Goal: Transaction & Acquisition: Purchase product/service

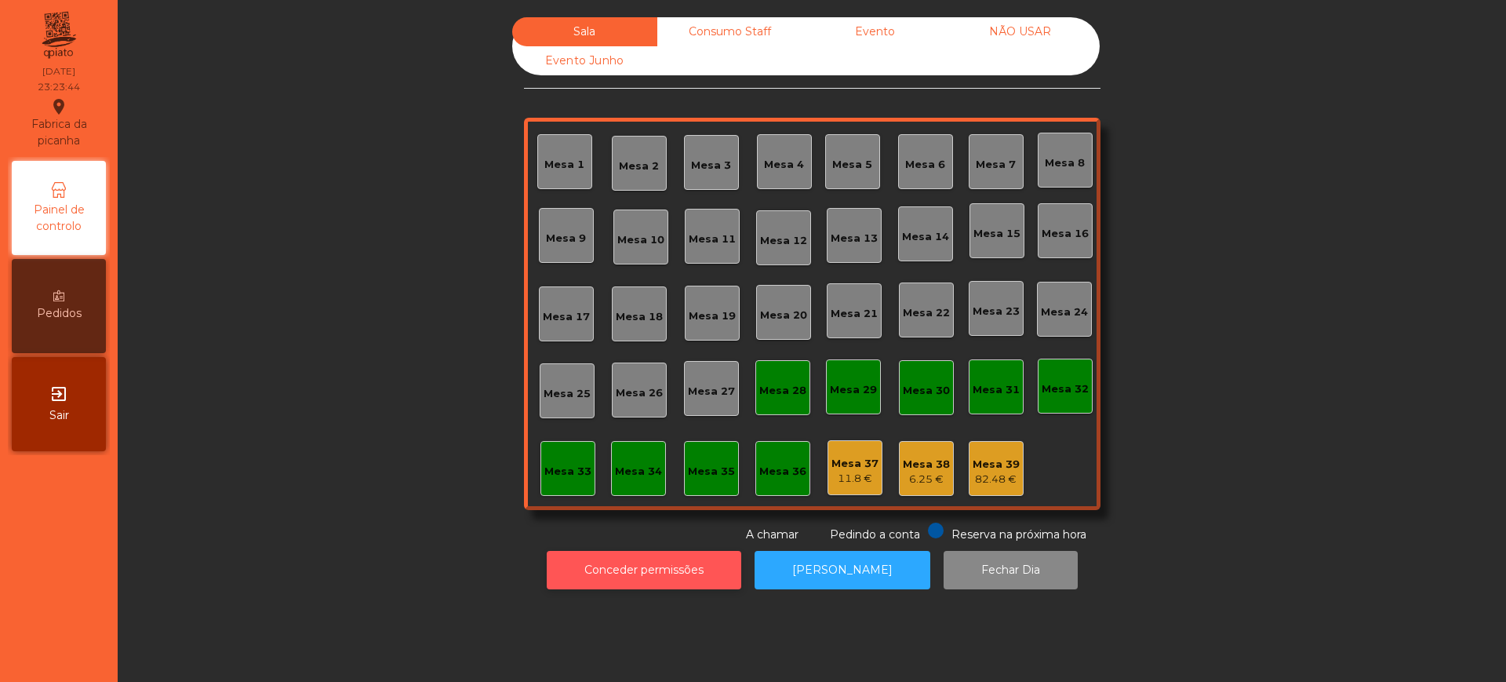
click at [608, 580] on button "Conceder permissões" at bounding box center [644, 570] width 195 height 38
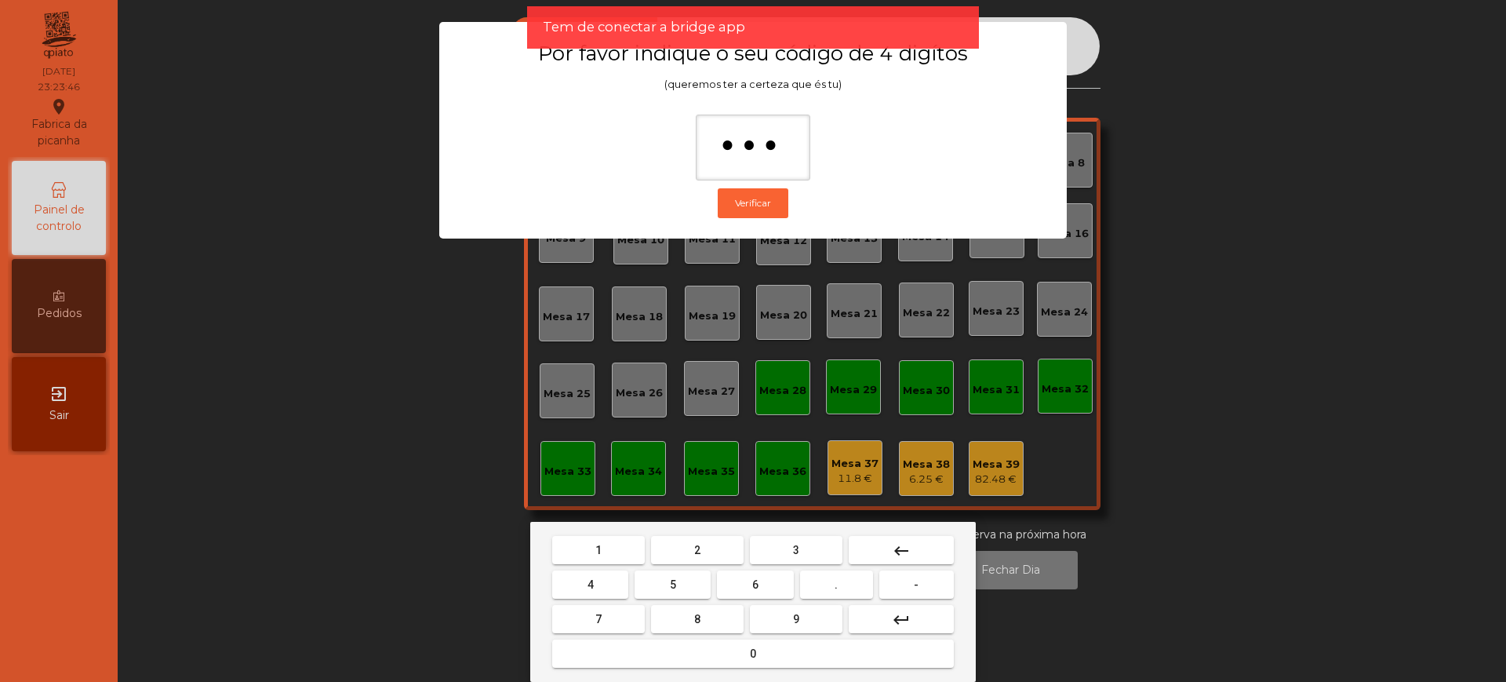
type input "****"
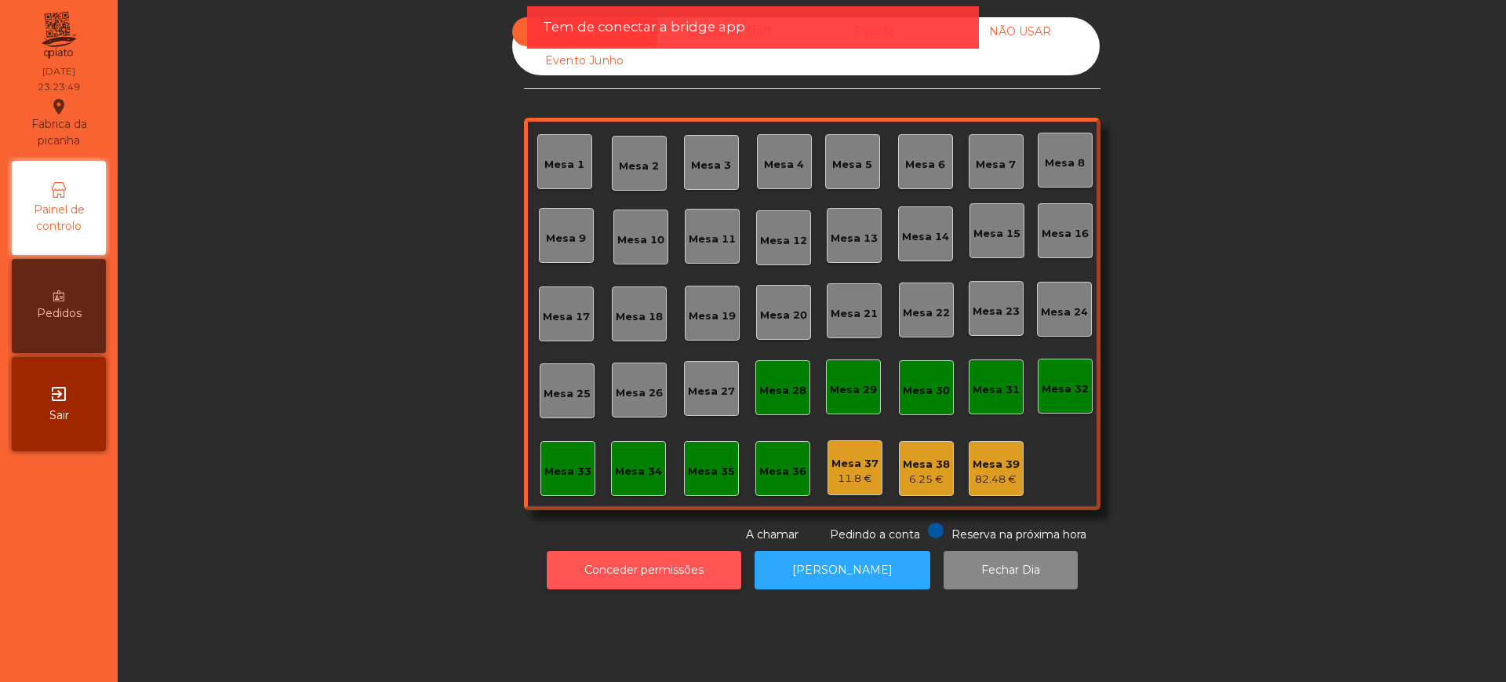
click at [644, 566] on button "Conceder permissões" at bounding box center [644, 570] width 195 height 38
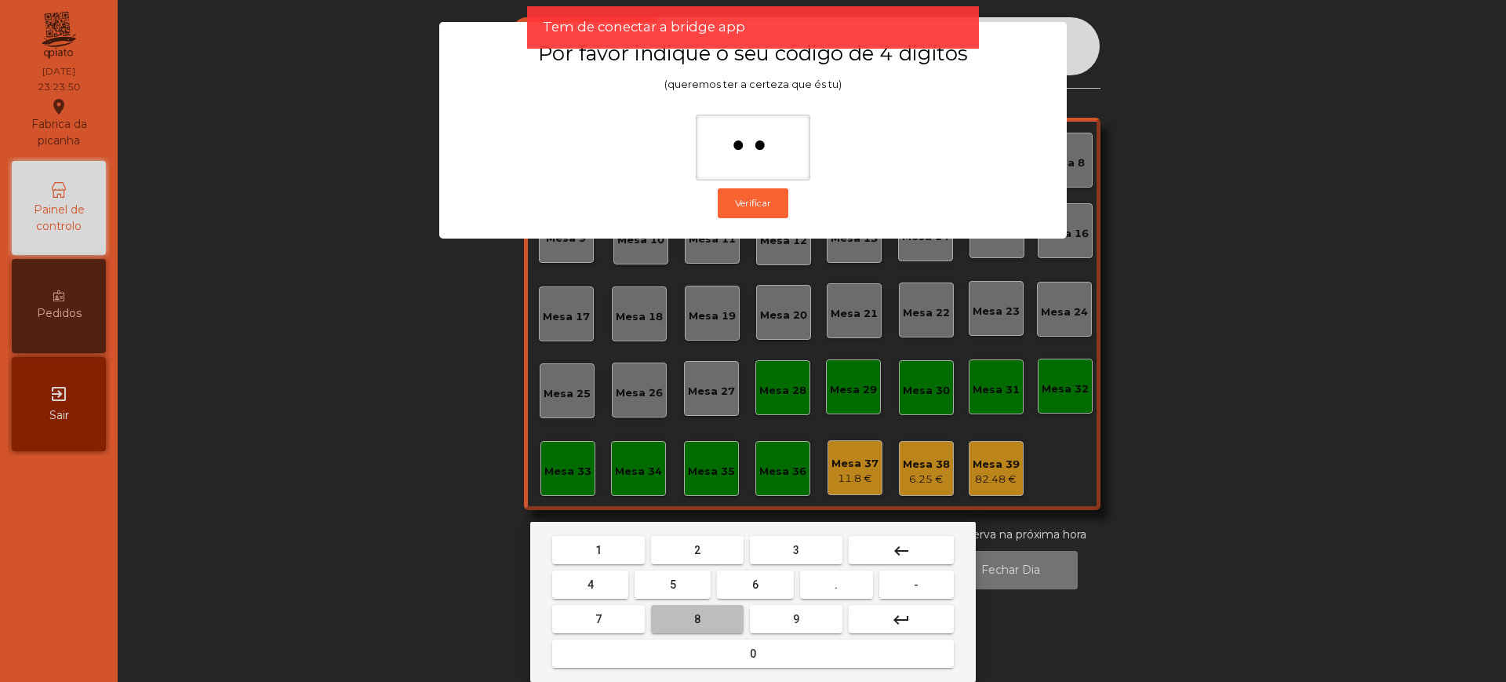
type input "***"
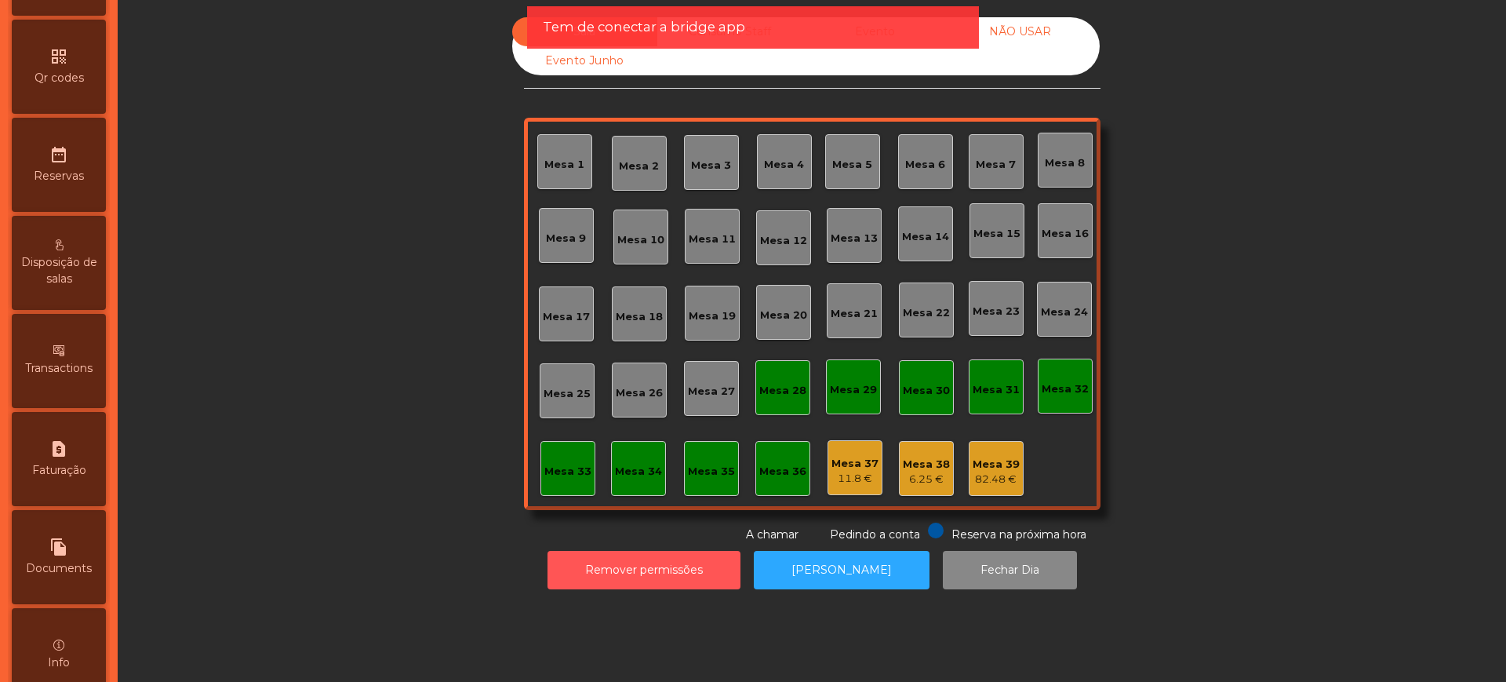
scroll to position [664, 0]
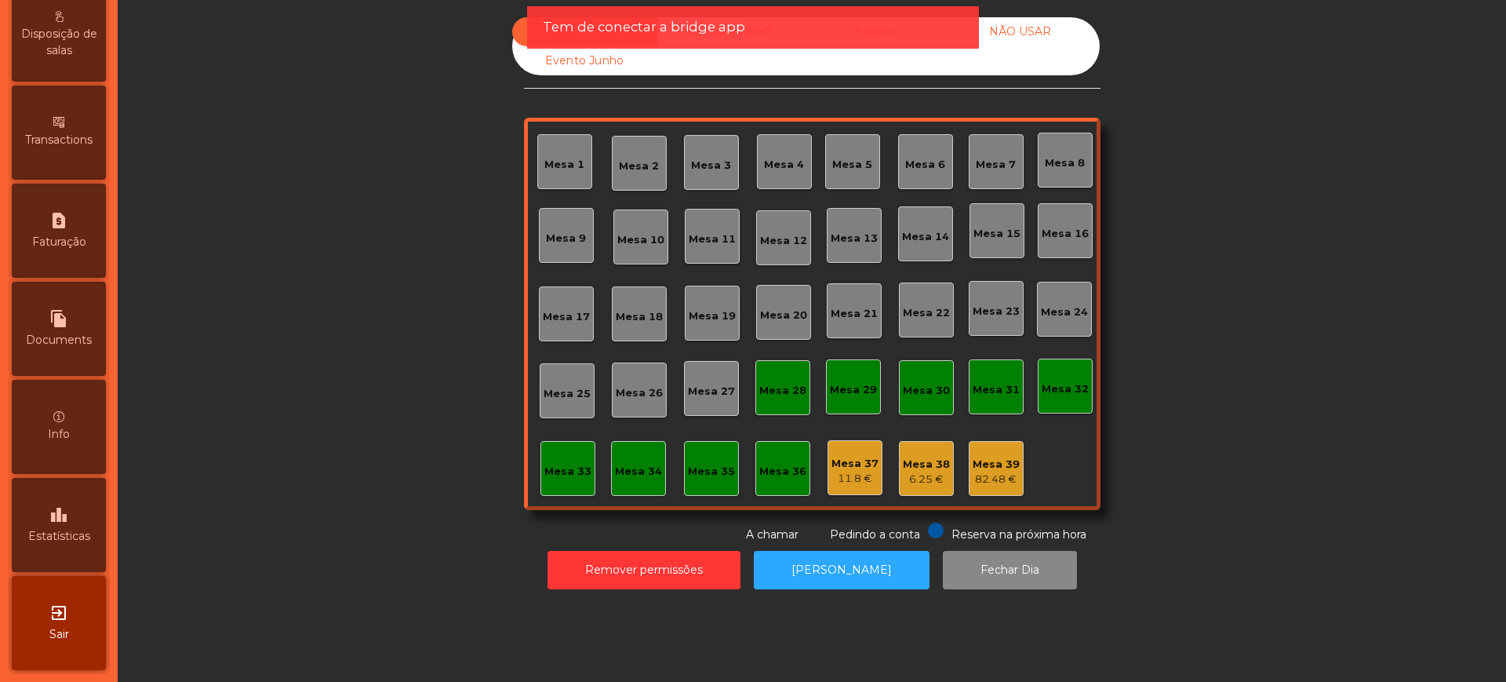
click at [67, 528] on span "Estatísticas" at bounding box center [59, 536] width 62 height 16
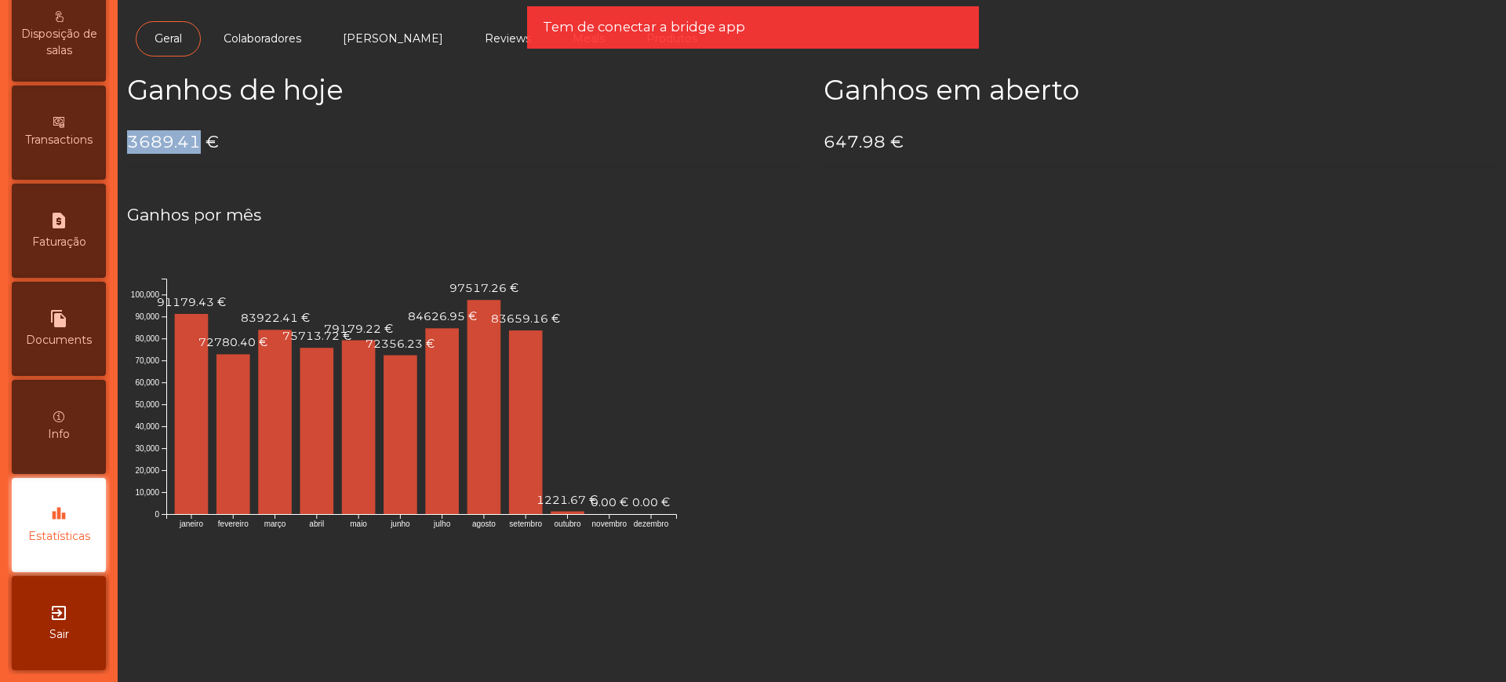
drag, startPoint x: 132, startPoint y: 141, endPoint x: 214, endPoint y: 137, distance: 82.5
click at [197, 142] on h4 "3689.41 €" at bounding box center [463, 142] width 673 height 24
copy h4 "3689.41"
click at [420, 215] on h4 "Ganhos por mês" at bounding box center [812, 215] width 1370 height 24
click at [367, 203] on h4 "Ganhos por mês" at bounding box center [812, 215] width 1370 height 24
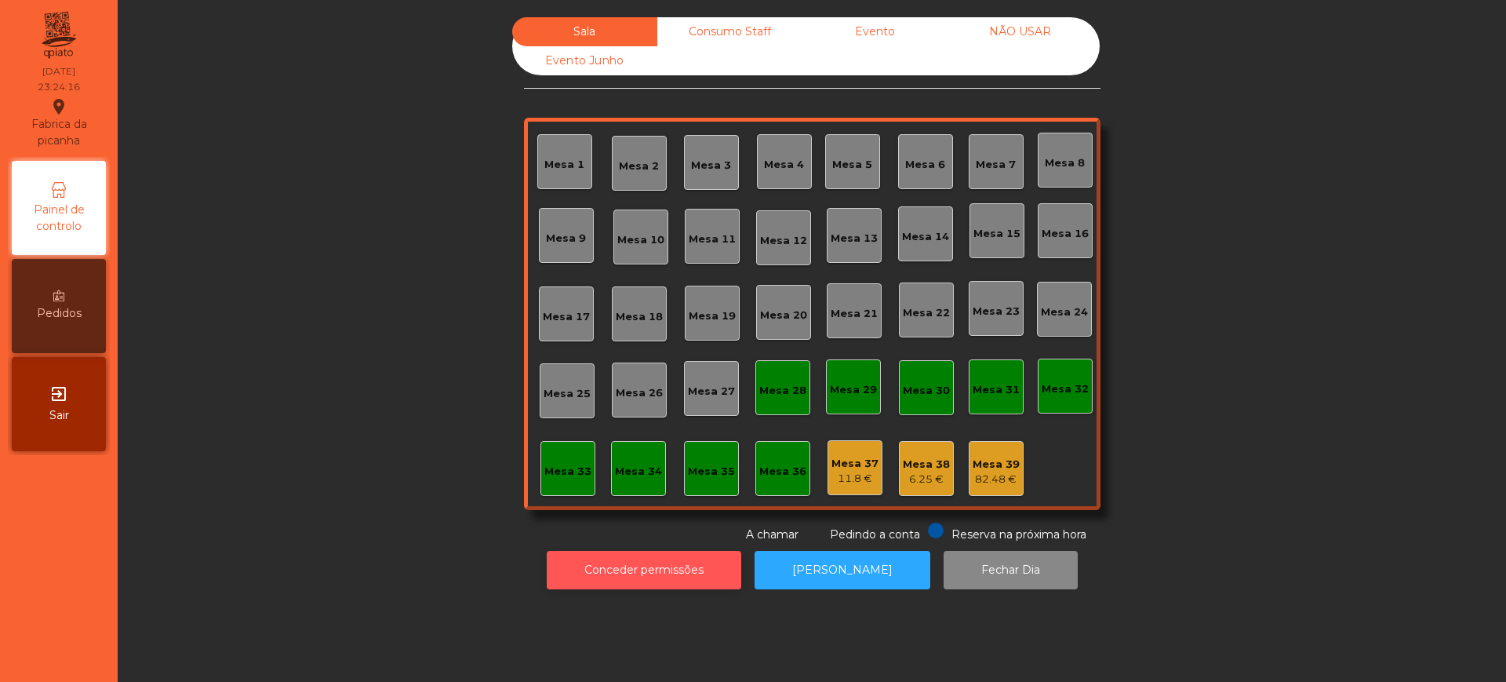
click at [612, 566] on button "Conceder permissões" at bounding box center [644, 570] width 195 height 38
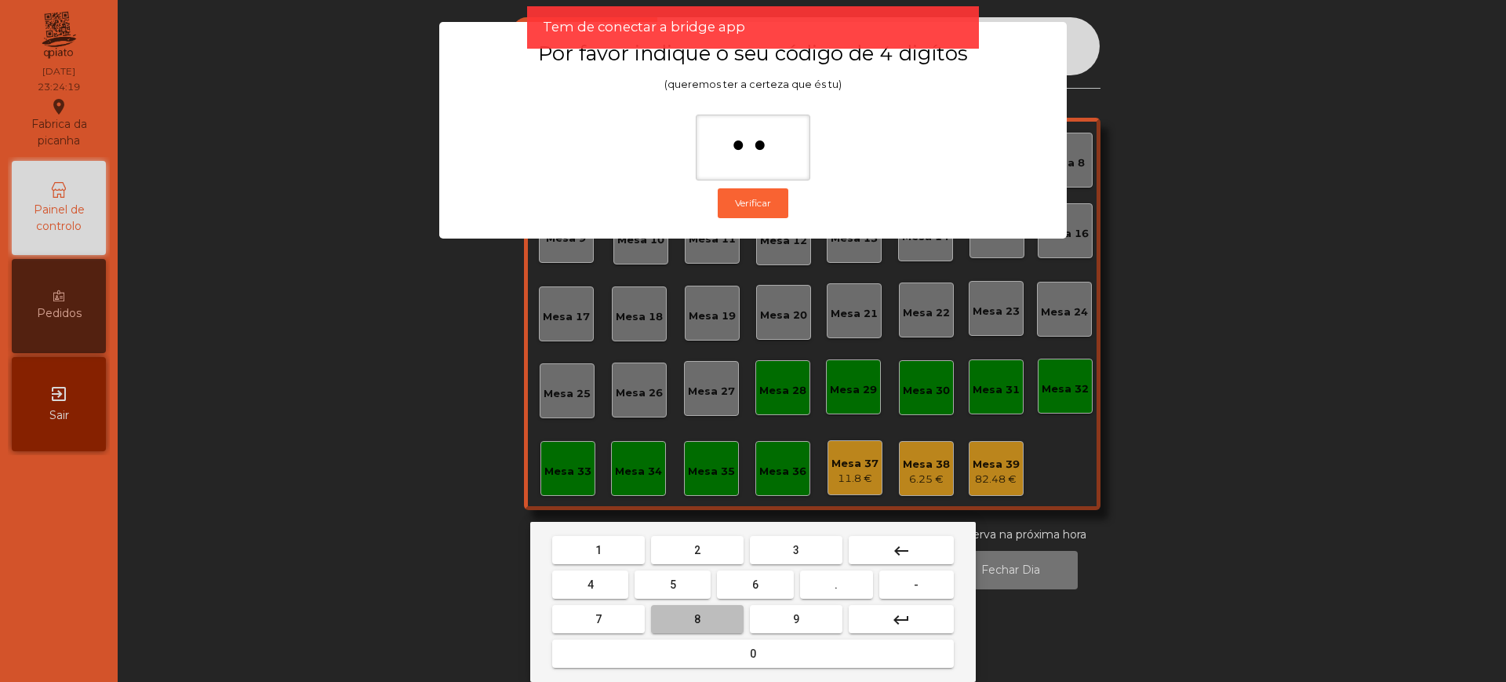
type input "***"
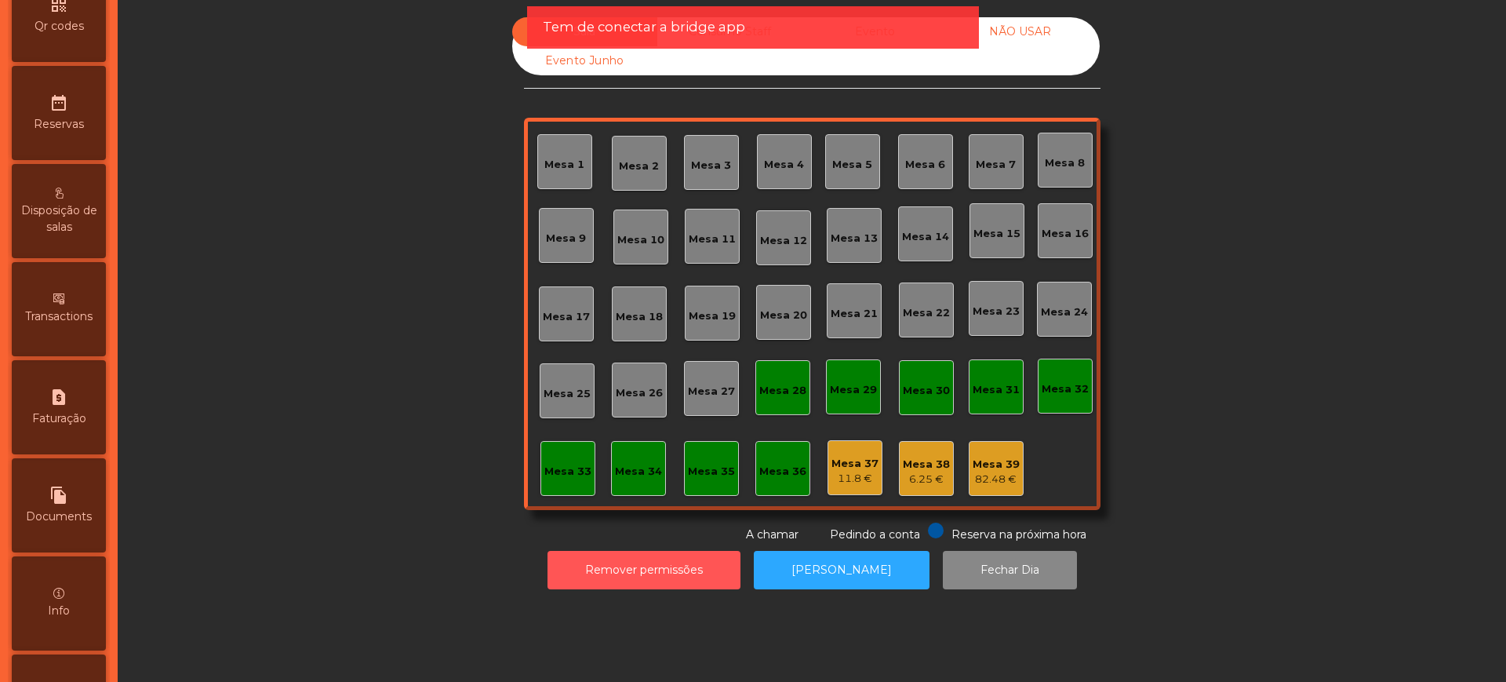
scroll to position [664, 0]
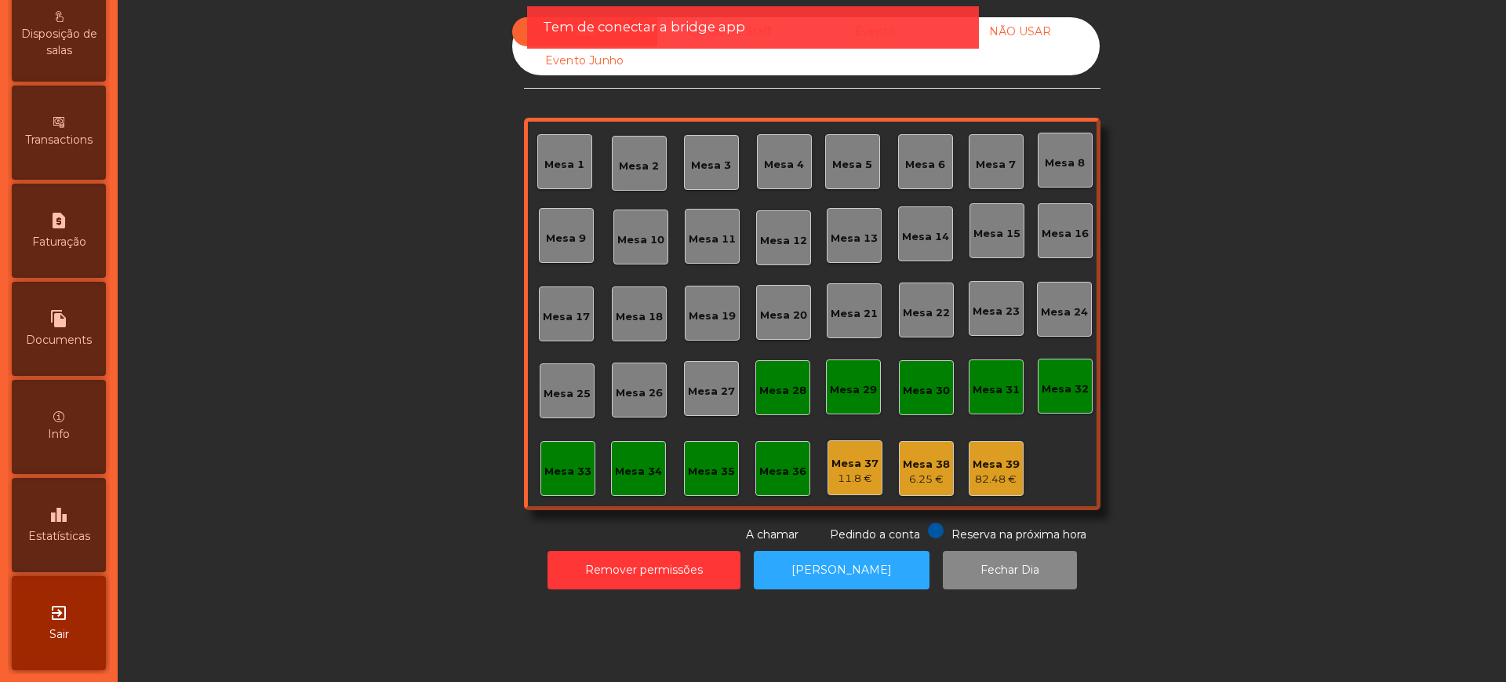
click at [64, 473] on div "Info" at bounding box center [59, 427] width 94 height 94
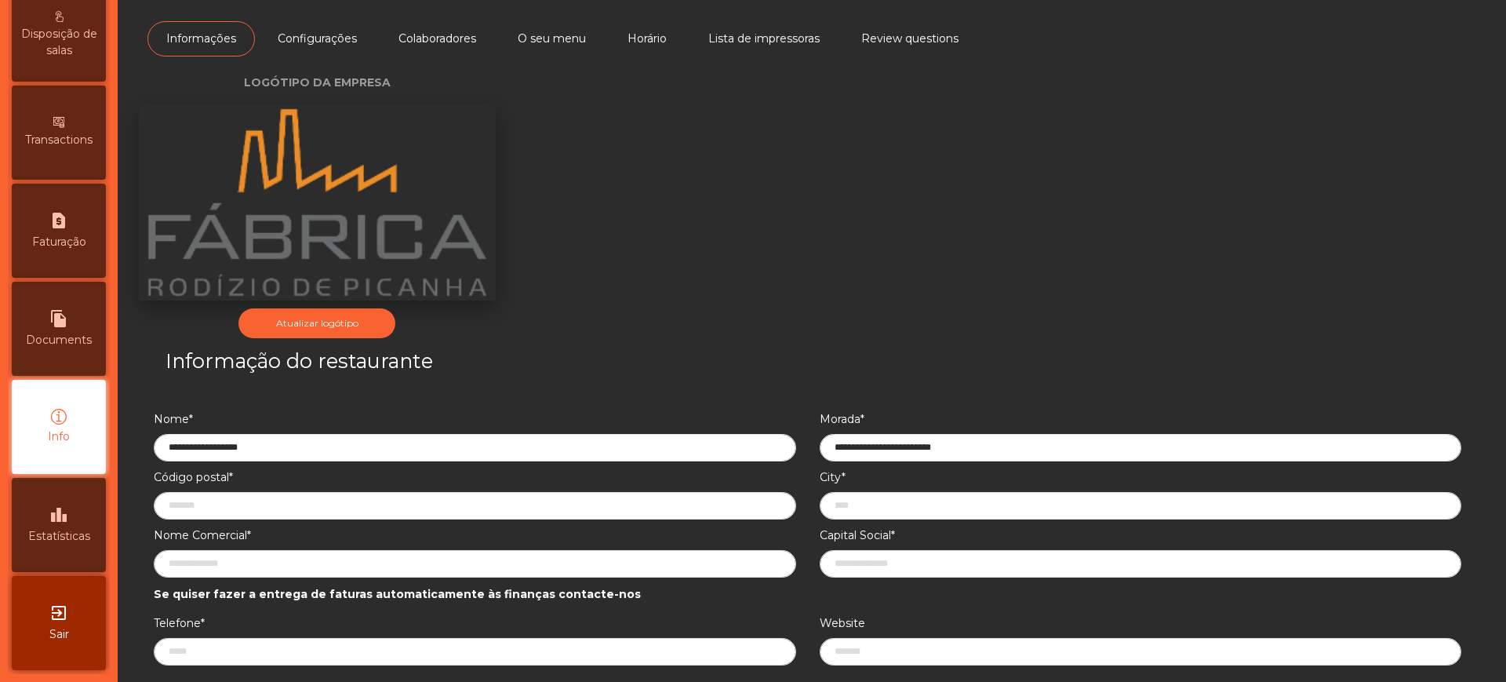
click at [71, 547] on div "leaderboard Estatísticas" at bounding box center [59, 525] width 94 height 94
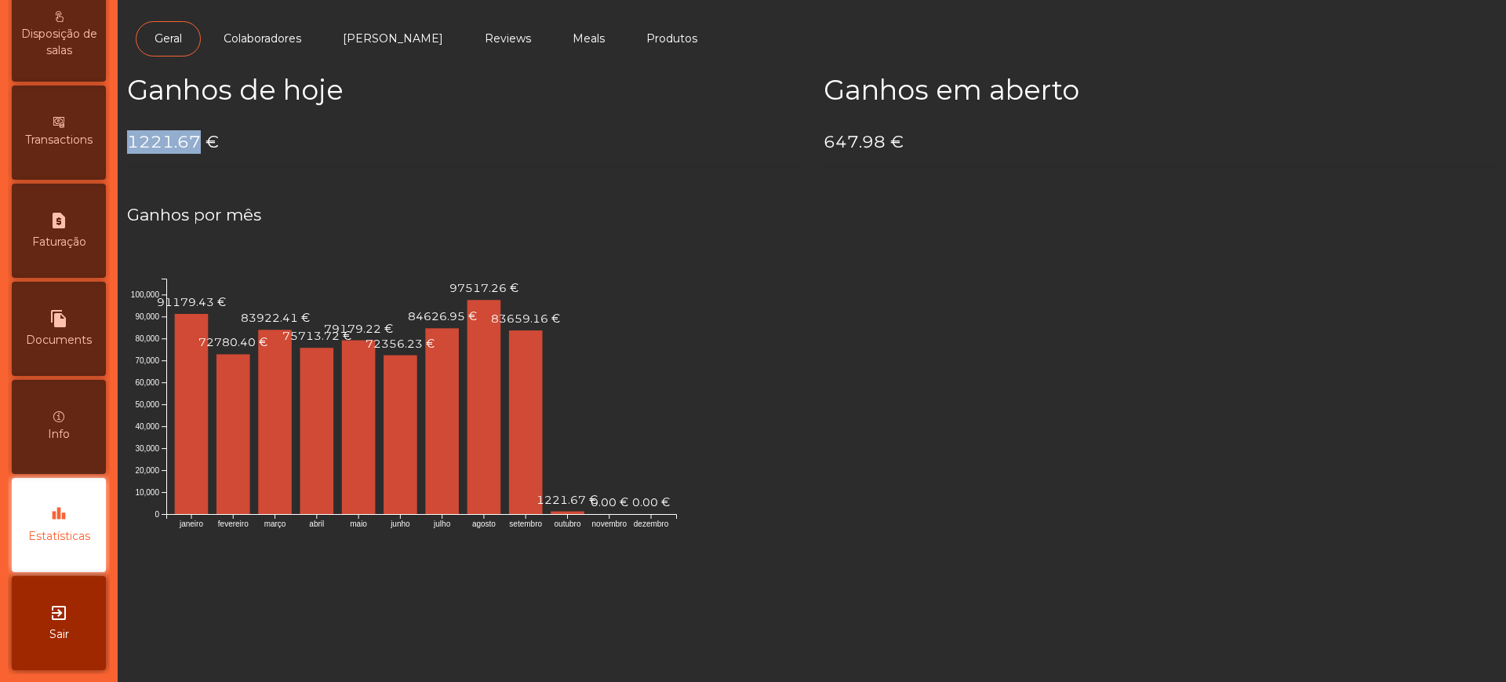
drag, startPoint x: 130, startPoint y: 144, endPoint x: 198, endPoint y: 144, distance: 67.5
click at [197, 146] on h4 "1221.67 €" at bounding box center [463, 142] width 673 height 24
copy h4 "1221.67"
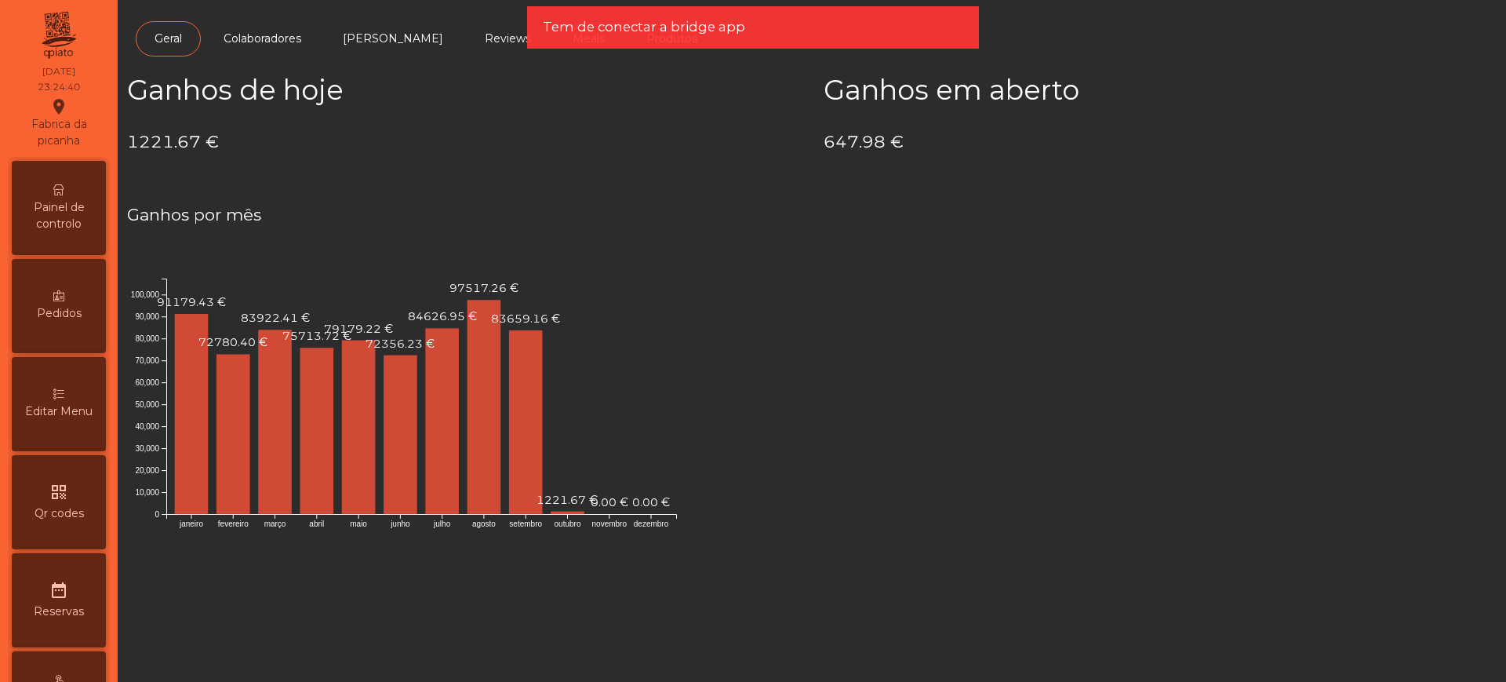
click at [64, 223] on span "Painel de controlo" at bounding box center [59, 215] width 86 height 33
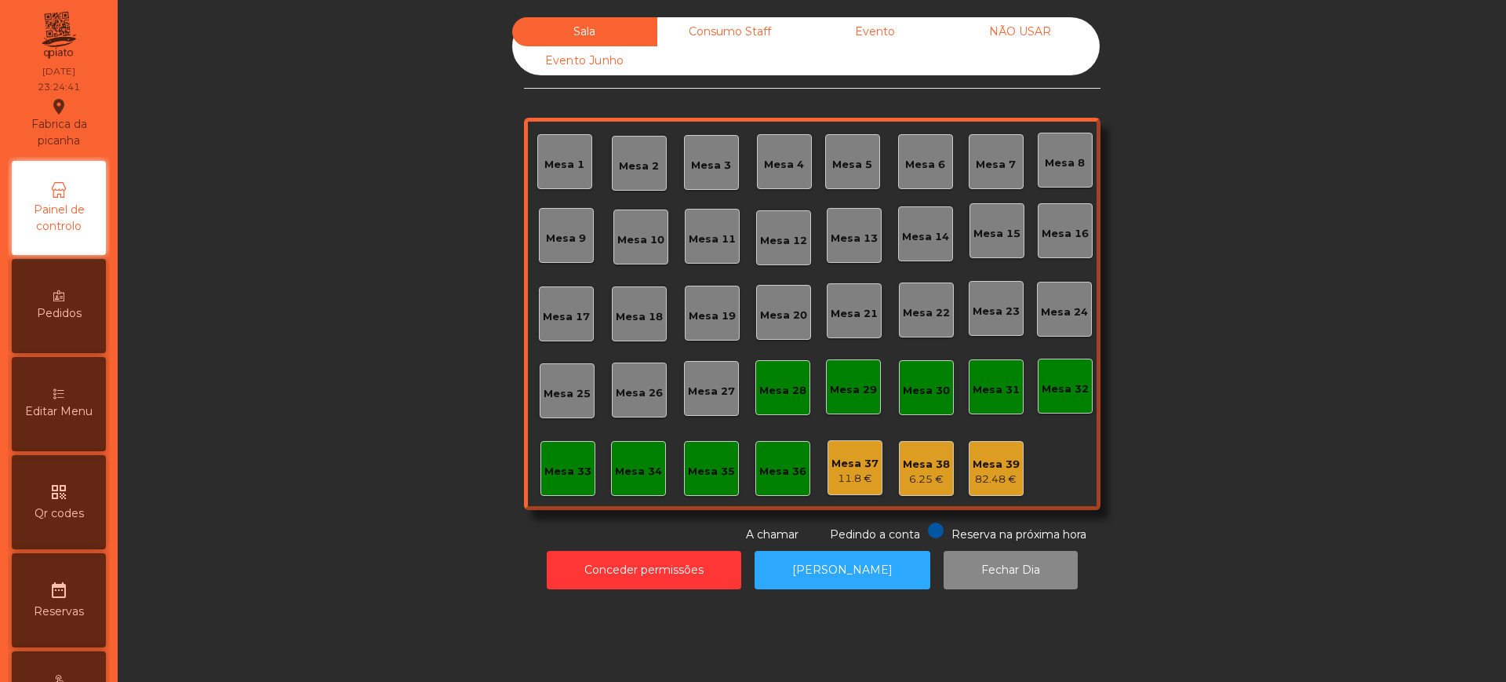
click at [875, 35] on div "Evento" at bounding box center [874, 31] width 145 height 29
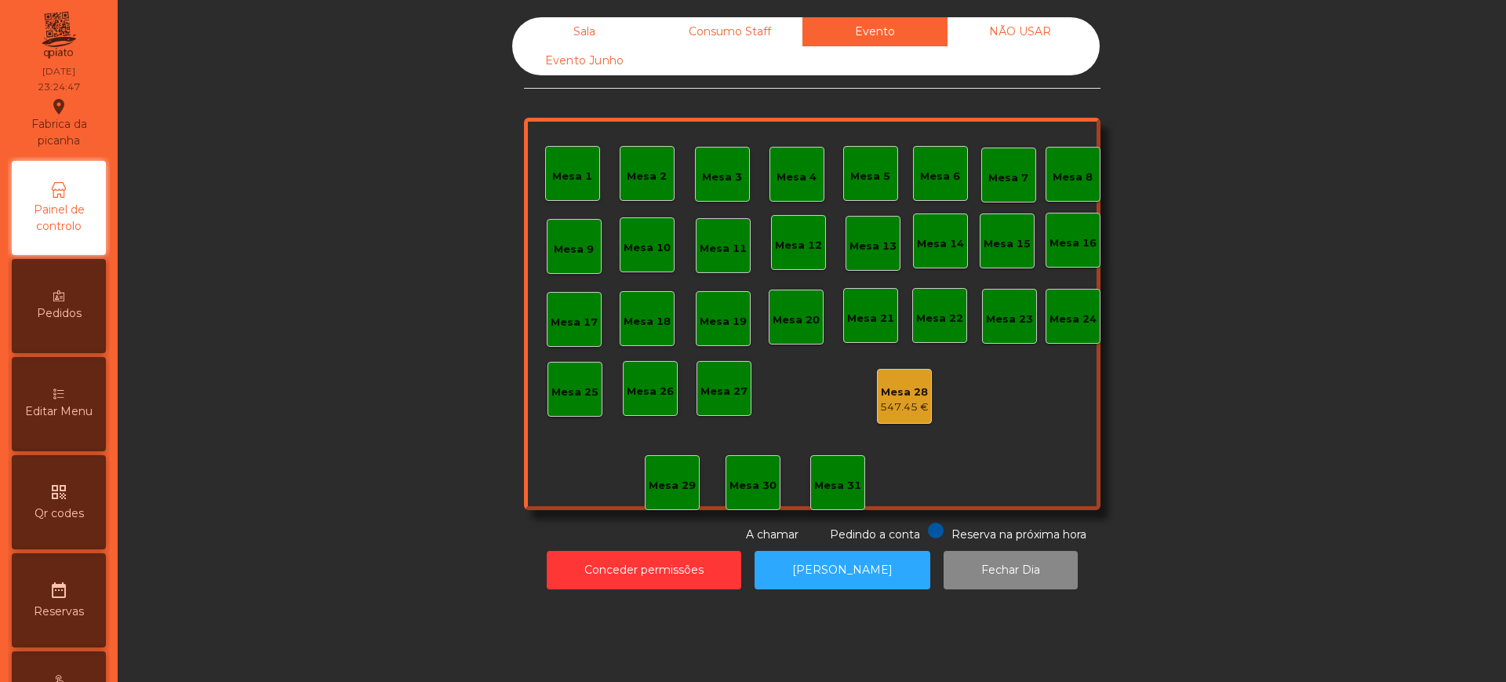
click at [891, 406] on div "547.45 €" at bounding box center [904, 407] width 49 height 16
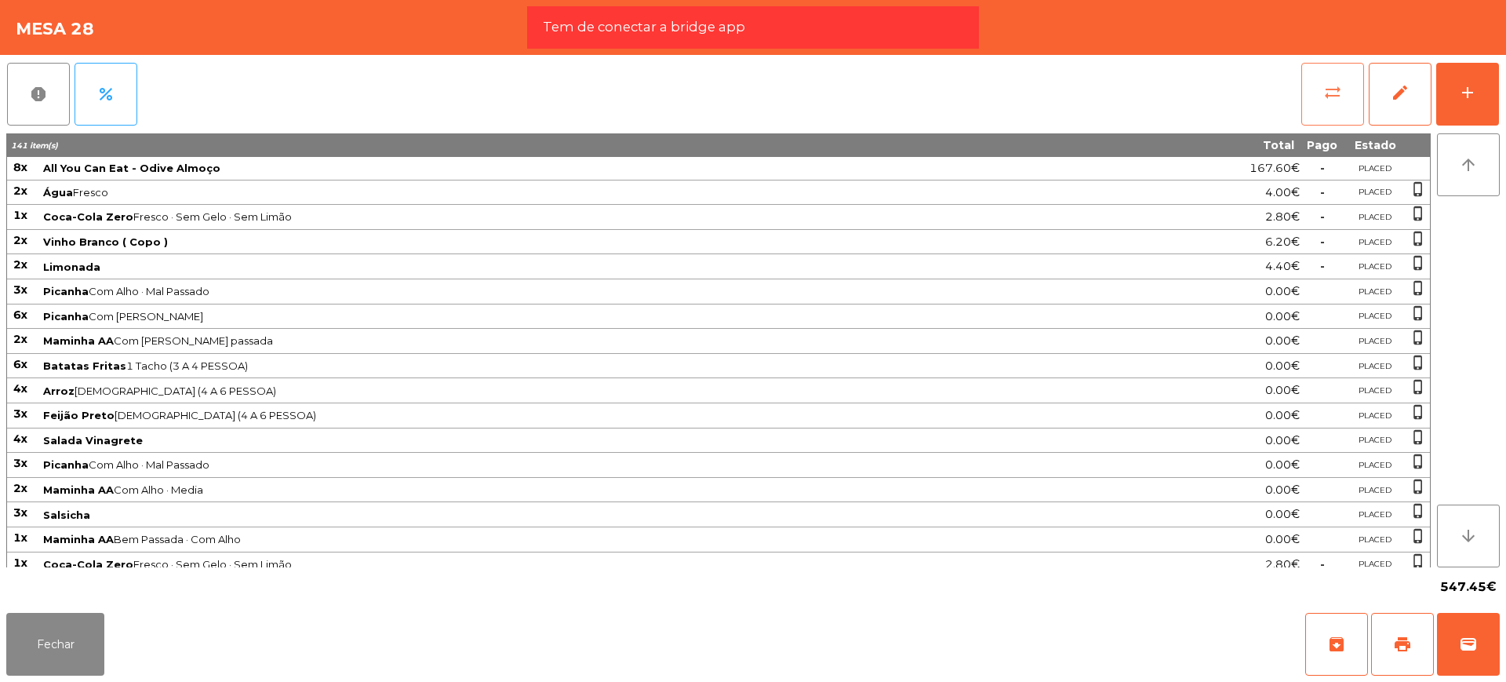
click at [1348, 93] on button "sync_alt" at bounding box center [1332, 94] width 63 height 63
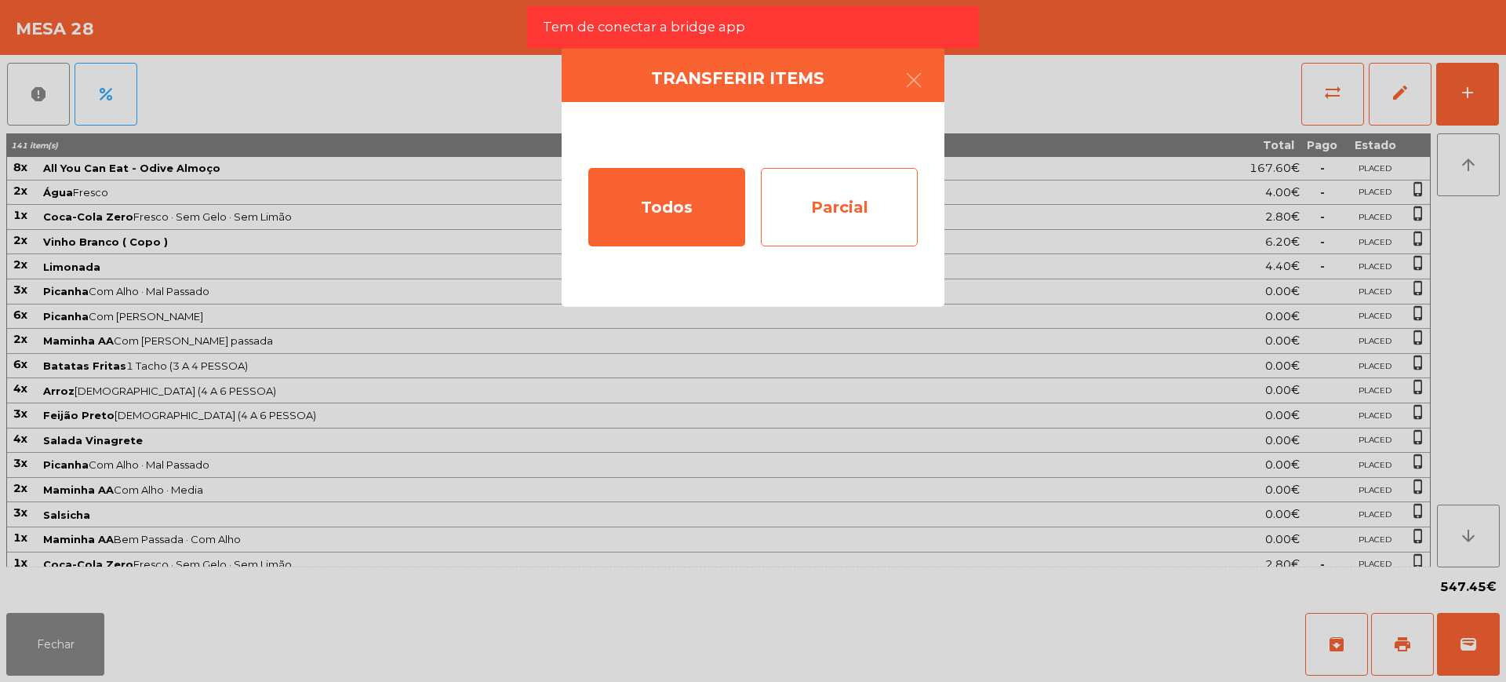
click at [875, 226] on div "Parcial" at bounding box center [839, 207] width 157 height 78
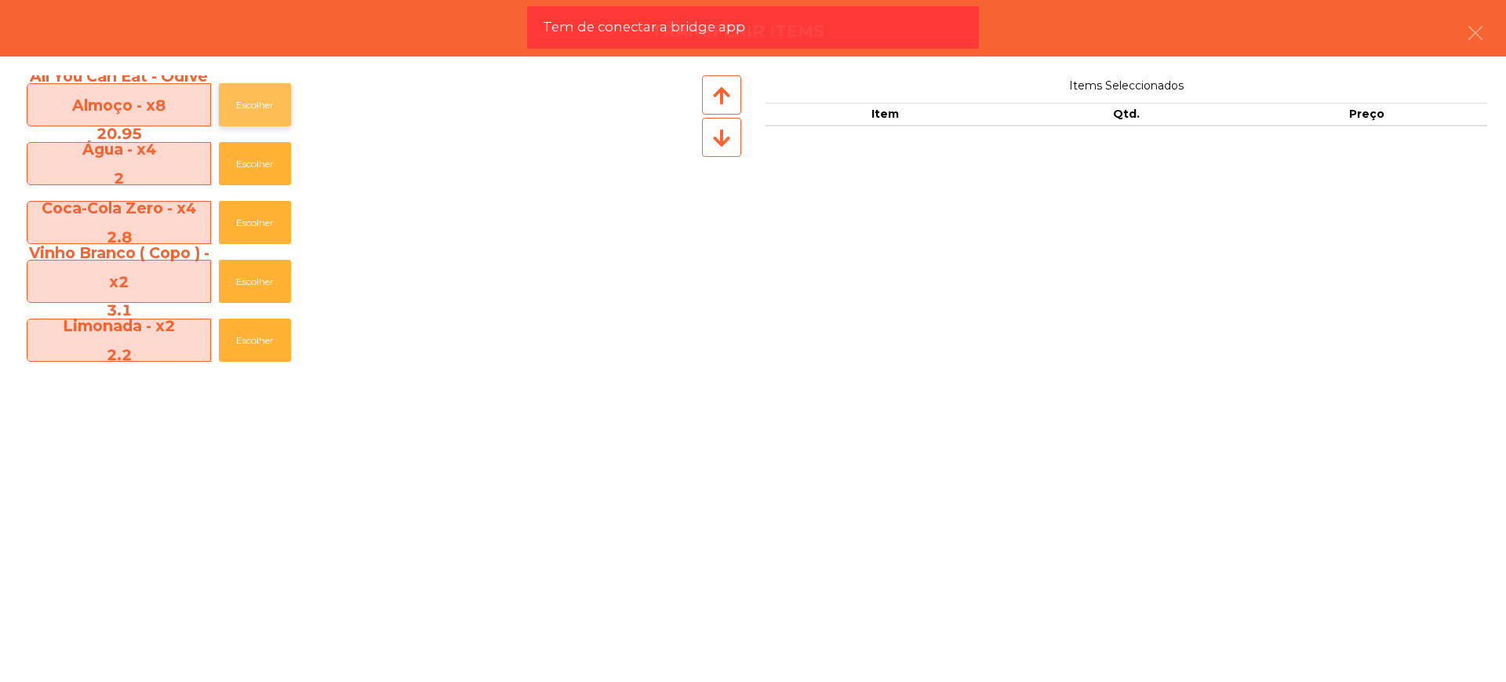
click at [259, 118] on button "Escolher" at bounding box center [255, 104] width 72 height 43
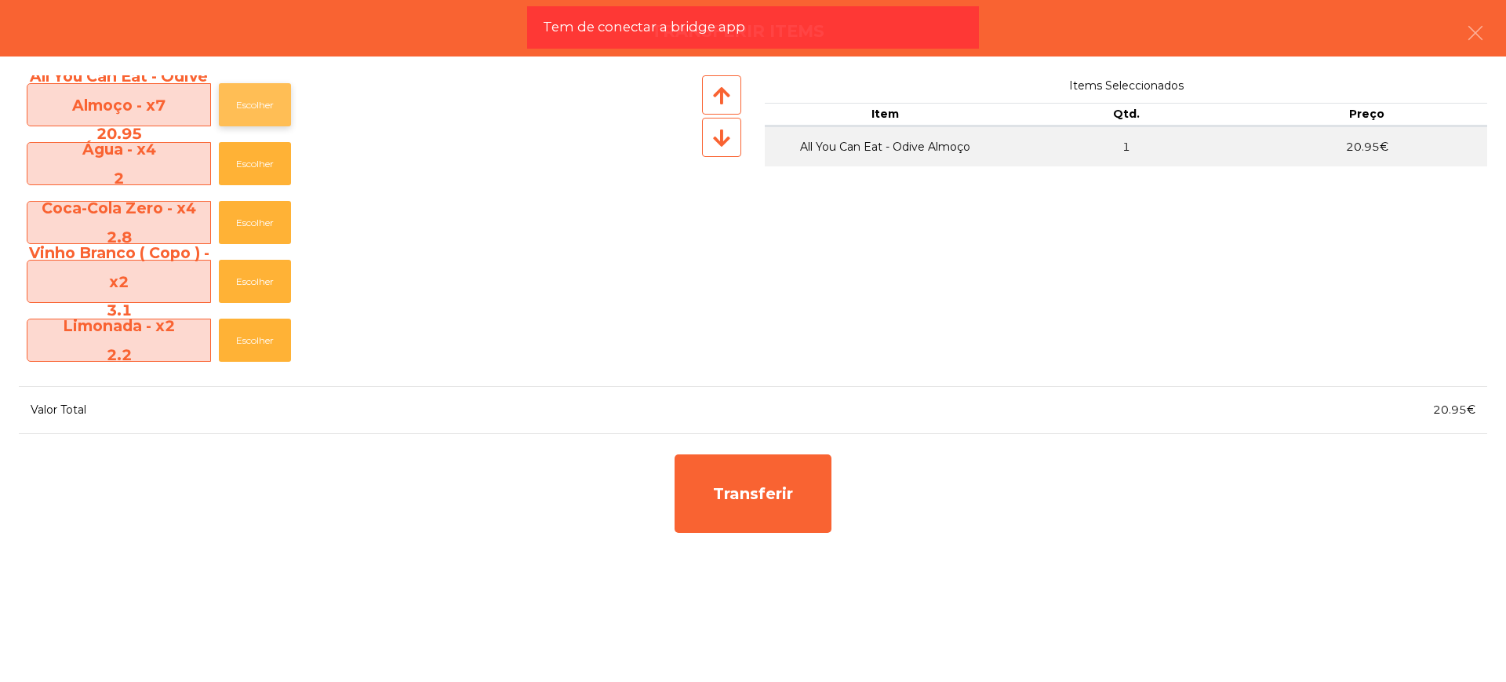
click at [259, 118] on button "Escolher" at bounding box center [255, 104] width 72 height 43
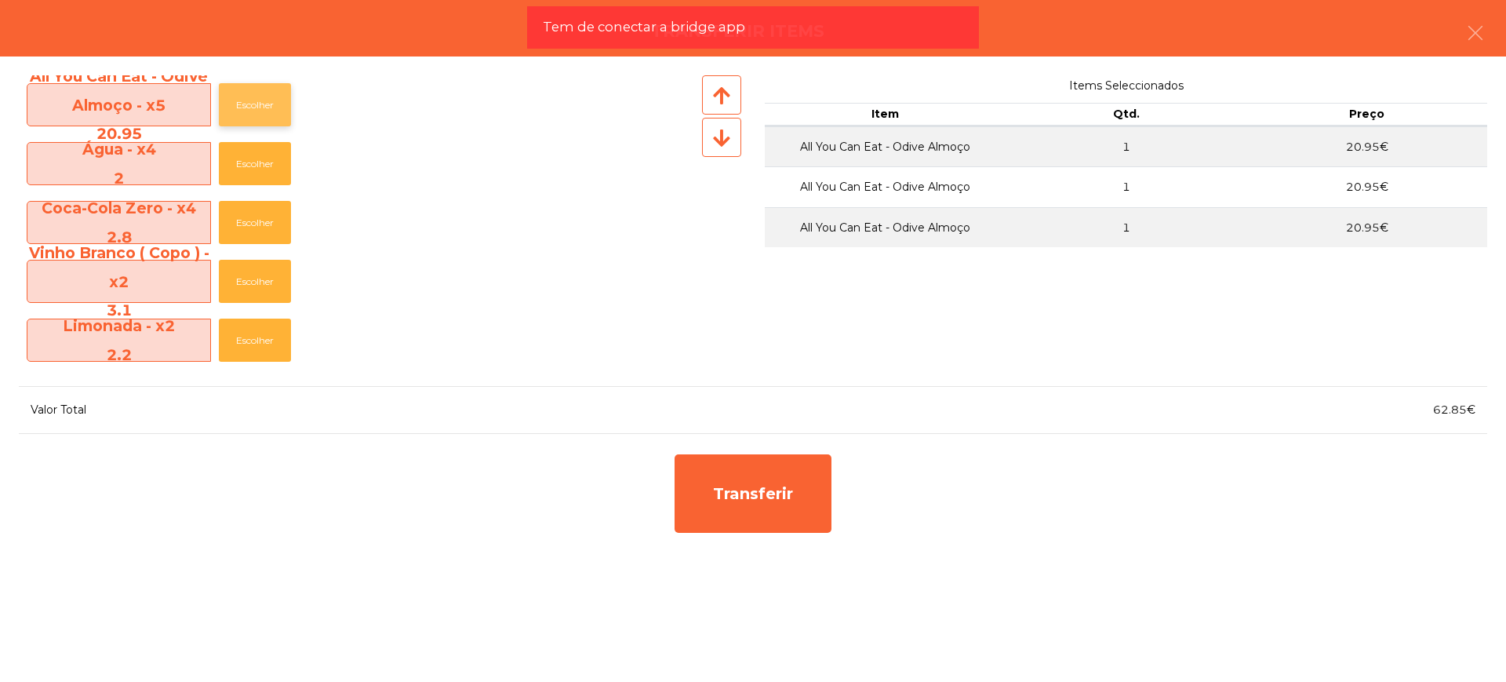
click at [259, 114] on button "Escolher" at bounding box center [255, 104] width 72 height 43
click at [257, 111] on button "Escolher" at bounding box center [255, 104] width 72 height 43
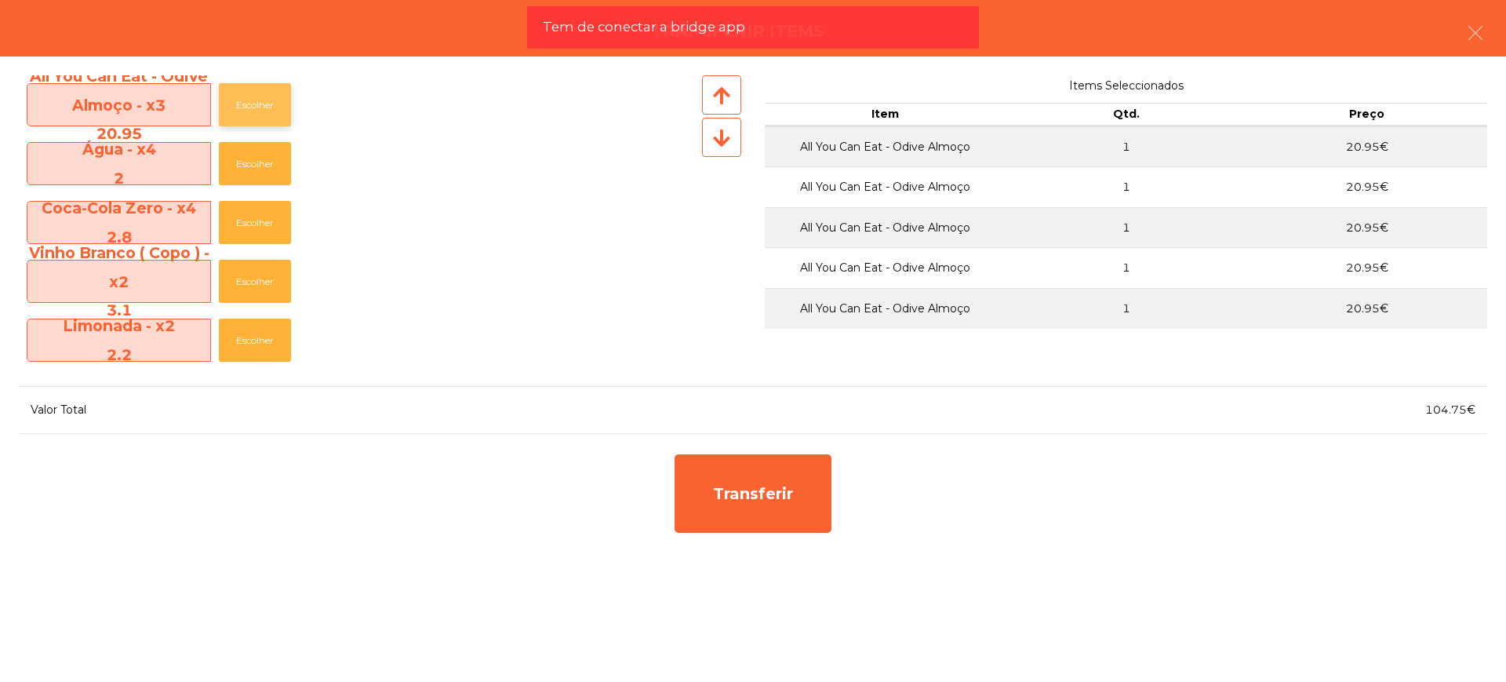
click at [257, 111] on button "Escolher" at bounding box center [255, 104] width 72 height 43
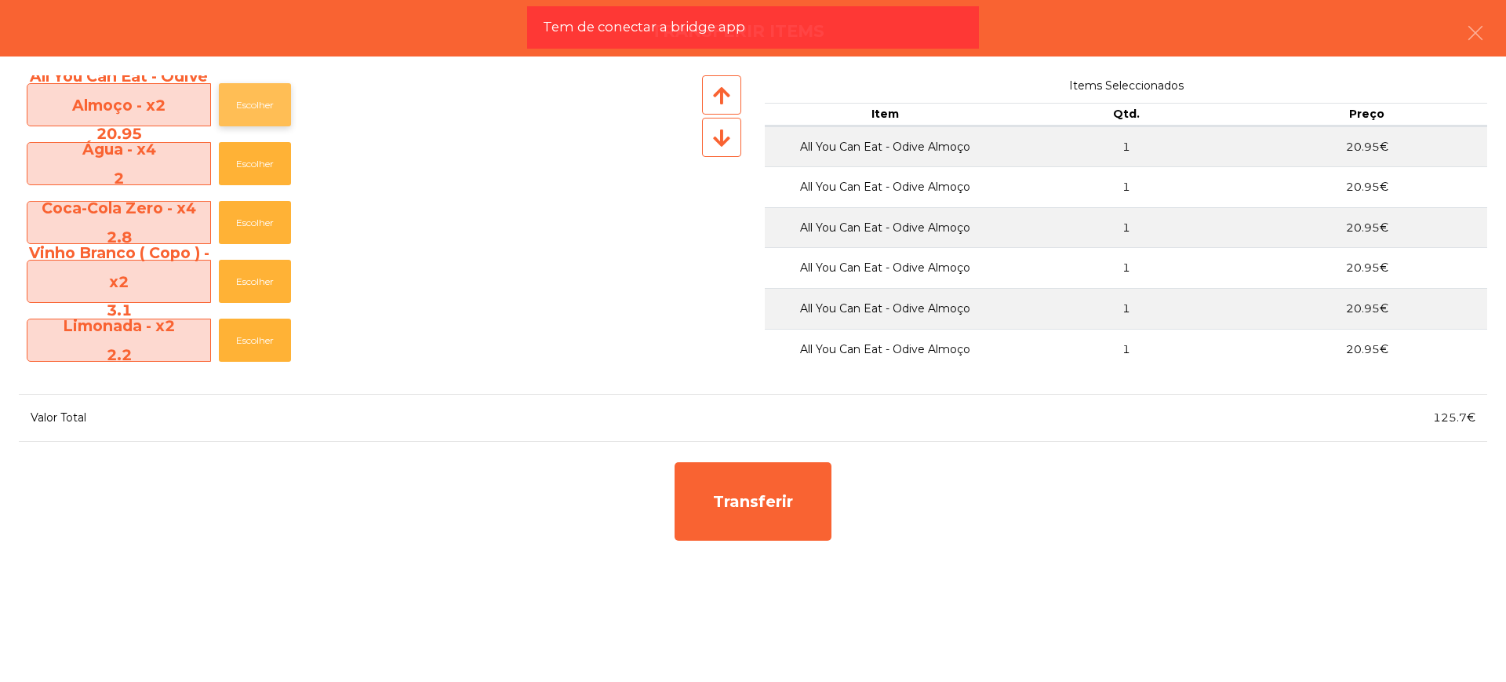
click at [257, 103] on button "Escolher" at bounding box center [255, 104] width 72 height 43
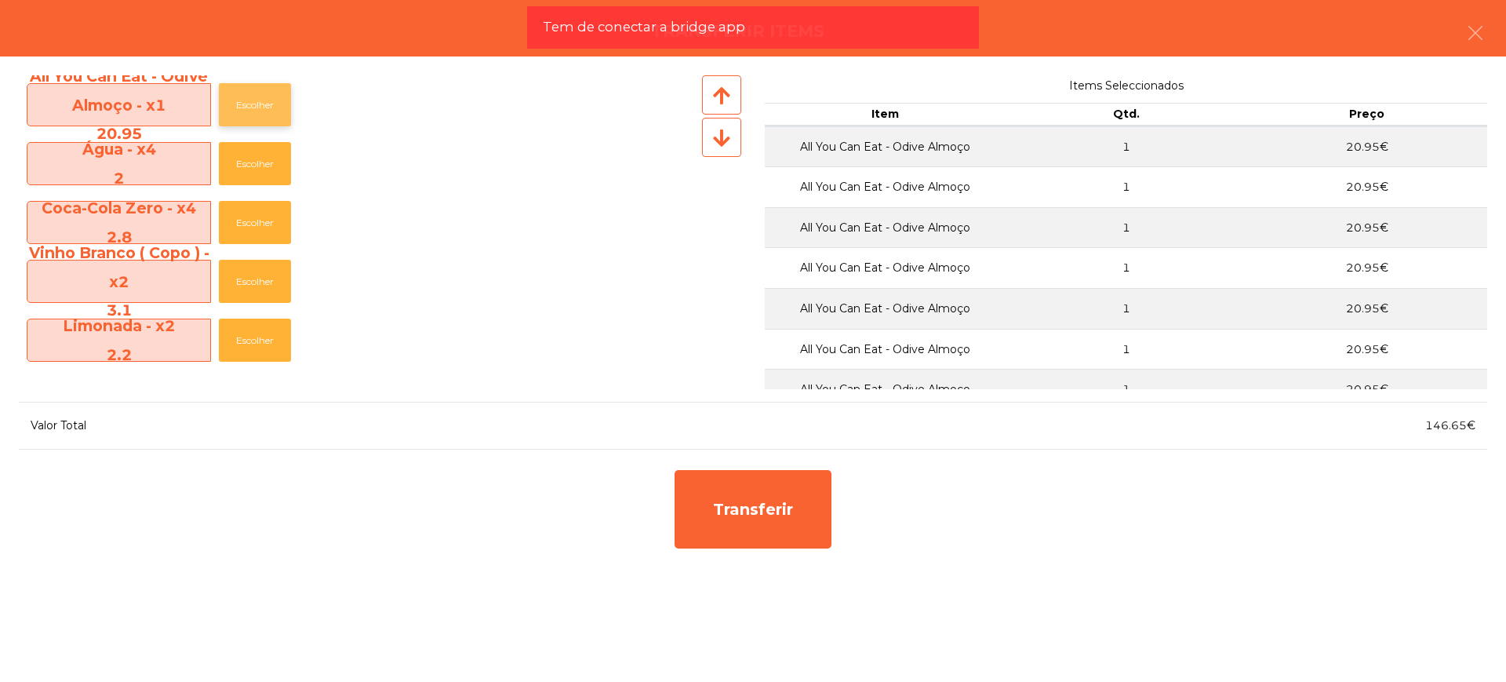
click at [257, 103] on button "Escolher" at bounding box center [255, 104] width 72 height 43
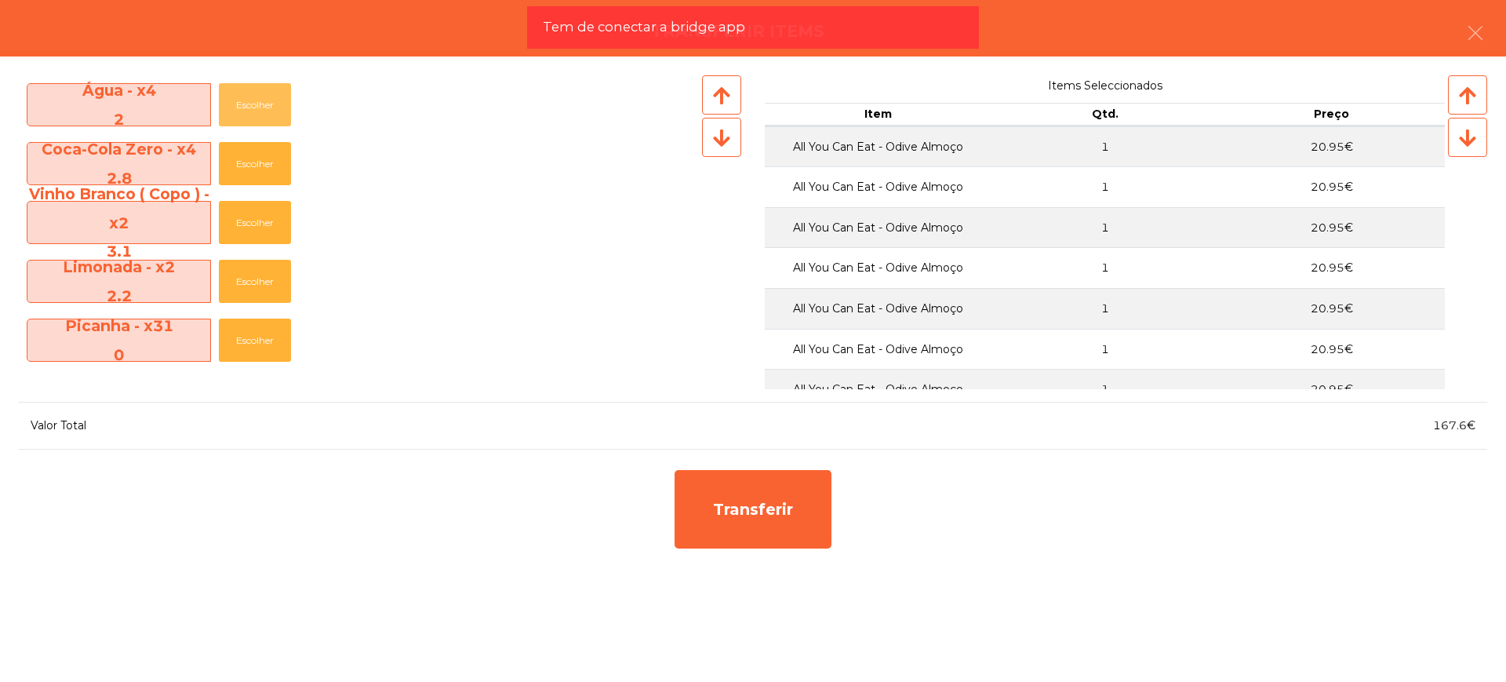
click at [257, 103] on button "Escolher" at bounding box center [255, 104] width 72 height 43
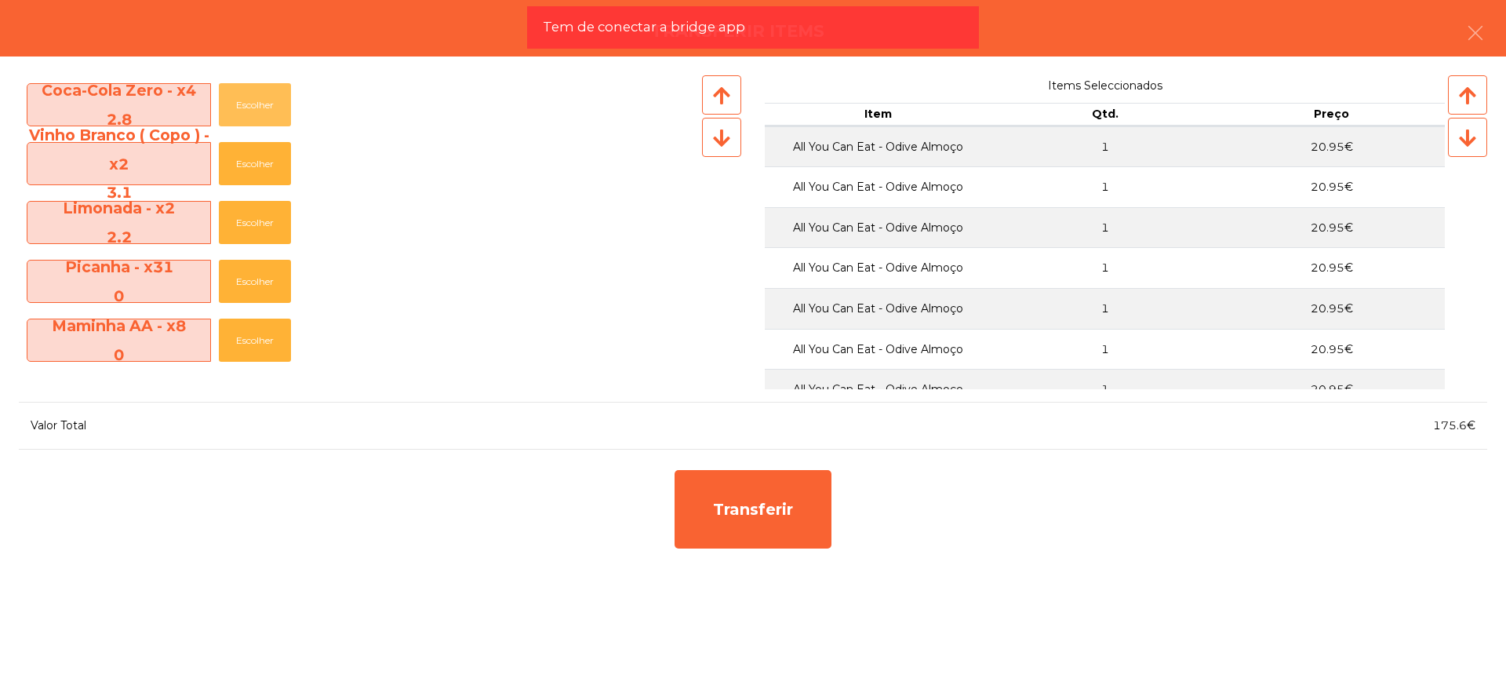
click at [257, 103] on button "Escolher" at bounding box center [255, 104] width 72 height 43
click at [257, 114] on button "Escolher" at bounding box center [255, 104] width 72 height 43
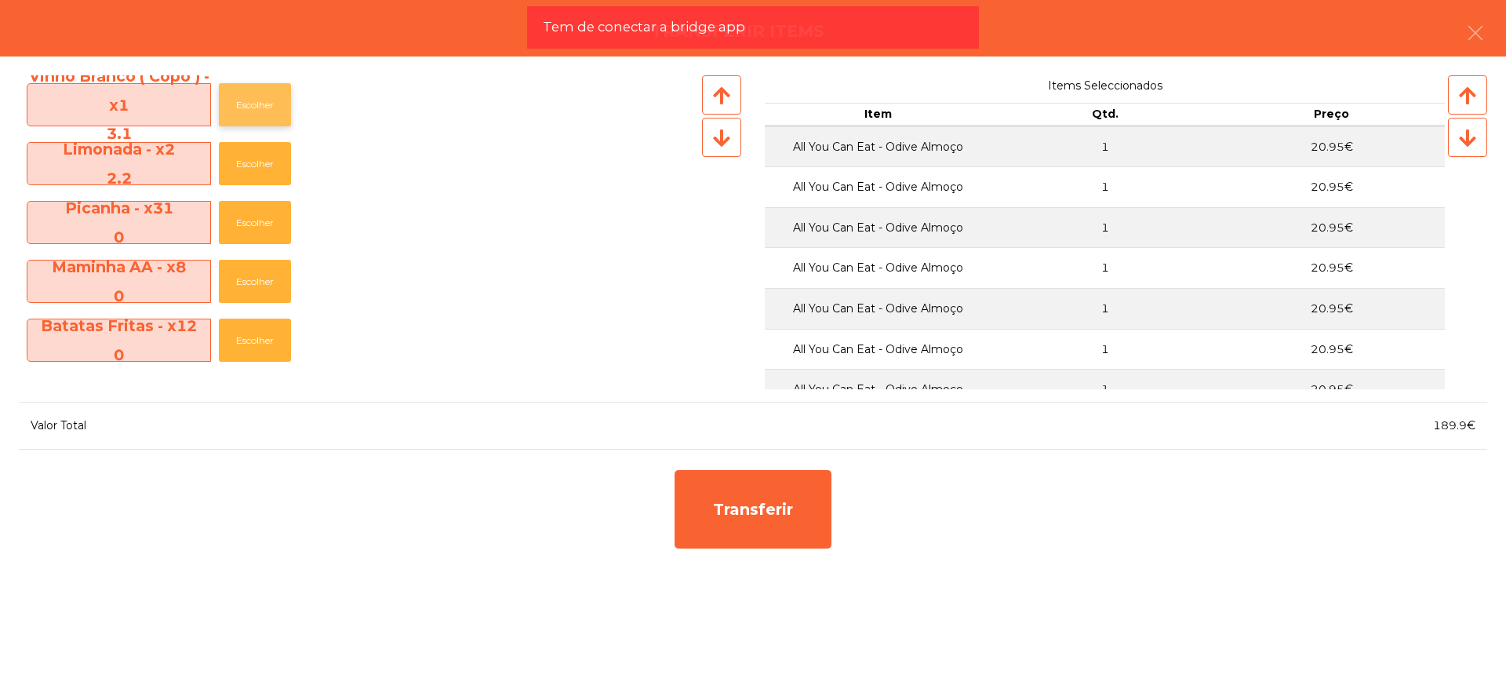
click at [257, 114] on button "Escolher" at bounding box center [255, 104] width 72 height 43
click at [258, 102] on button "Escolher" at bounding box center [255, 104] width 72 height 43
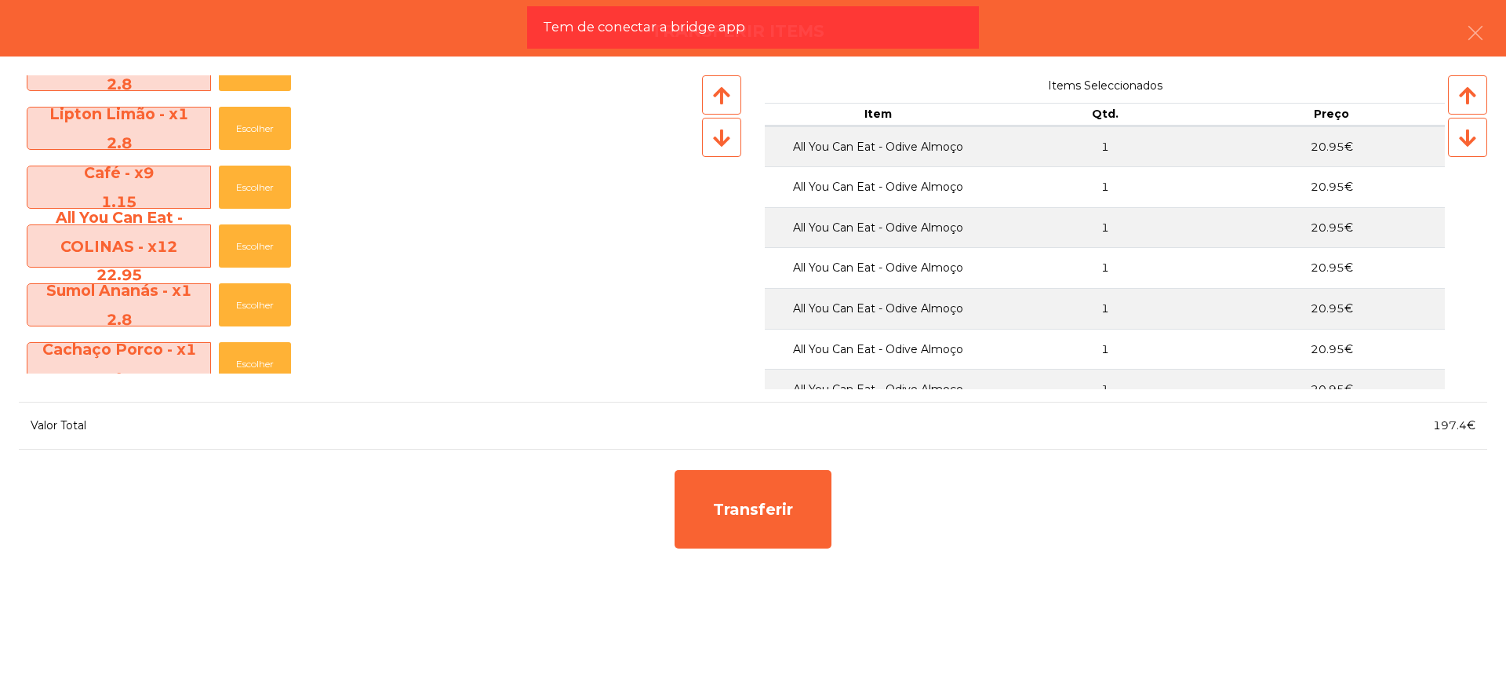
scroll to position [981, 0]
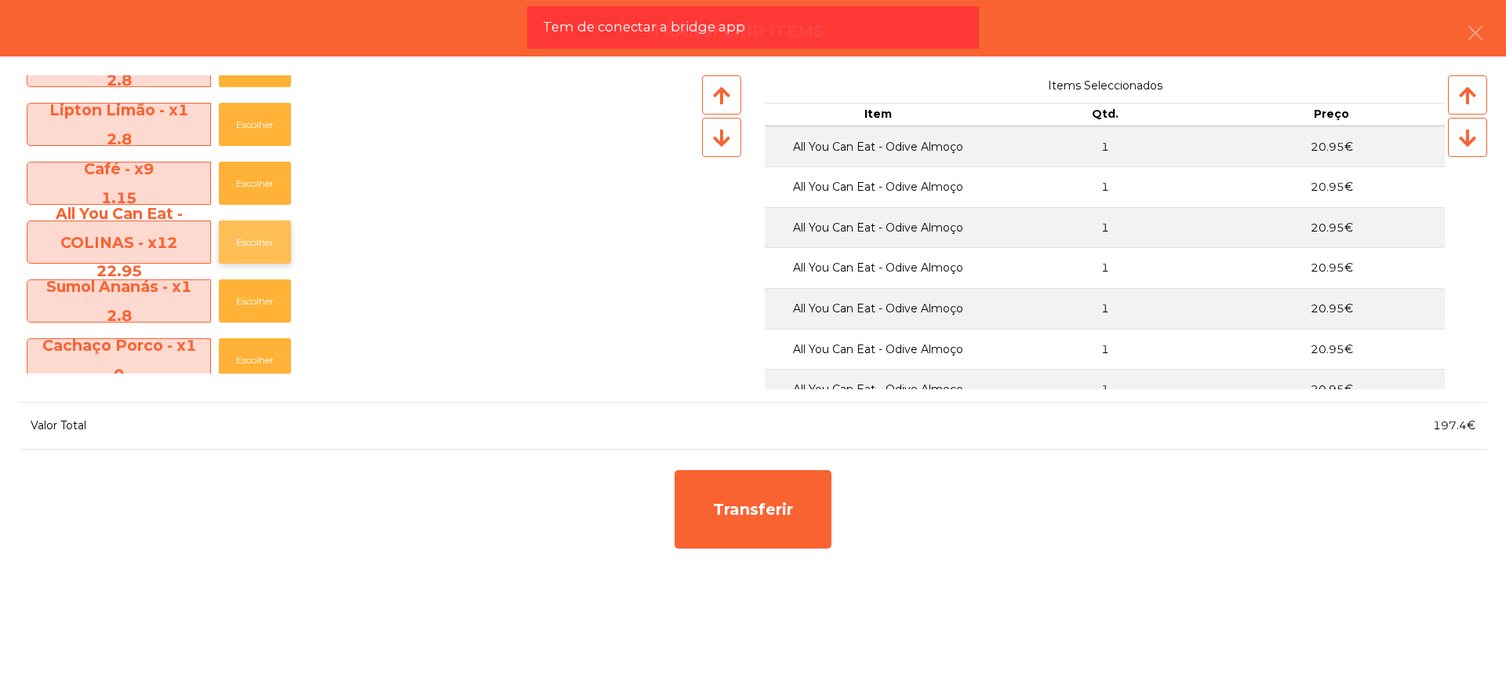
click at [265, 237] on button "Escolher" at bounding box center [255, 241] width 72 height 43
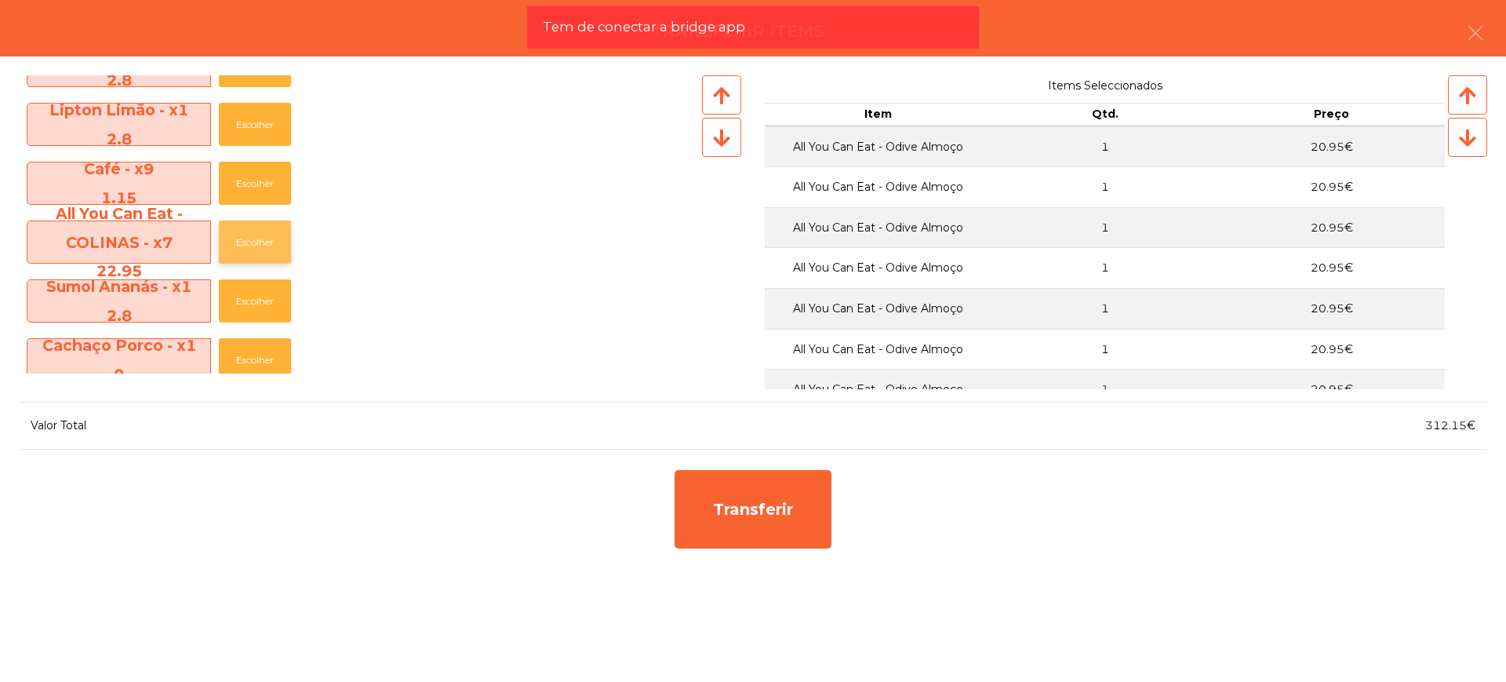
click at [265, 237] on button "Escolher" at bounding box center [255, 241] width 72 height 43
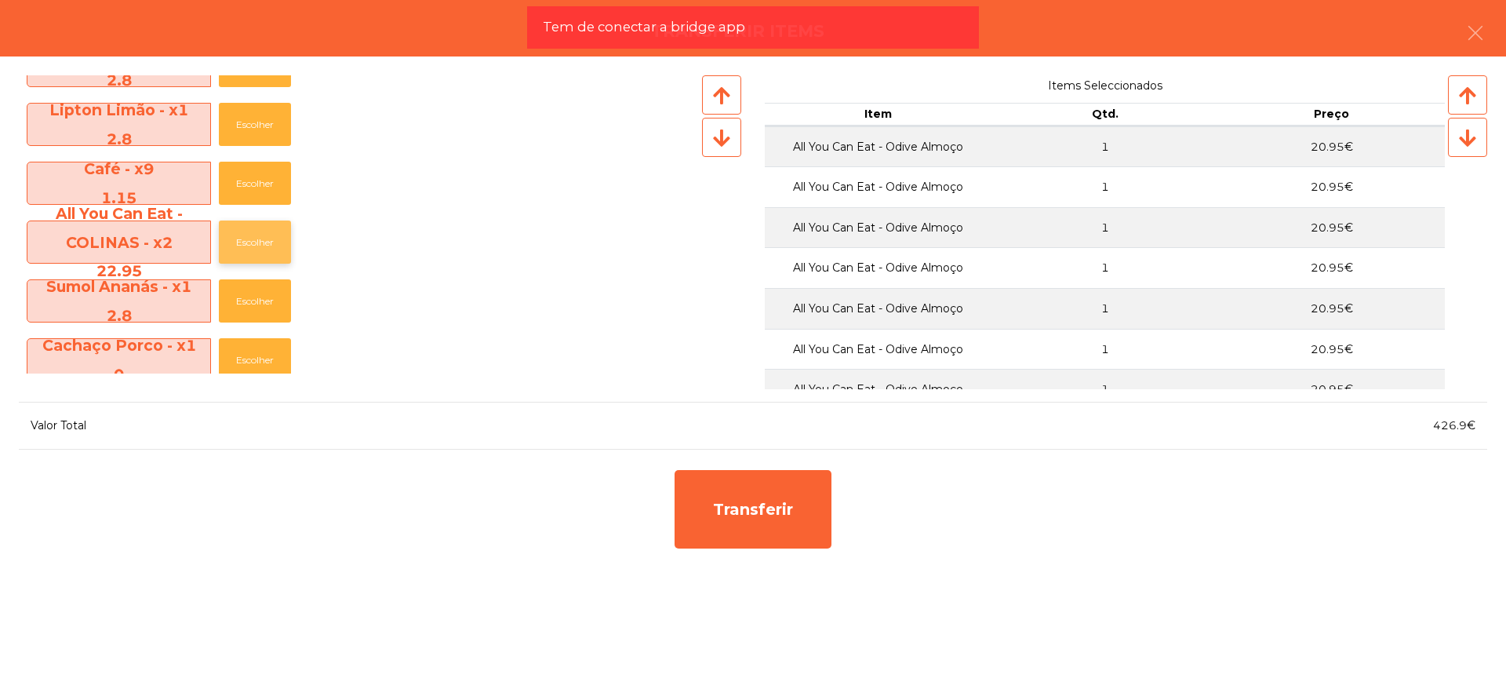
click at [265, 237] on button "Escolher" at bounding box center [255, 241] width 72 height 43
click at [261, 128] on button "Escolher" at bounding box center [255, 124] width 72 height 43
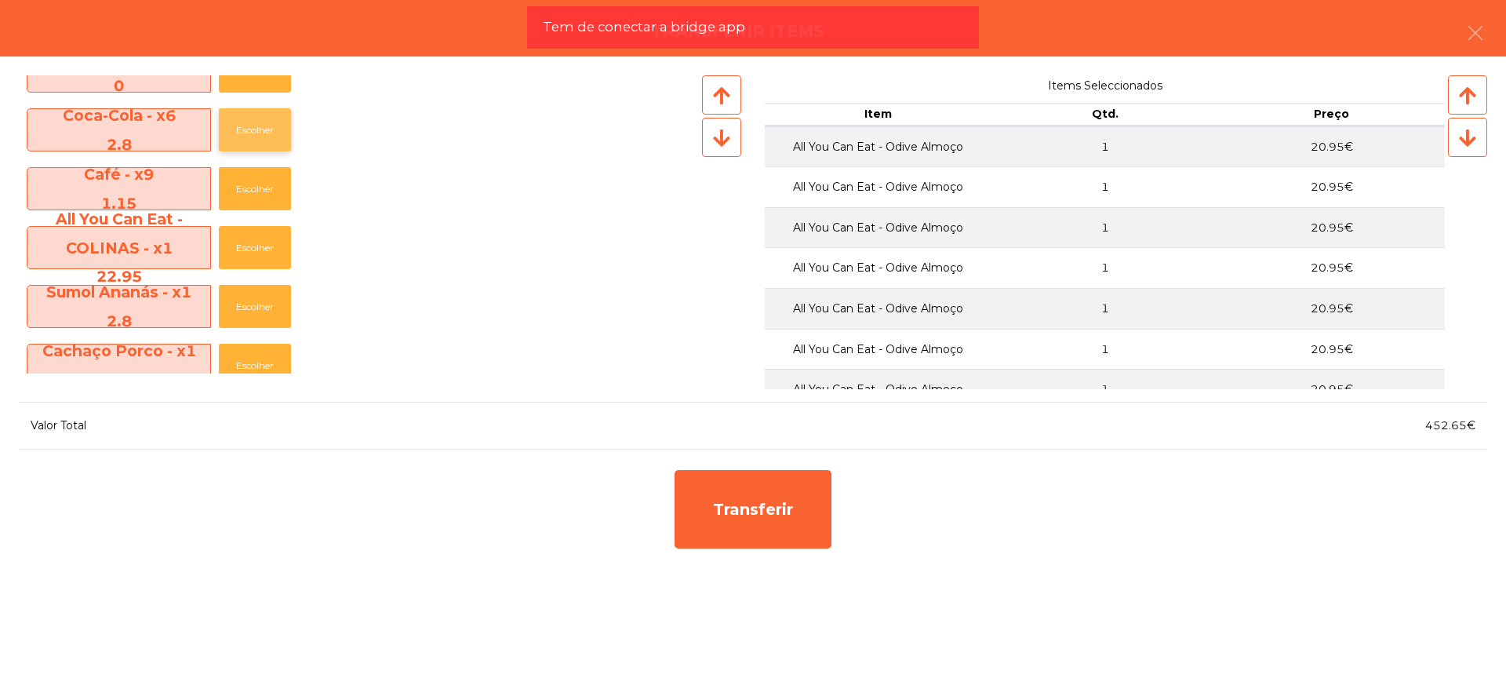
scroll to position [882, 0]
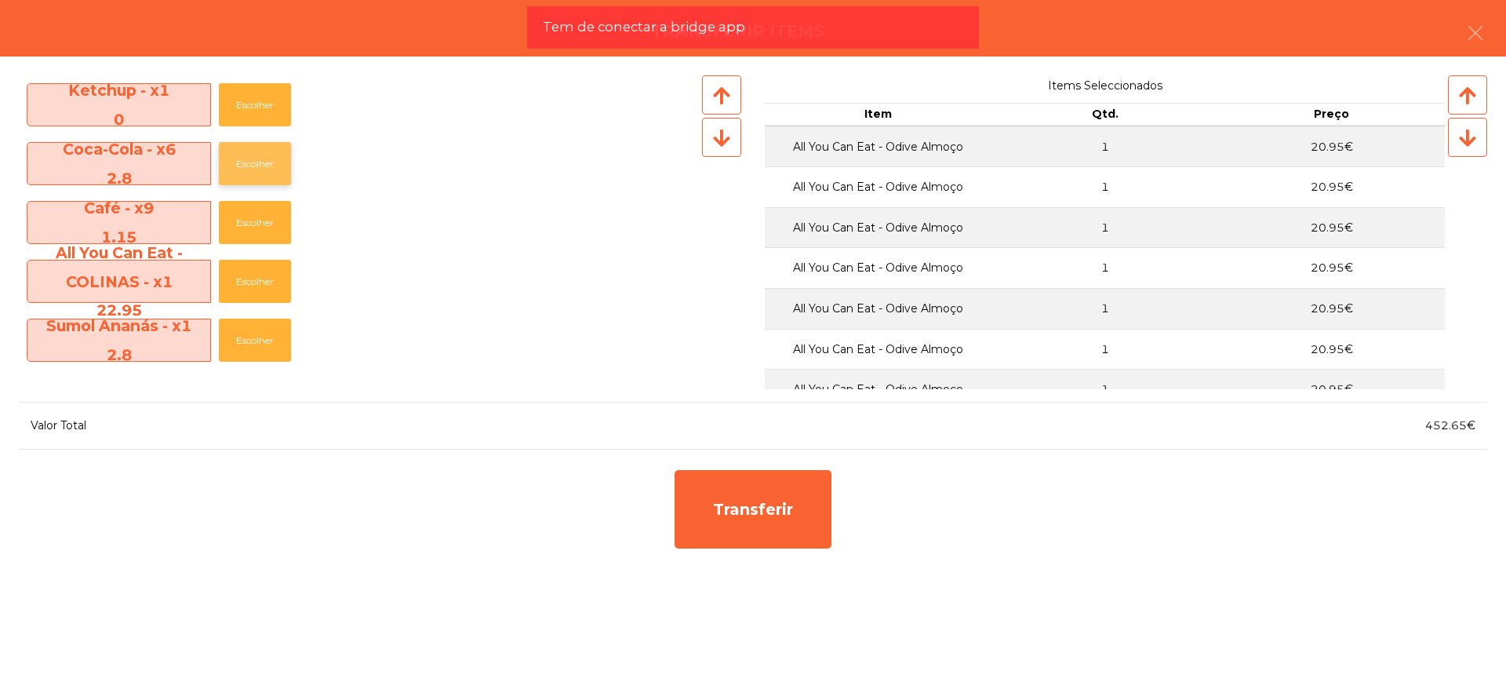
click at [266, 164] on button "Escolher" at bounding box center [255, 163] width 72 height 43
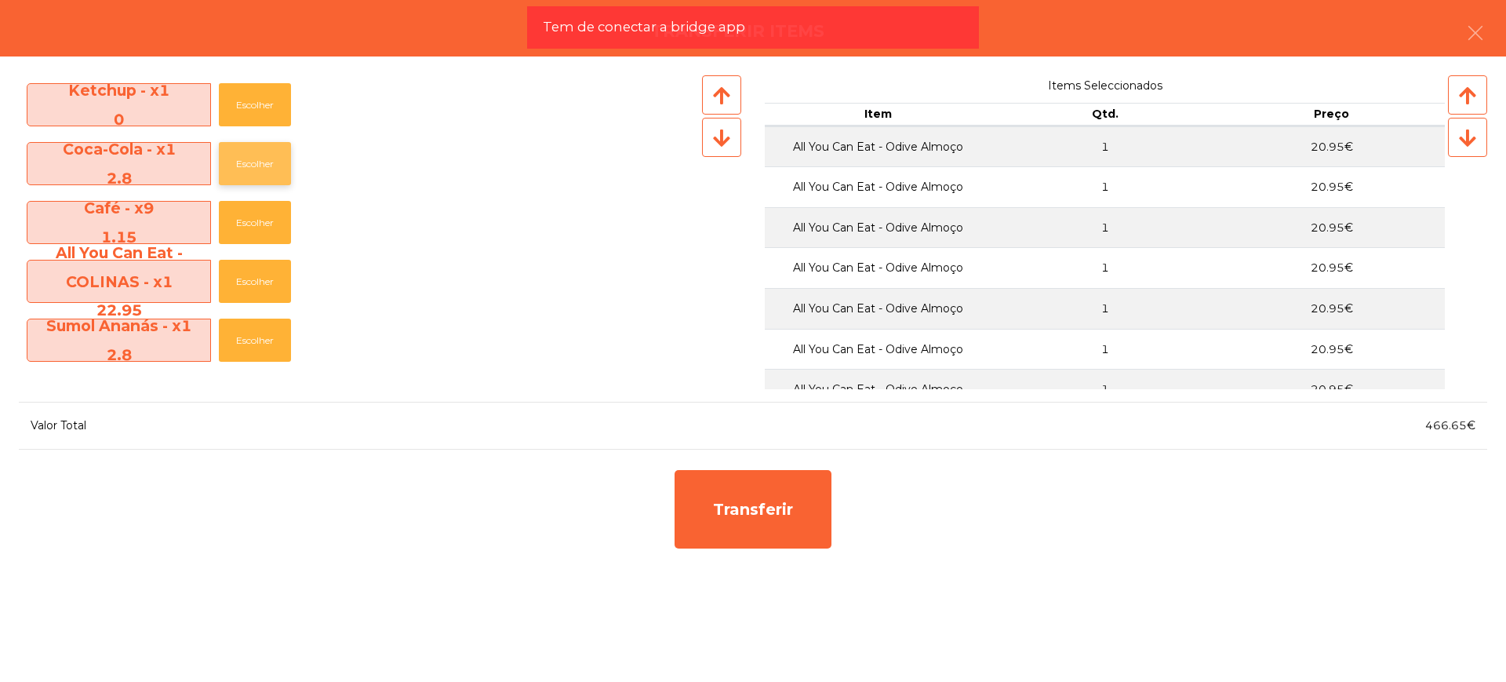
click at [266, 164] on button "Escolher" at bounding box center [255, 163] width 72 height 43
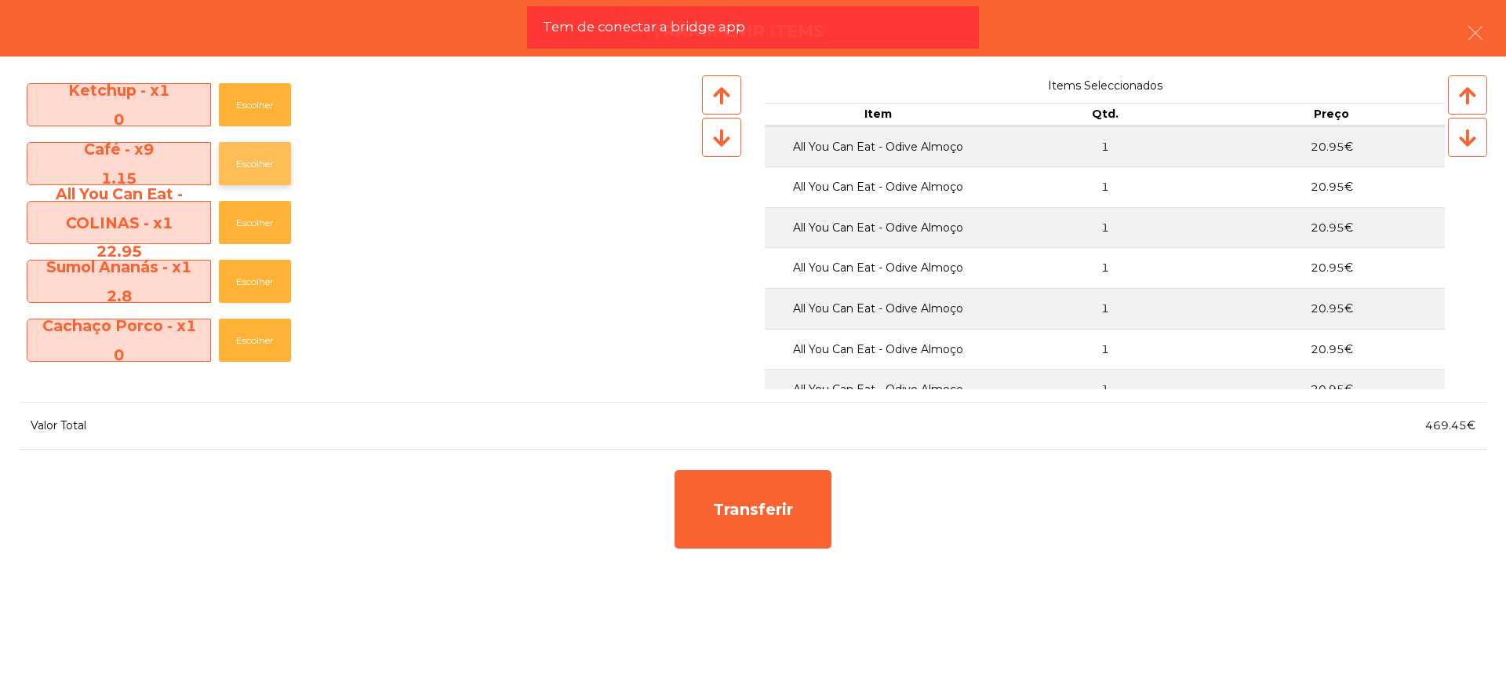
click at [269, 171] on button "Escolher" at bounding box center [255, 163] width 72 height 43
click at [267, 163] on button "Escolher" at bounding box center [255, 163] width 72 height 43
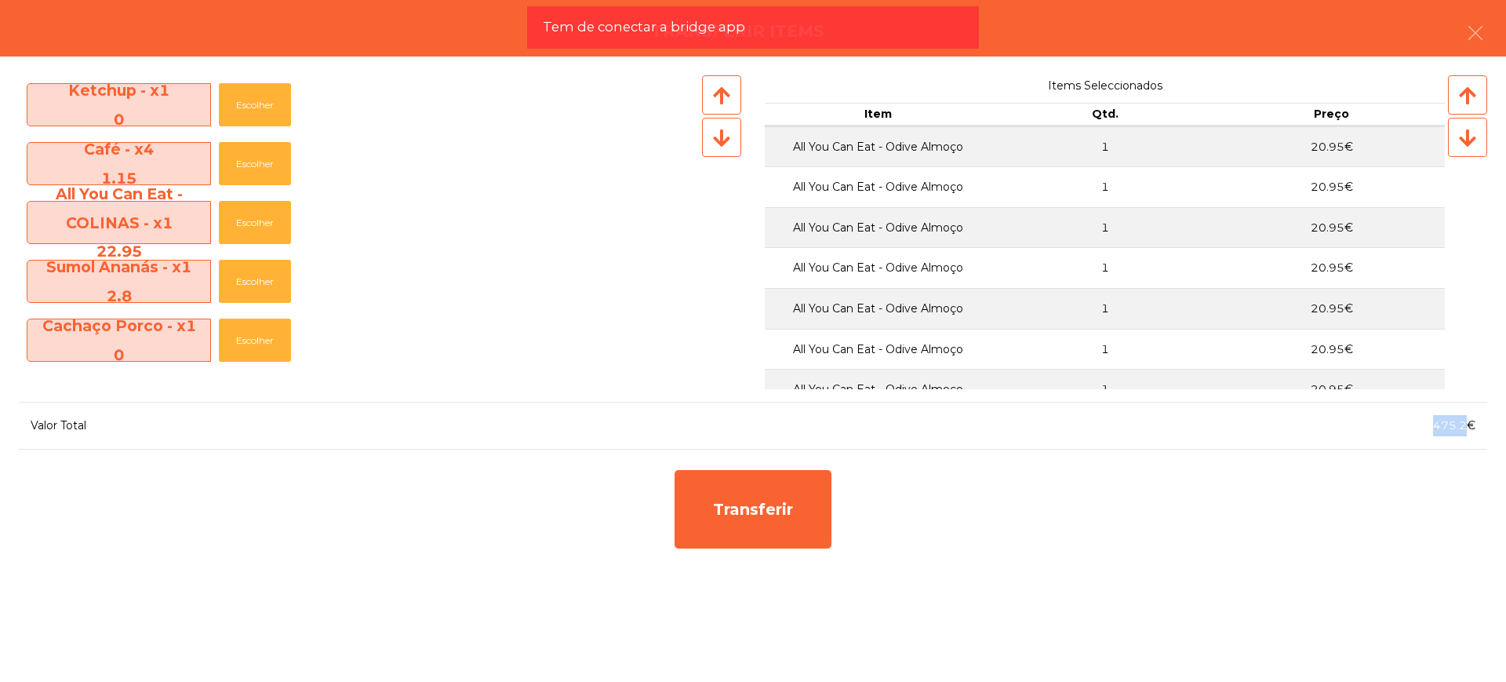
drag, startPoint x: 1433, startPoint y: 428, endPoint x: 1467, endPoint y: 416, distance: 36.0
click at [1467, 416] on div "475.2€" at bounding box center [1120, 425] width 734 height 21
copy span "475.2"
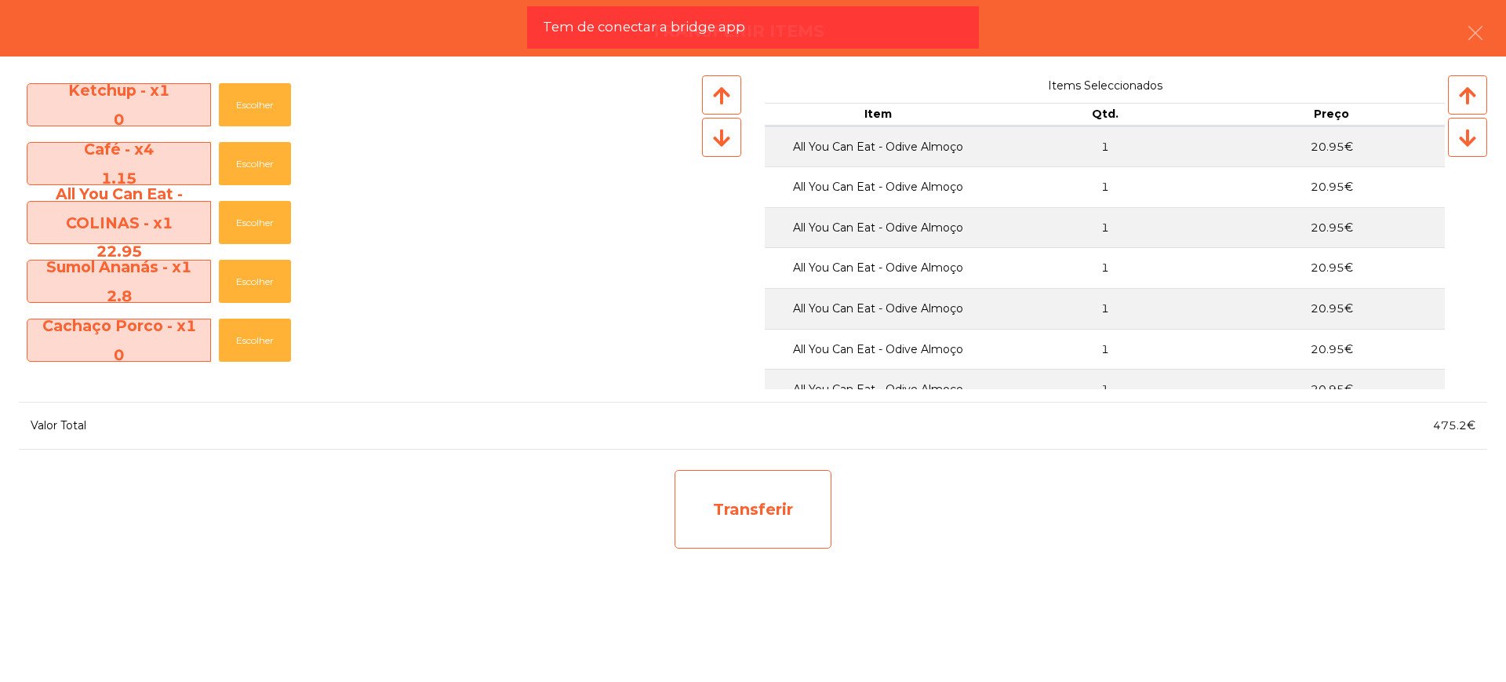
click at [759, 528] on div "Transferir" at bounding box center [753, 509] width 157 height 78
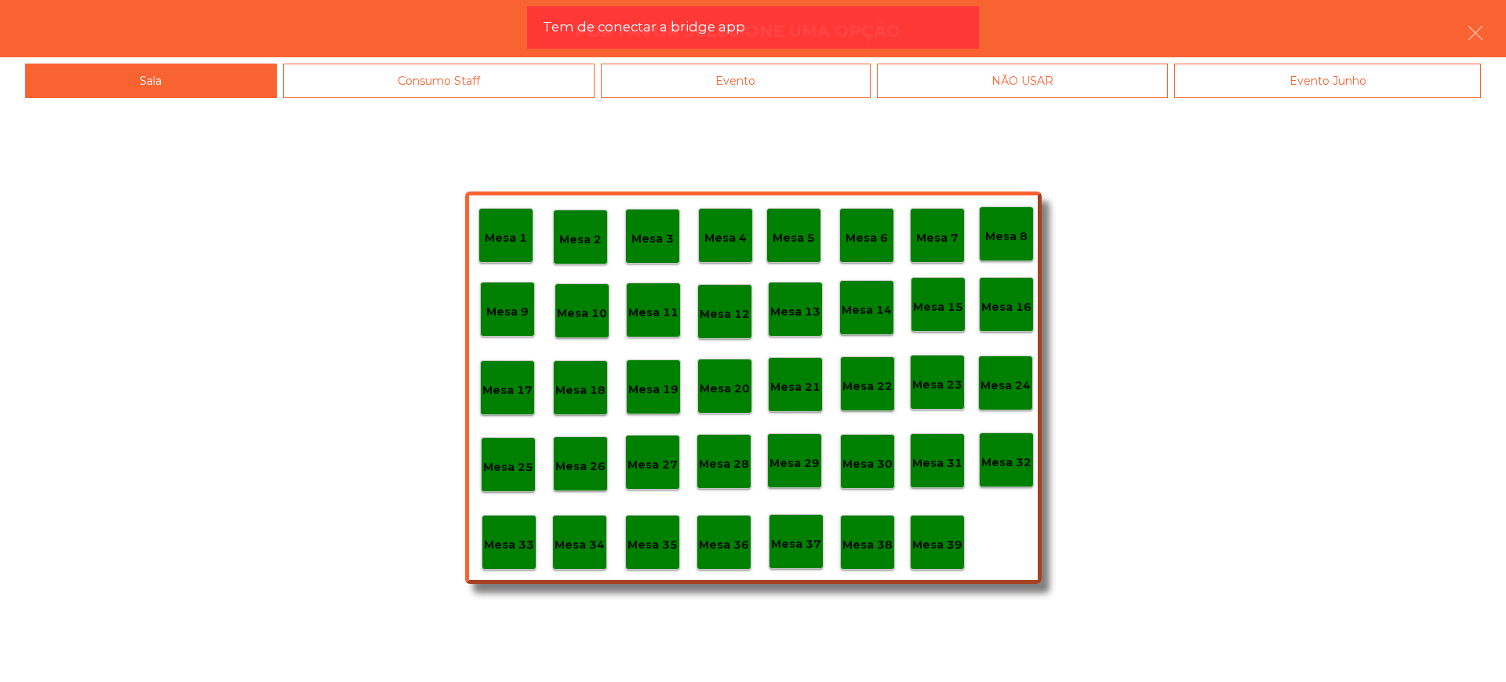
click at [788, 470] on p "Mesa 29" at bounding box center [795, 463] width 50 height 18
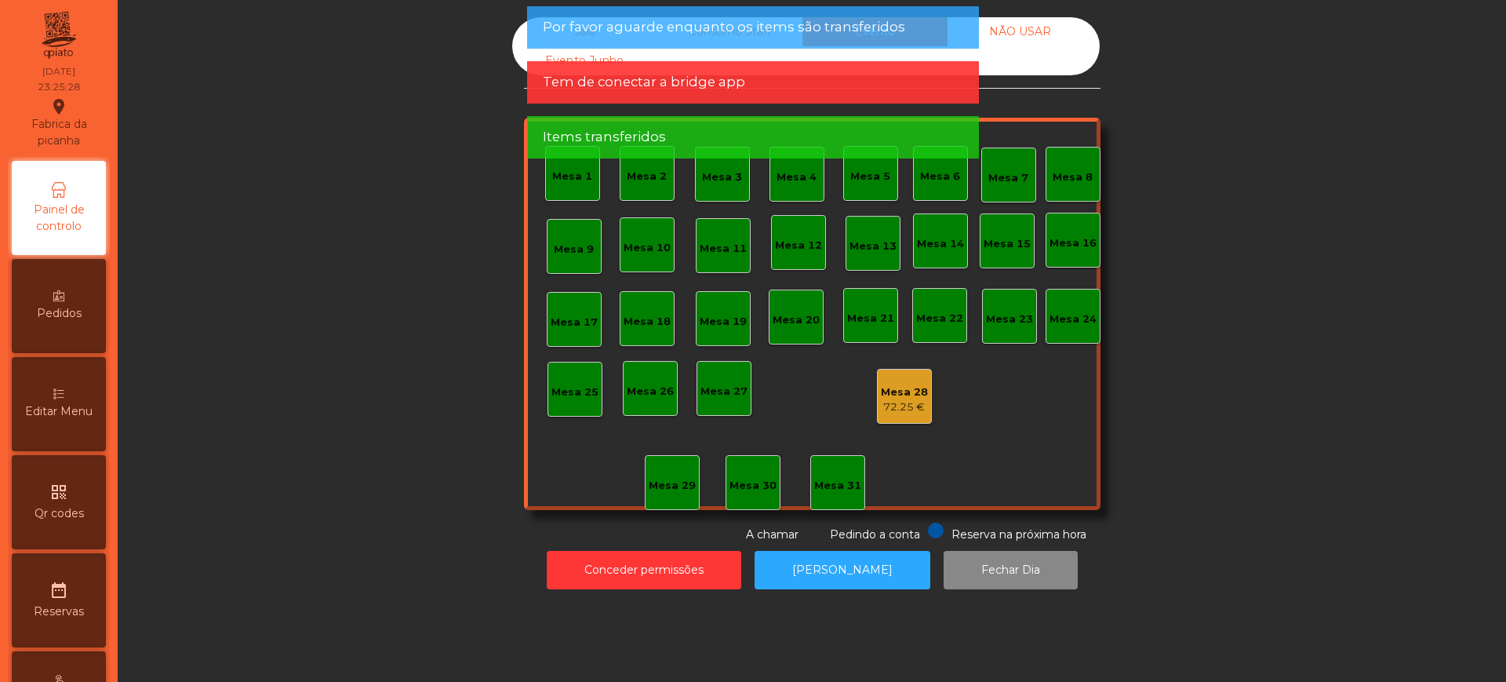
click at [899, 392] on div "Mesa 28" at bounding box center [904, 392] width 47 height 16
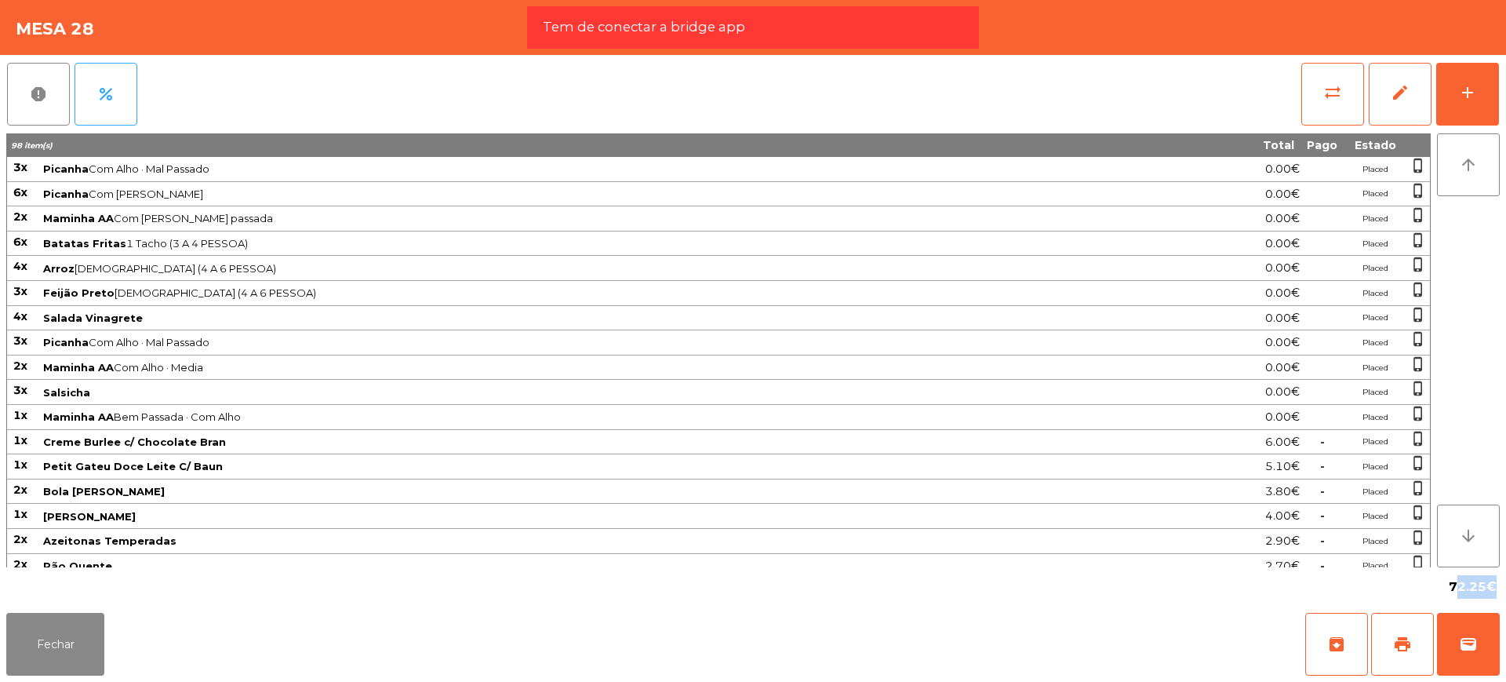
drag, startPoint x: 1450, startPoint y: 590, endPoint x: 1487, endPoint y: 587, distance: 37.8
click at [1487, 587] on span "72.25€" at bounding box center [1473, 587] width 48 height 24
copy span "72.25"
click at [17, 169] on span "3x" at bounding box center [20, 167] width 14 height 14
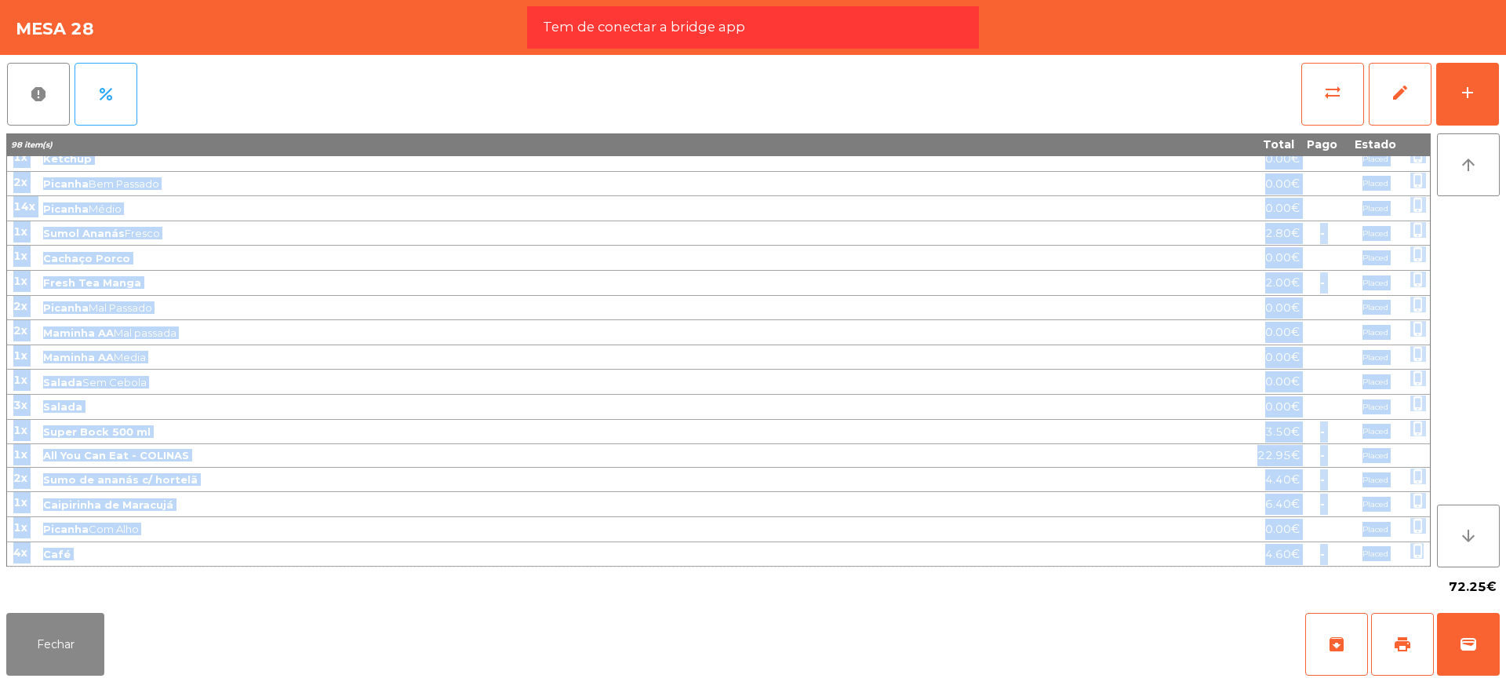
drag, startPoint x: 13, startPoint y: 167, endPoint x: 1422, endPoint y: 551, distance: 1460.3
click at [1422, 551] on tbody "3x Picanha Com Alho · Mal Passado 0.00€ Placed phone_iphone 6x Picanha Com Alho…" at bounding box center [718, 84] width 1423 height 965
copy tbody "3x Picanha Com Alho · Mal Passado 0.00€ Placed phone_iphone 6x Picanha Com Alho…"
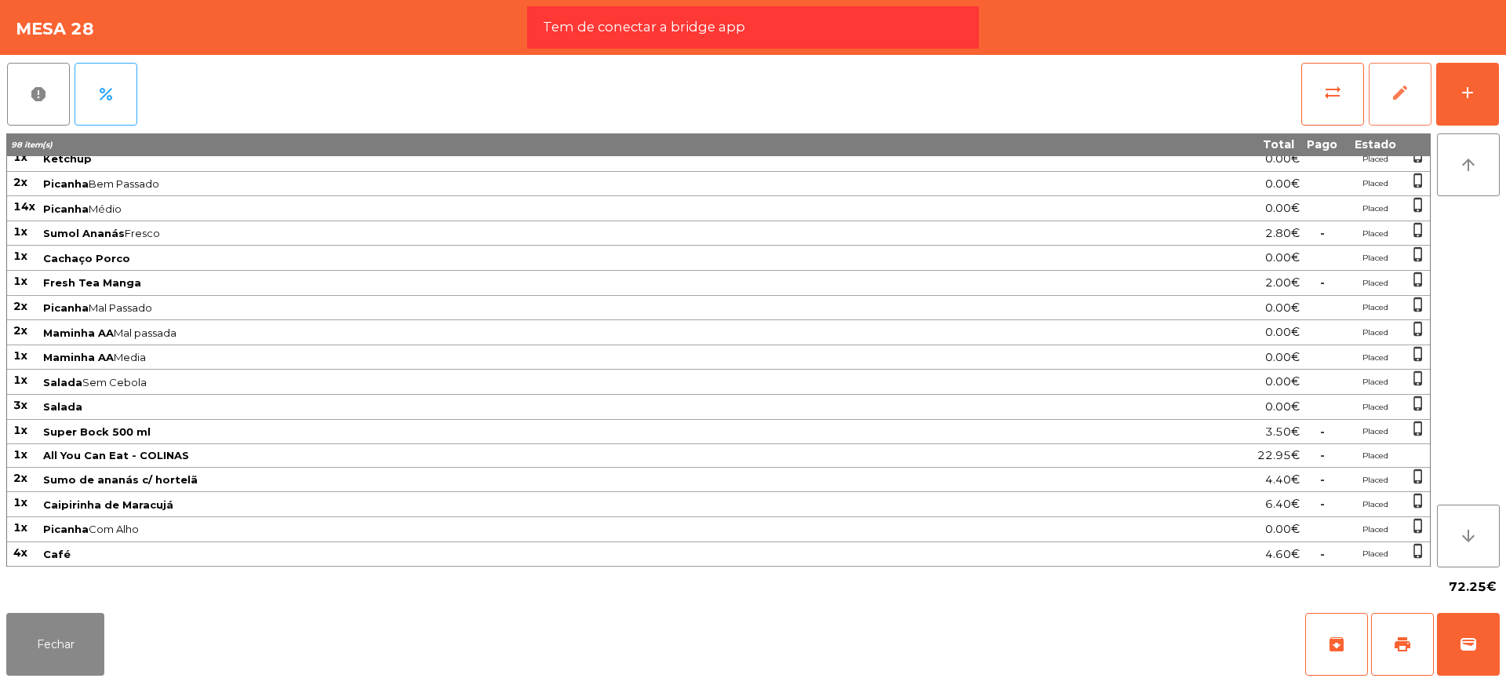
click at [1392, 107] on button "edit" at bounding box center [1400, 94] width 63 height 63
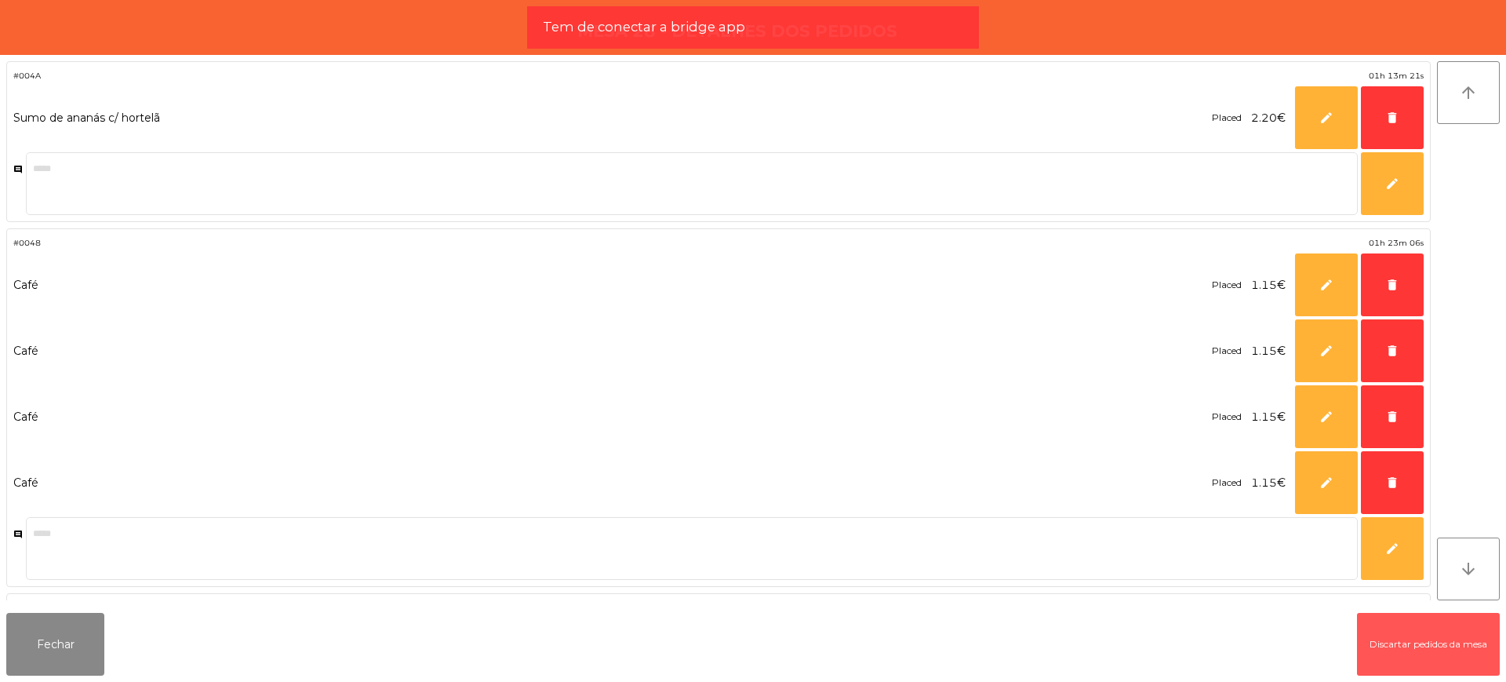
click at [1406, 658] on button "Discartar pedidos da mesa" at bounding box center [1428, 644] width 143 height 63
click at [1415, 642] on div "Sala Consumo Staff Evento NÃO USAR Evento Junho Mesa 1 Mesa 2 Mesa 3 Mesa 4 Mes…" at bounding box center [812, 341] width 1388 height 682
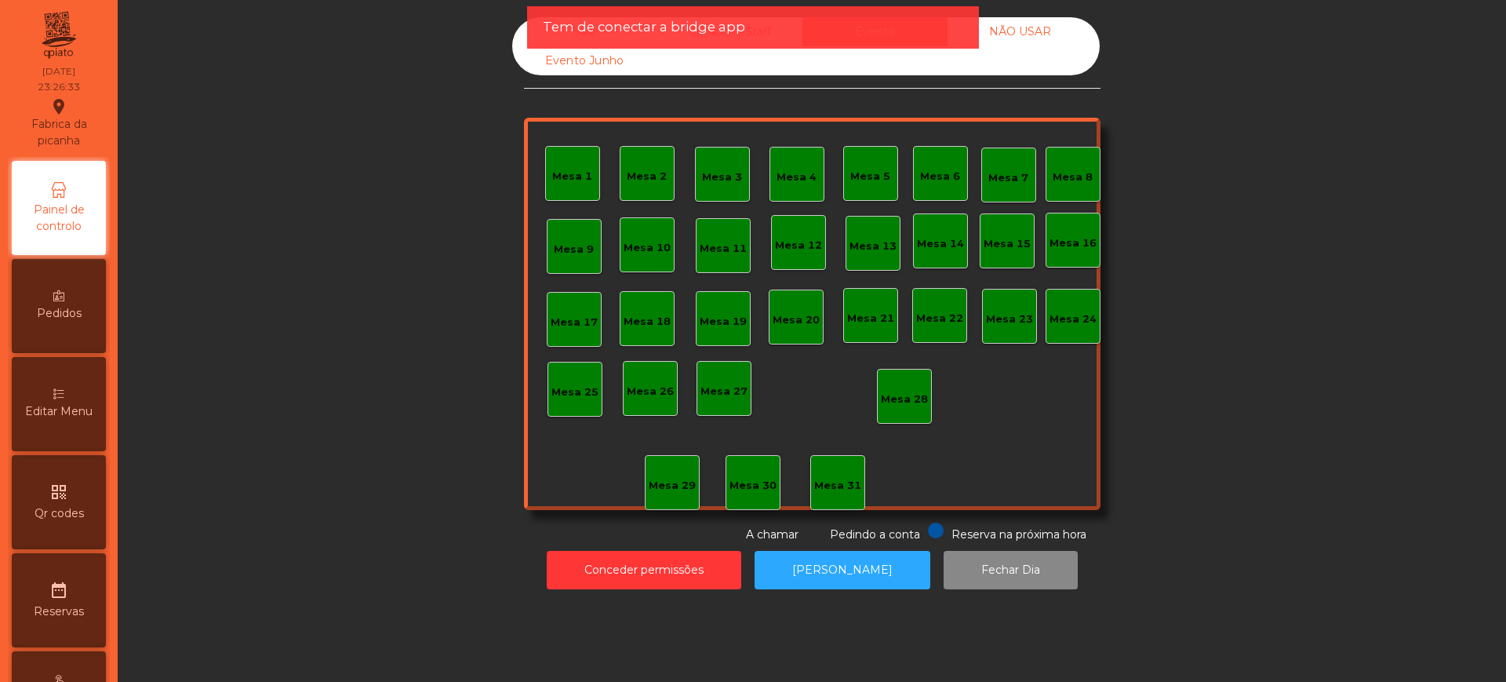
click at [520, 37] on div "Sala" at bounding box center [584, 31] width 145 height 29
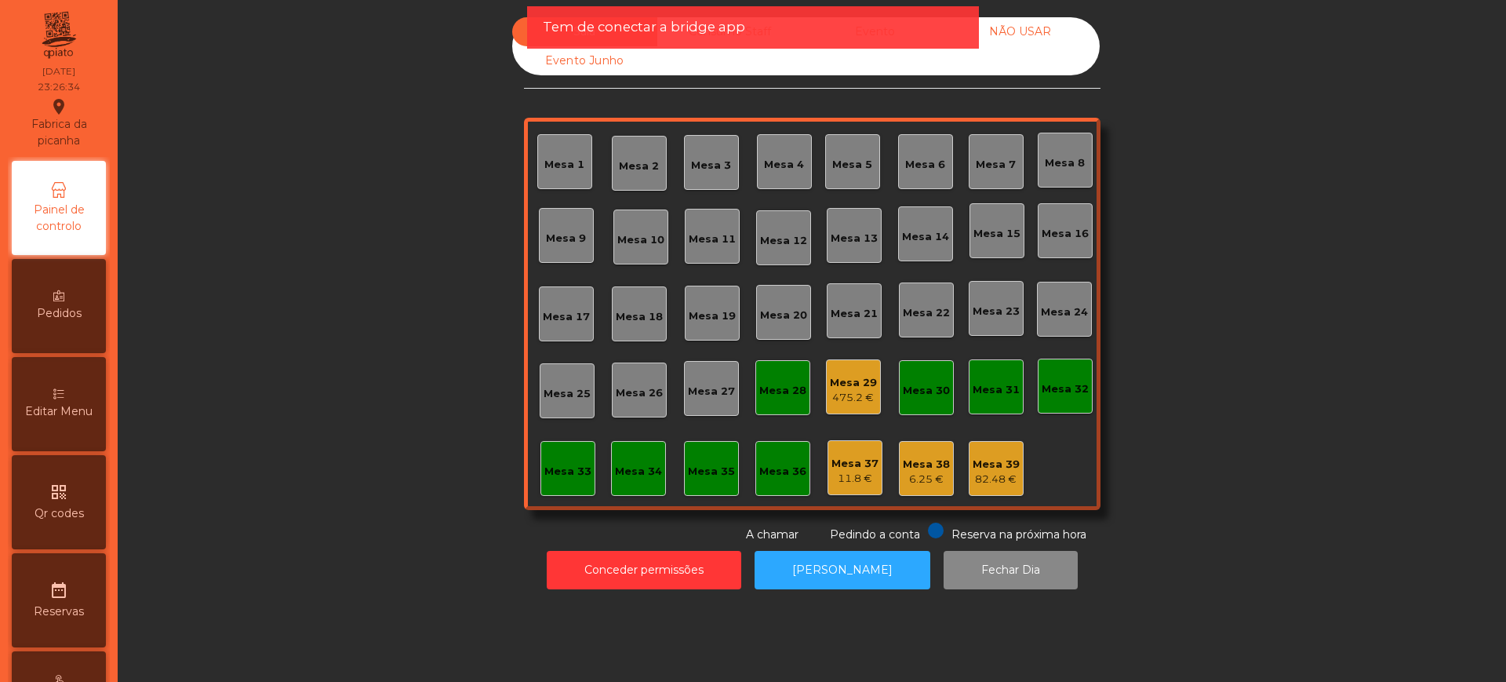
click at [835, 390] on div "475.2 €" at bounding box center [853, 398] width 47 height 16
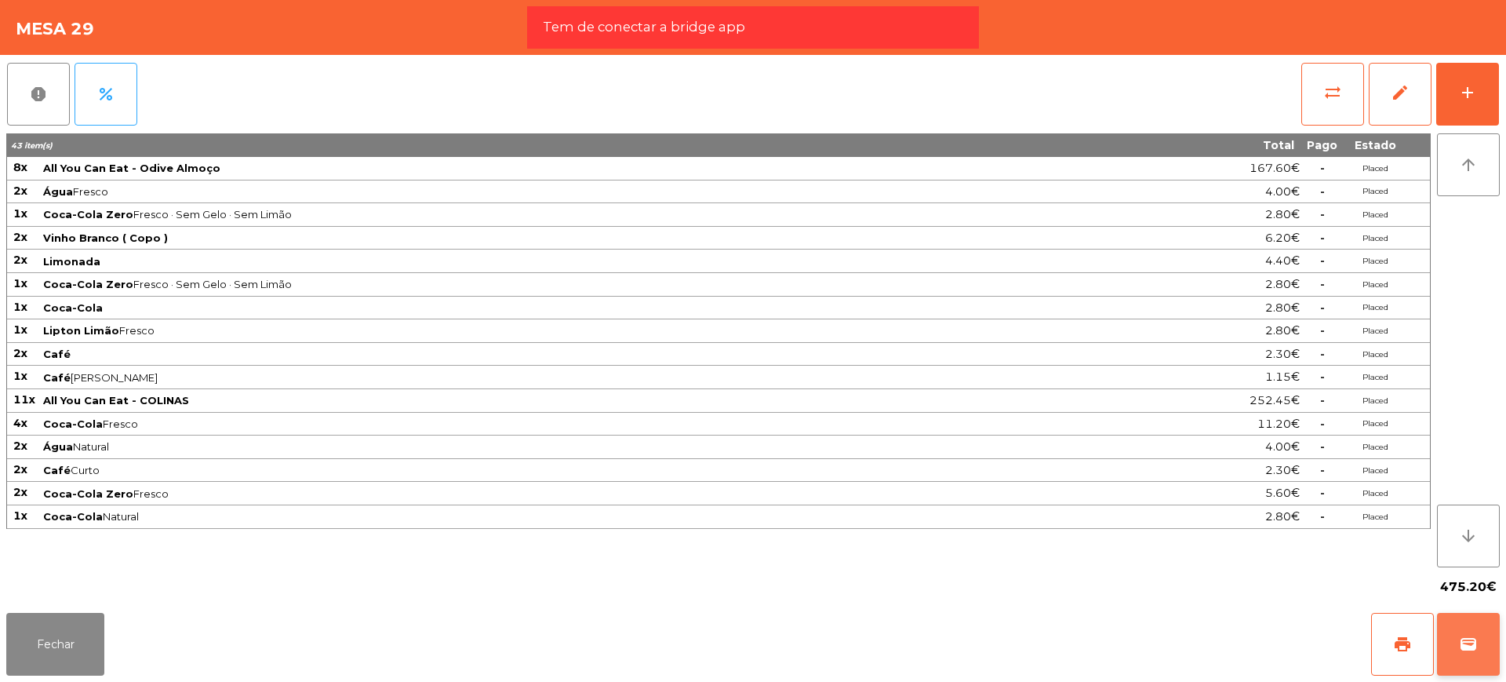
click at [1456, 633] on button "wallet" at bounding box center [1468, 644] width 63 height 63
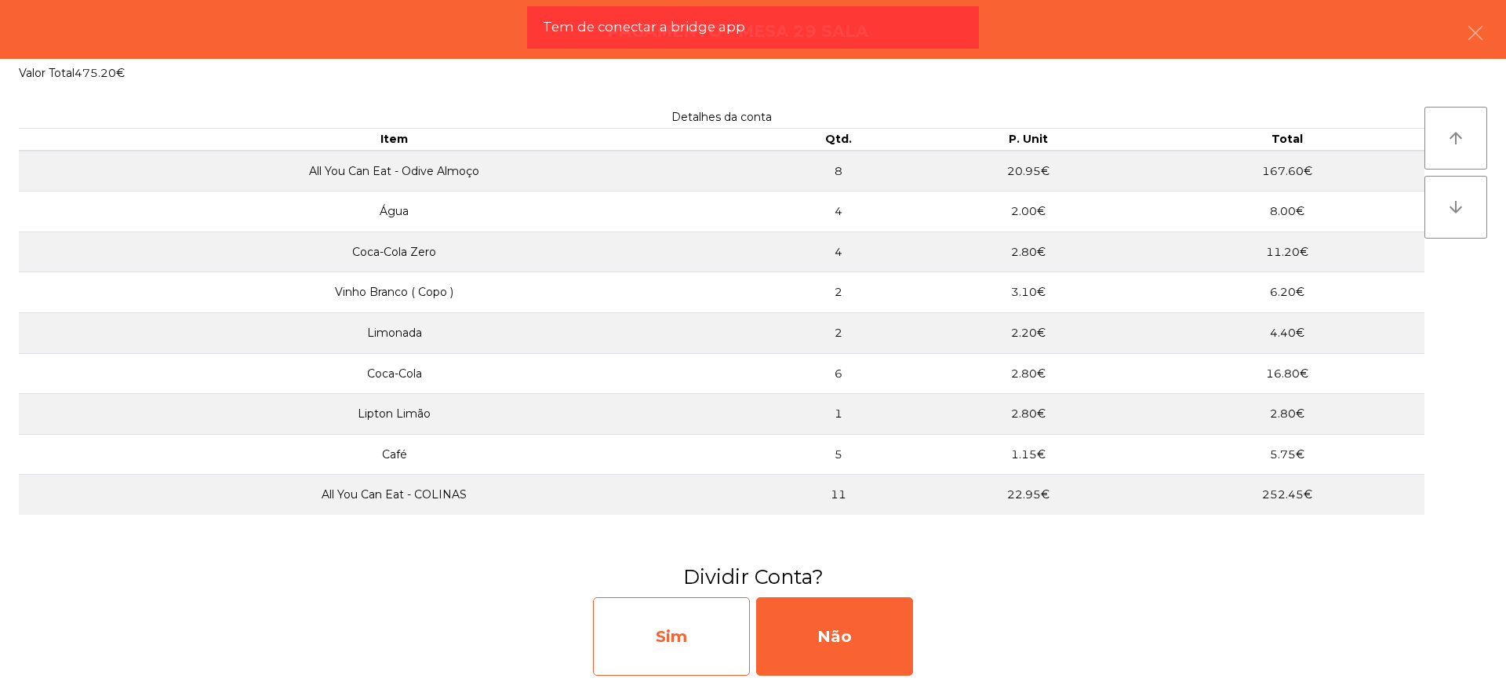
click at [689, 663] on div "Sim" at bounding box center [671, 636] width 157 height 78
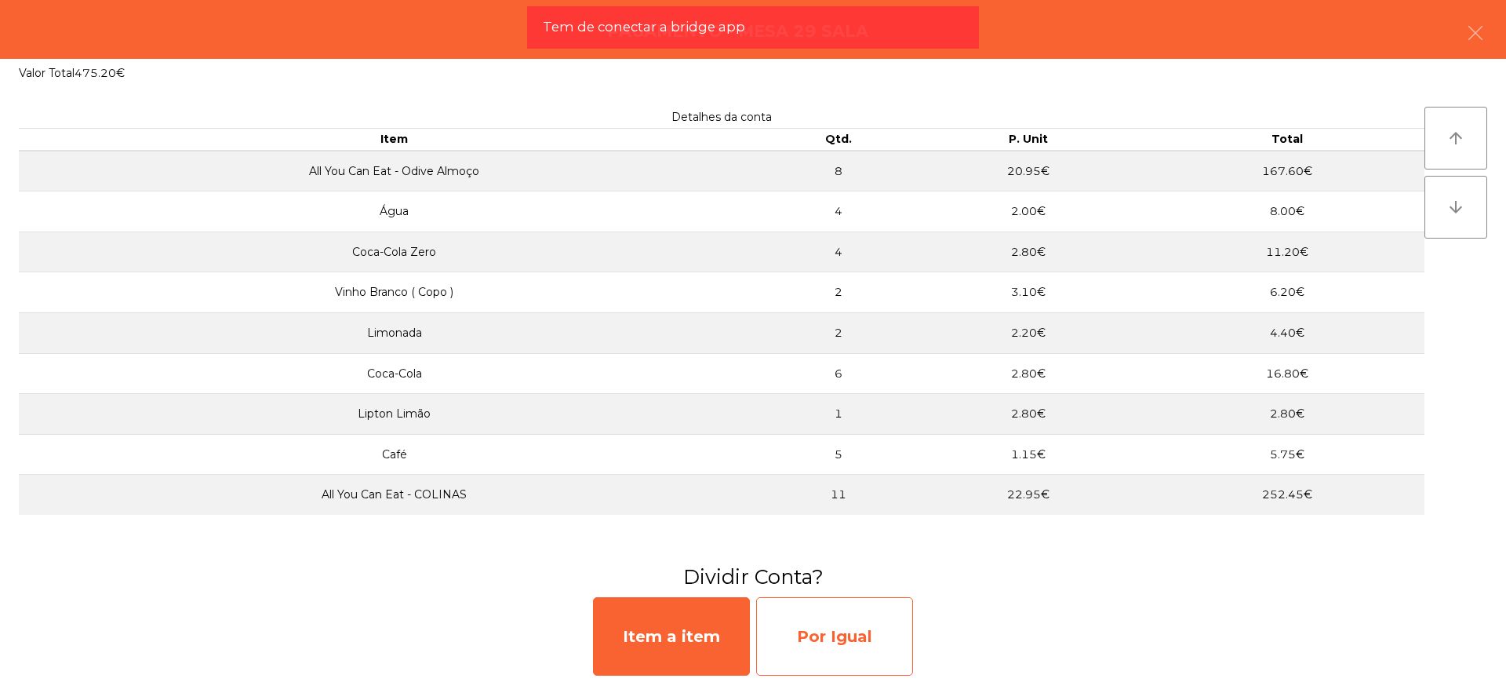
click at [838, 642] on div "Por Igual" at bounding box center [834, 636] width 157 height 78
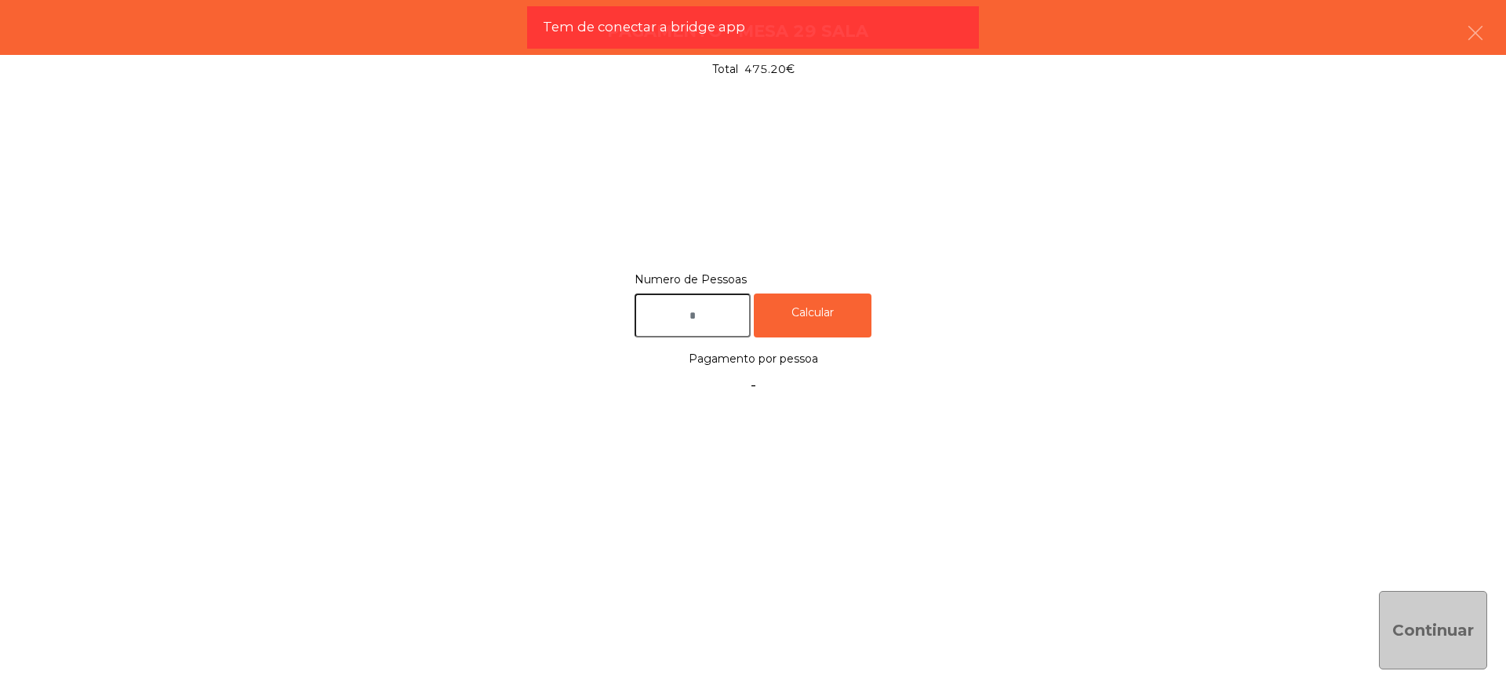
drag, startPoint x: 708, startPoint y: 322, endPoint x: 720, endPoint y: 315, distance: 14.0
click at [707, 316] on input "text" at bounding box center [693, 315] width 116 height 45
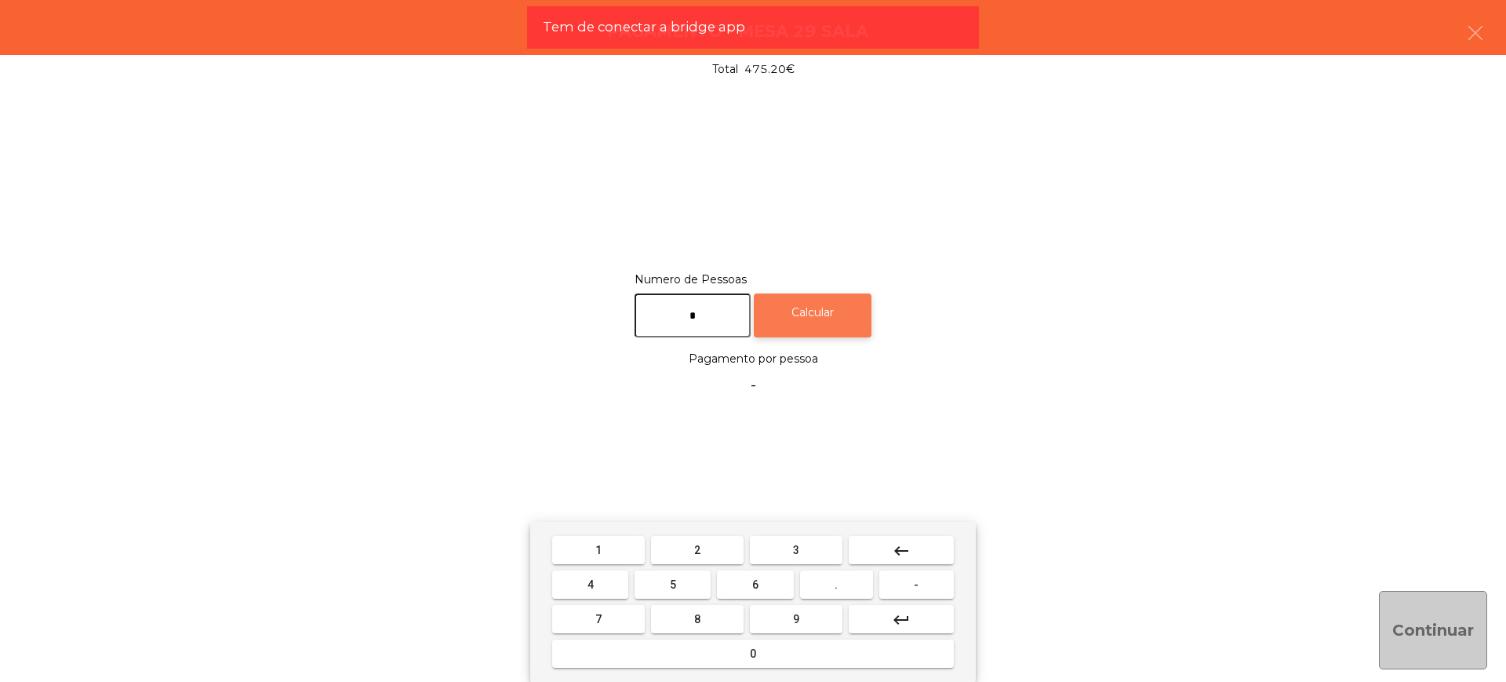
type input "*"
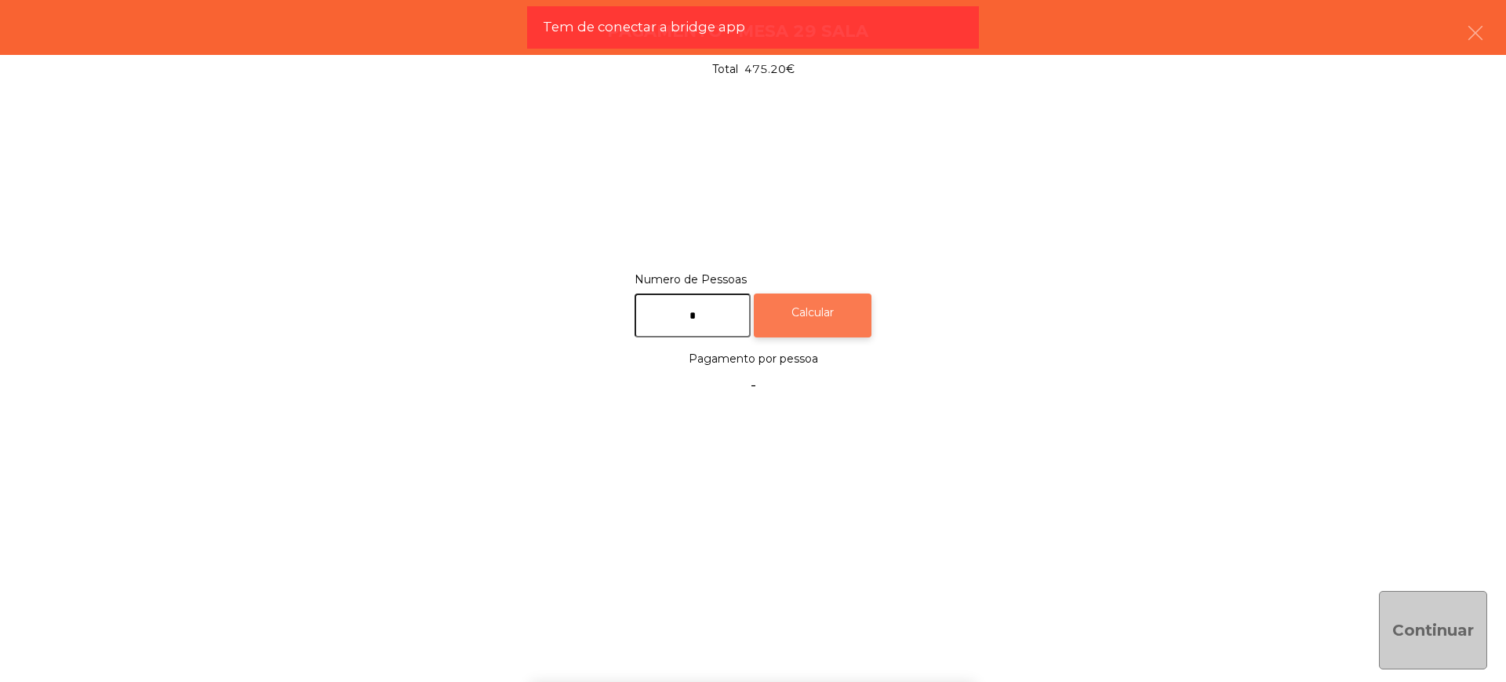
click at [825, 306] on div "Calcular" at bounding box center [813, 315] width 118 height 45
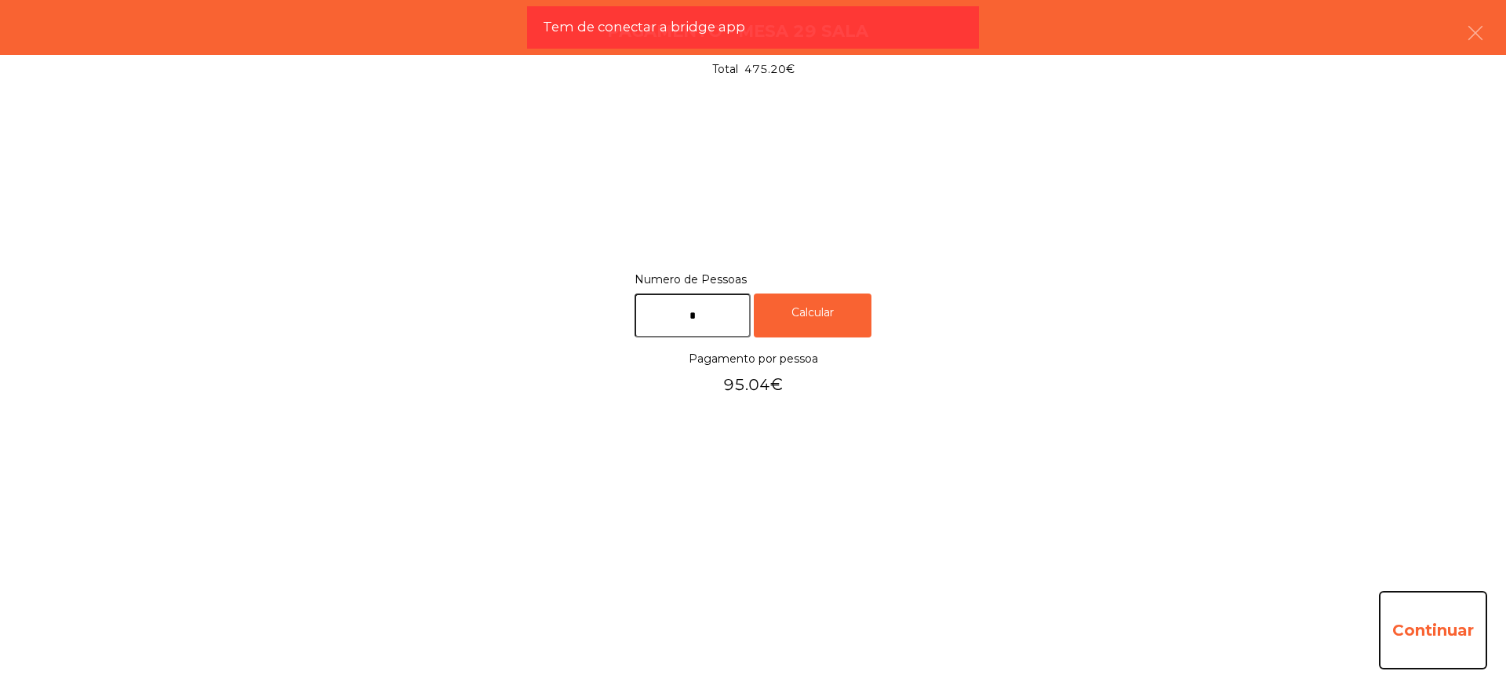
click at [1402, 620] on button "Continuar" at bounding box center [1433, 630] width 108 height 78
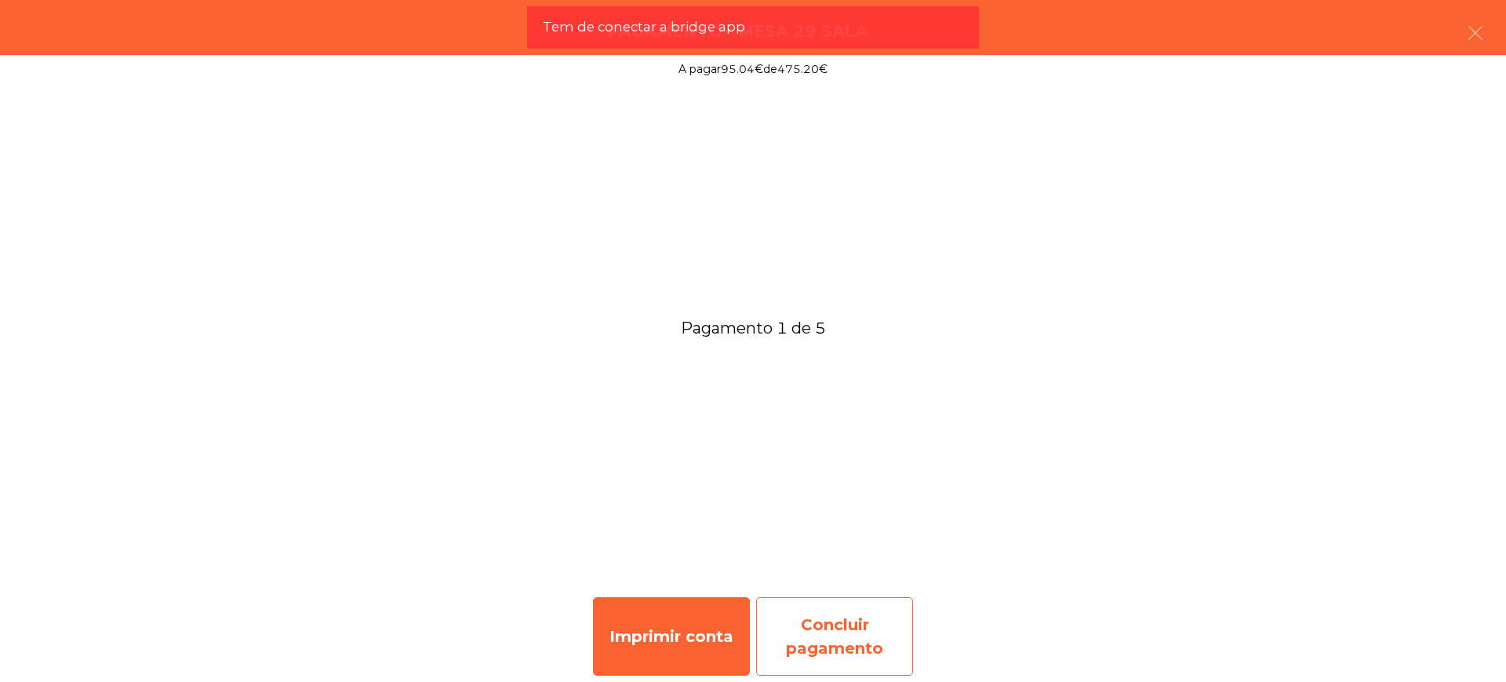
click at [890, 631] on div "Concluir pagamento" at bounding box center [834, 636] width 157 height 78
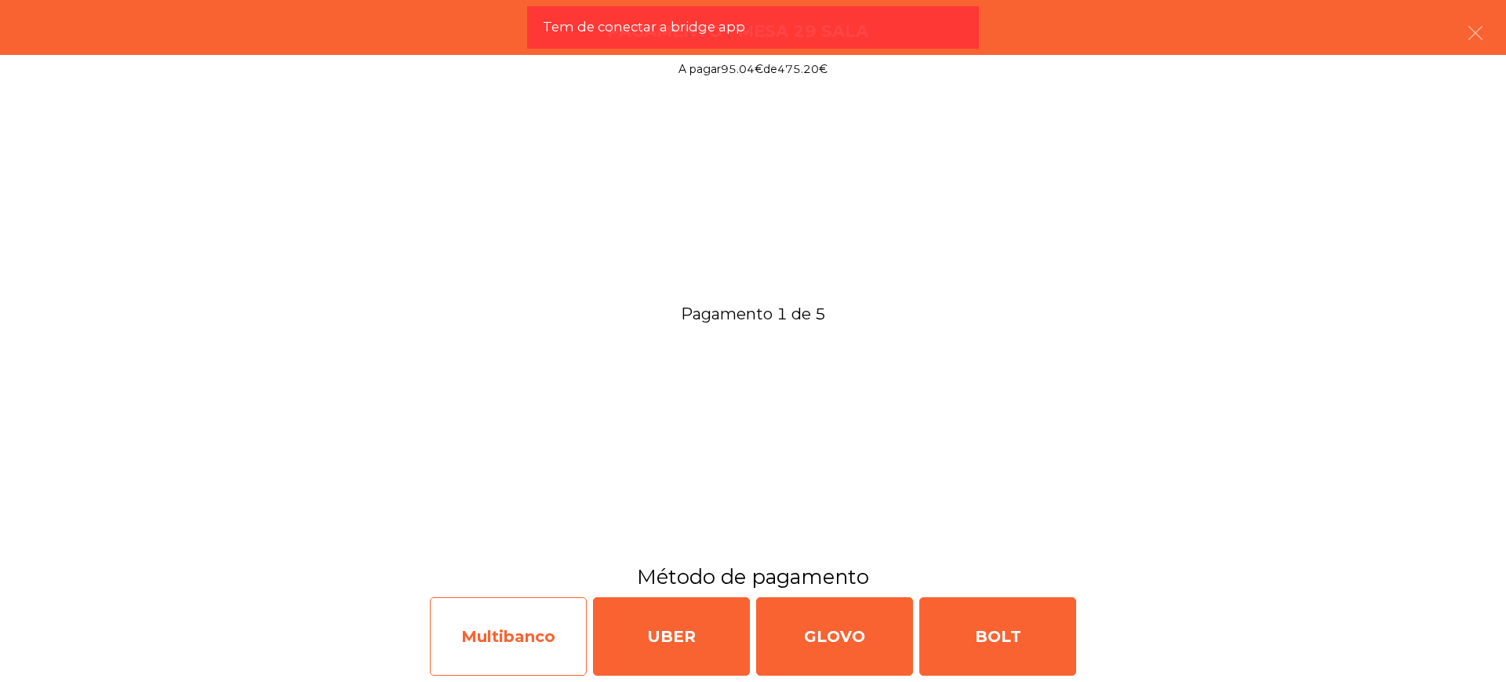
click at [460, 644] on div "Multibanco" at bounding box center [508, 636] width 157 height 78
select select "**"
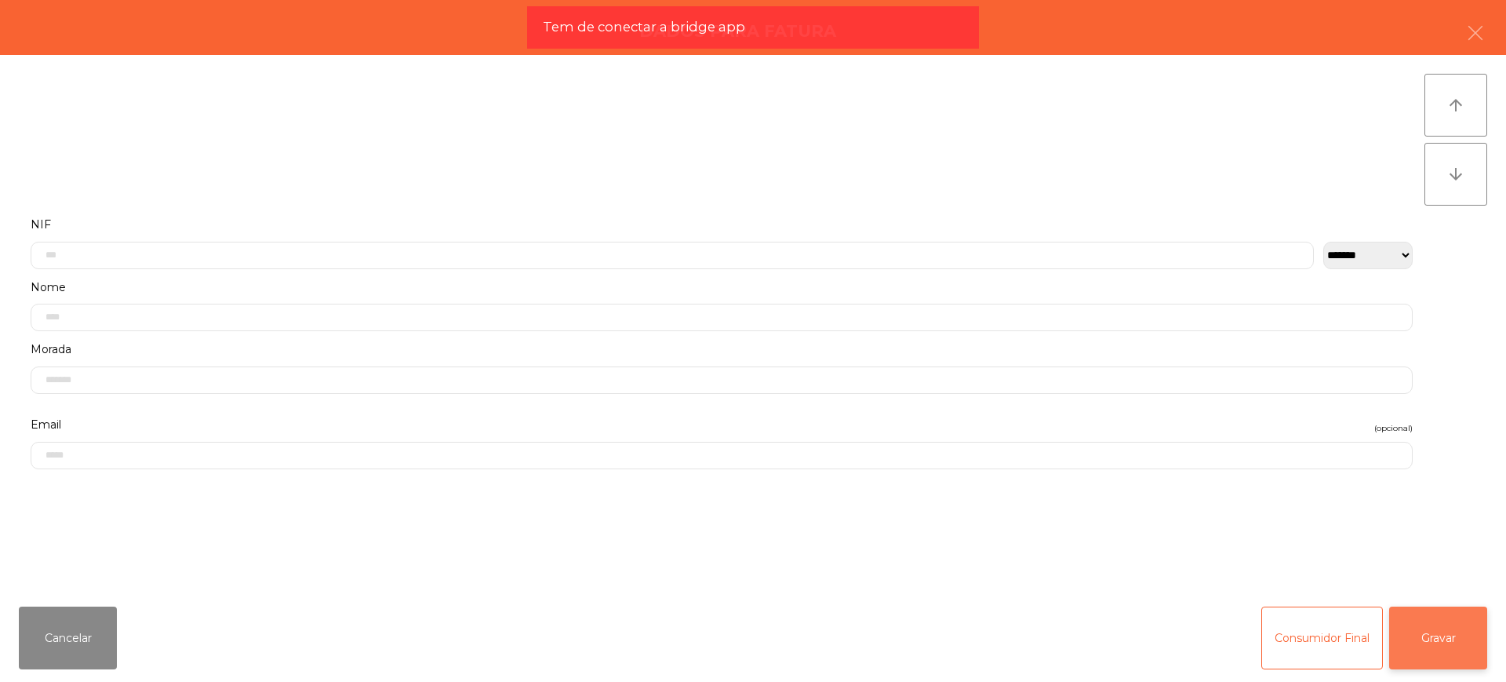
click at [1418, 634] on button "Gravar" at bounding box center [1438, 637] width 98 height 63
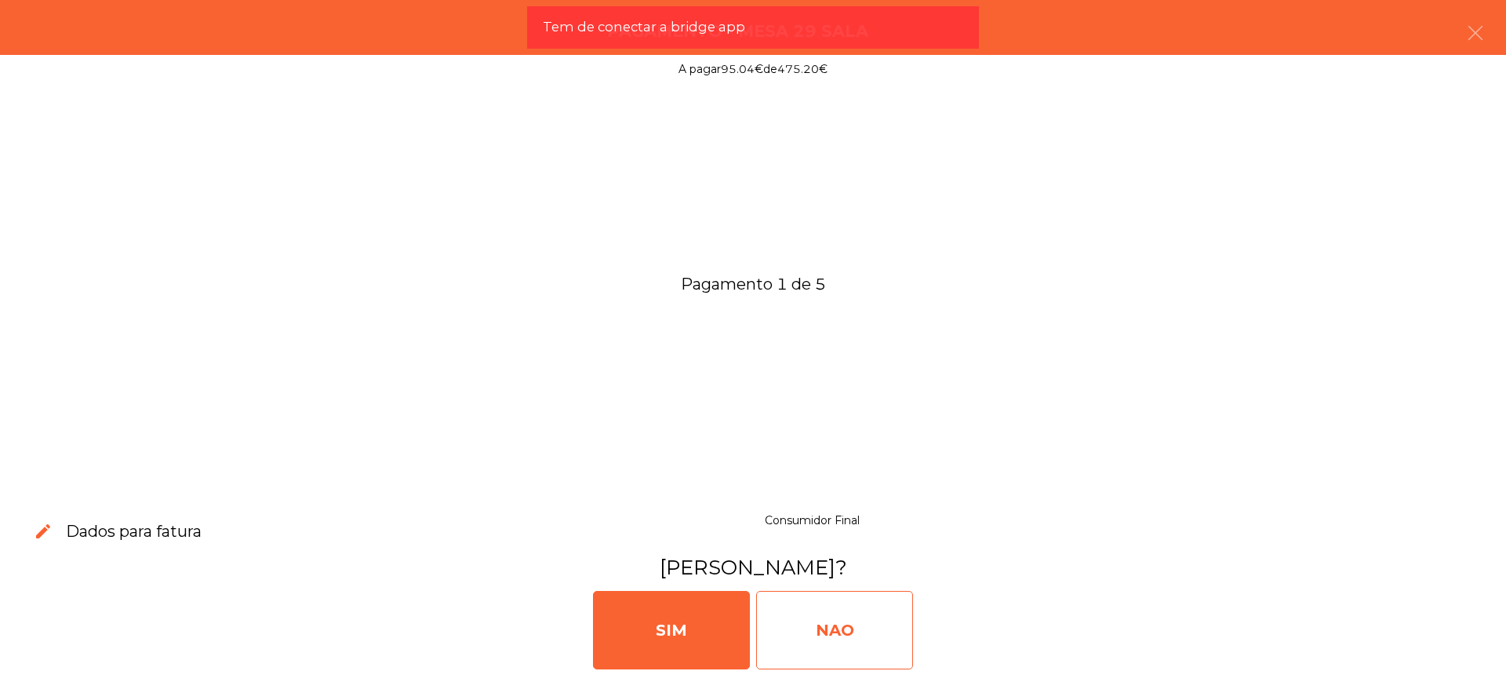
click at [807, 618] on div "NAO" at bounding box center [834, 630] width 157 height 78
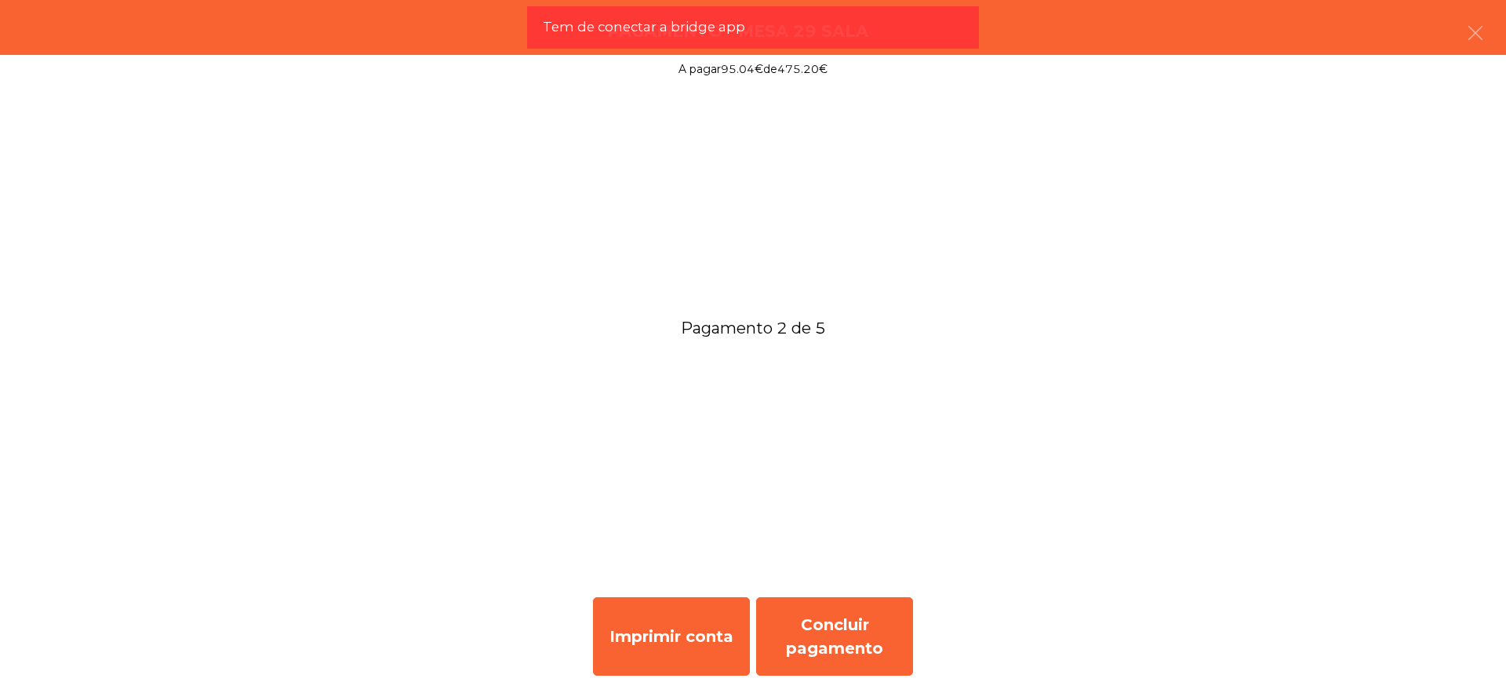
click at [1259, 207] on div "Pagamento 2 de 5" at bounding box center [753, 325] width 1506 height 482
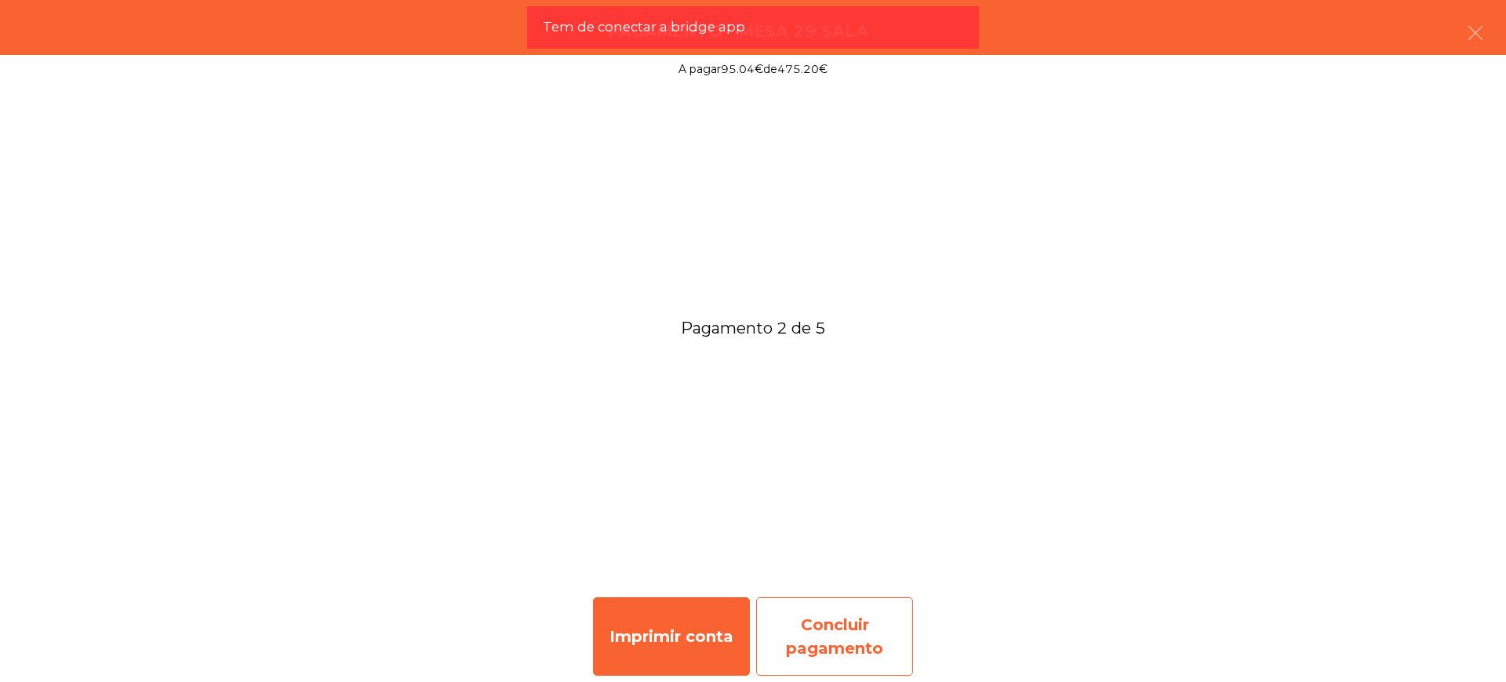
click at [885, 629] on div "Concluir pagamento" at bounding box center [834, 636] width 157 height 78
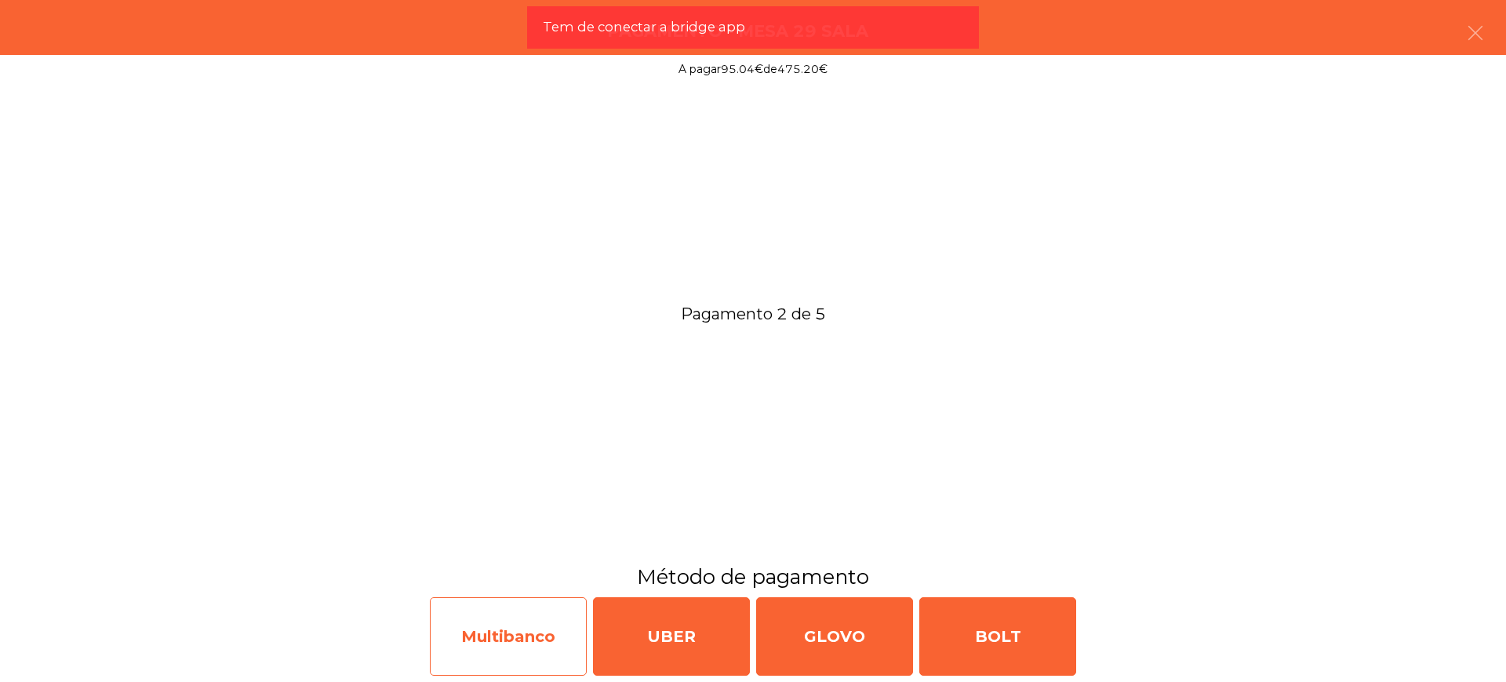
click at [501, 648] on div "Multibanco" at bounding box center [508, 636] width 157 height 78
select select "**"
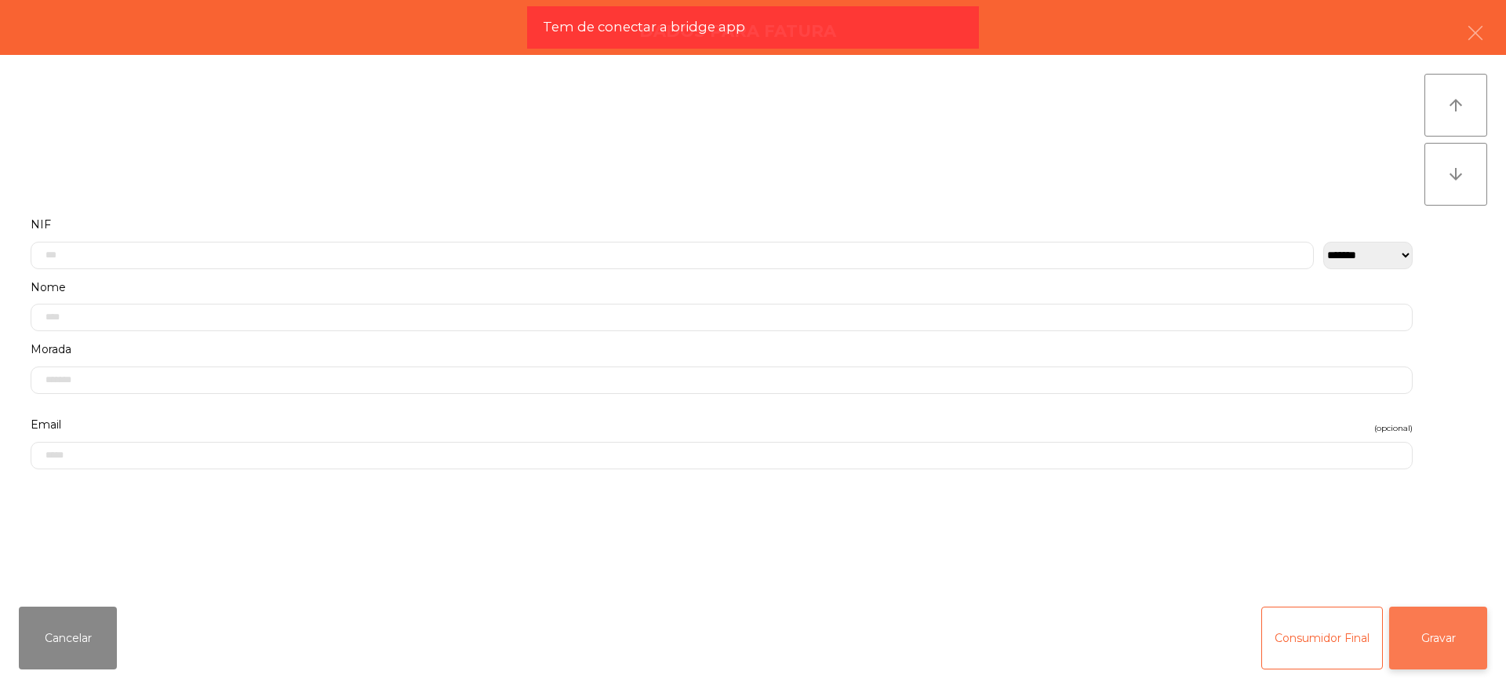
click at [1446, 634] on button "Gravar" at bounding box center [1438, 637] width 98 height 63
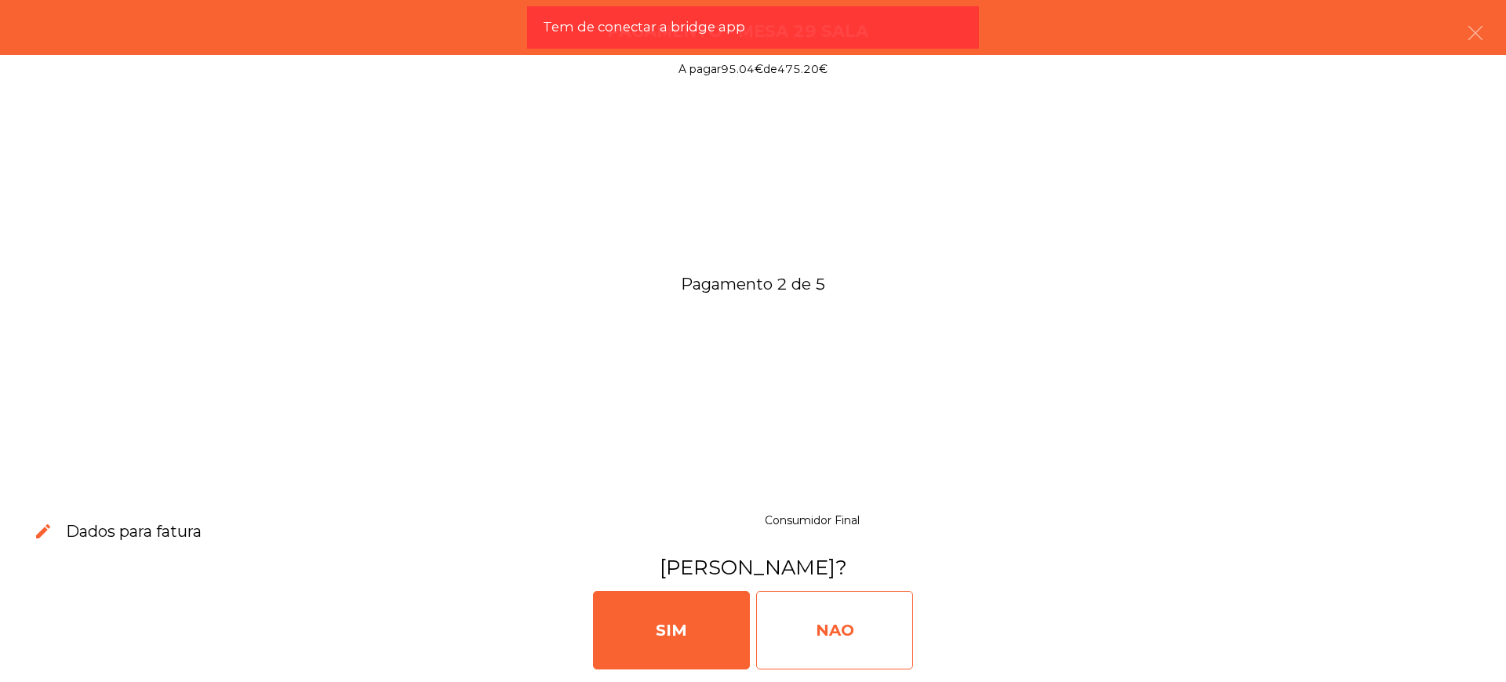
click at [849, 631] on div "NAO" at bounding box center [834, 630] width 157 height 78
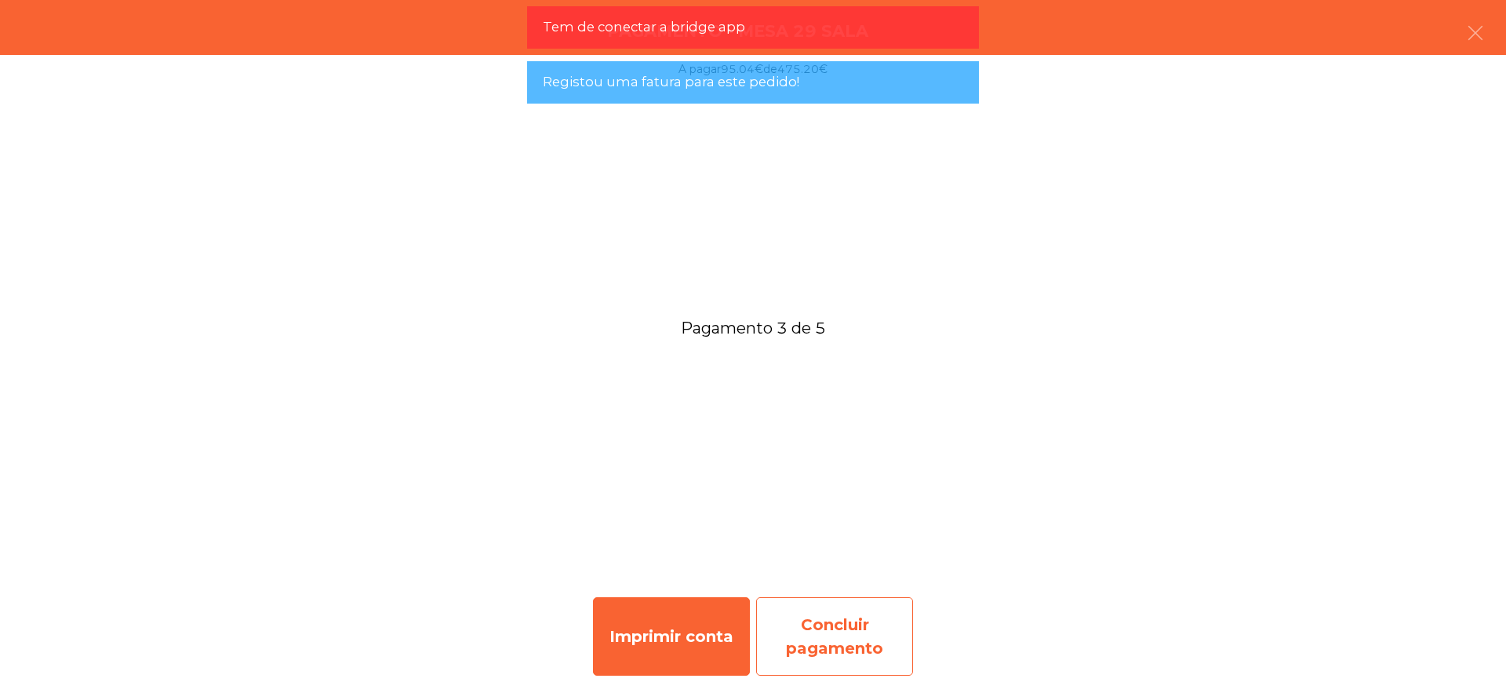
click at [848, 606] on div "Concluir pagamento" at bounding box center [834, 636] width 157 height 78
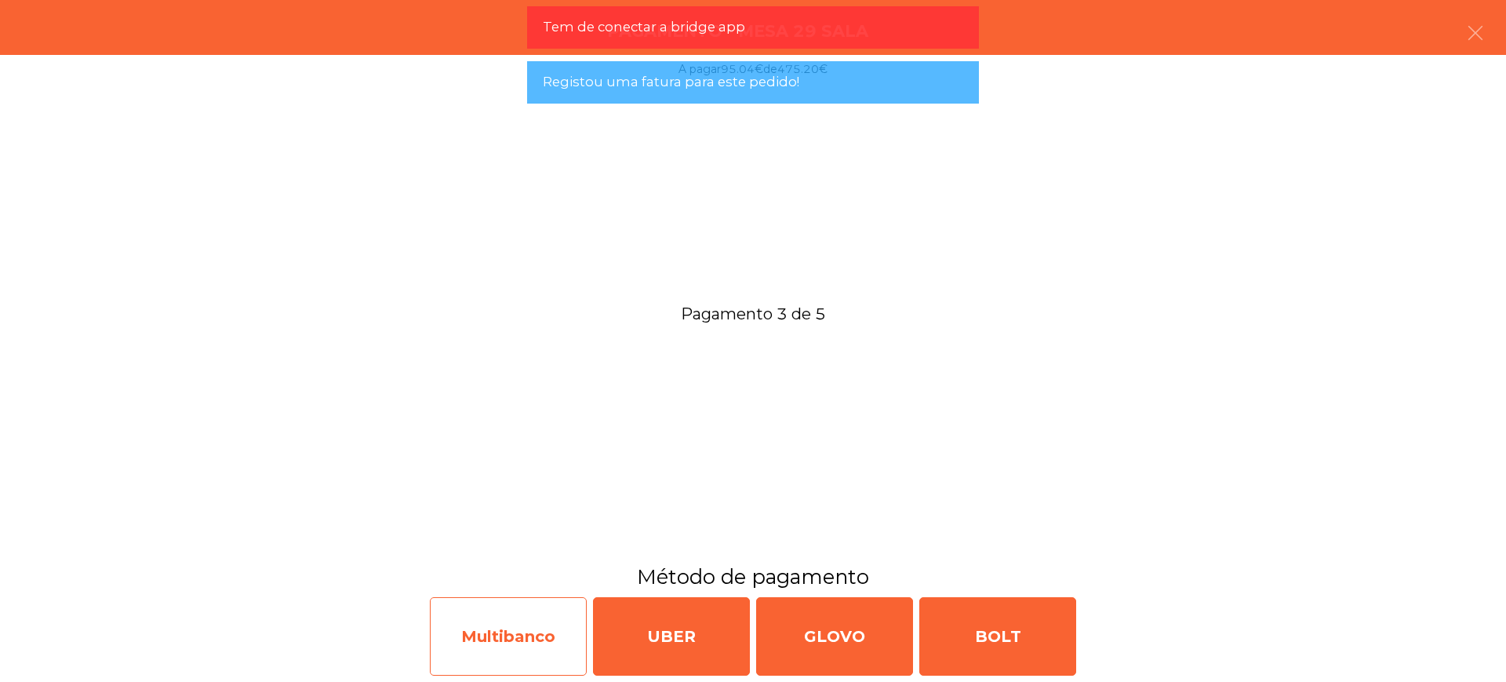
click at [474, 644] on div "Multibanco" at bounding box center [508, 636] width 157 height 78
select select "**"
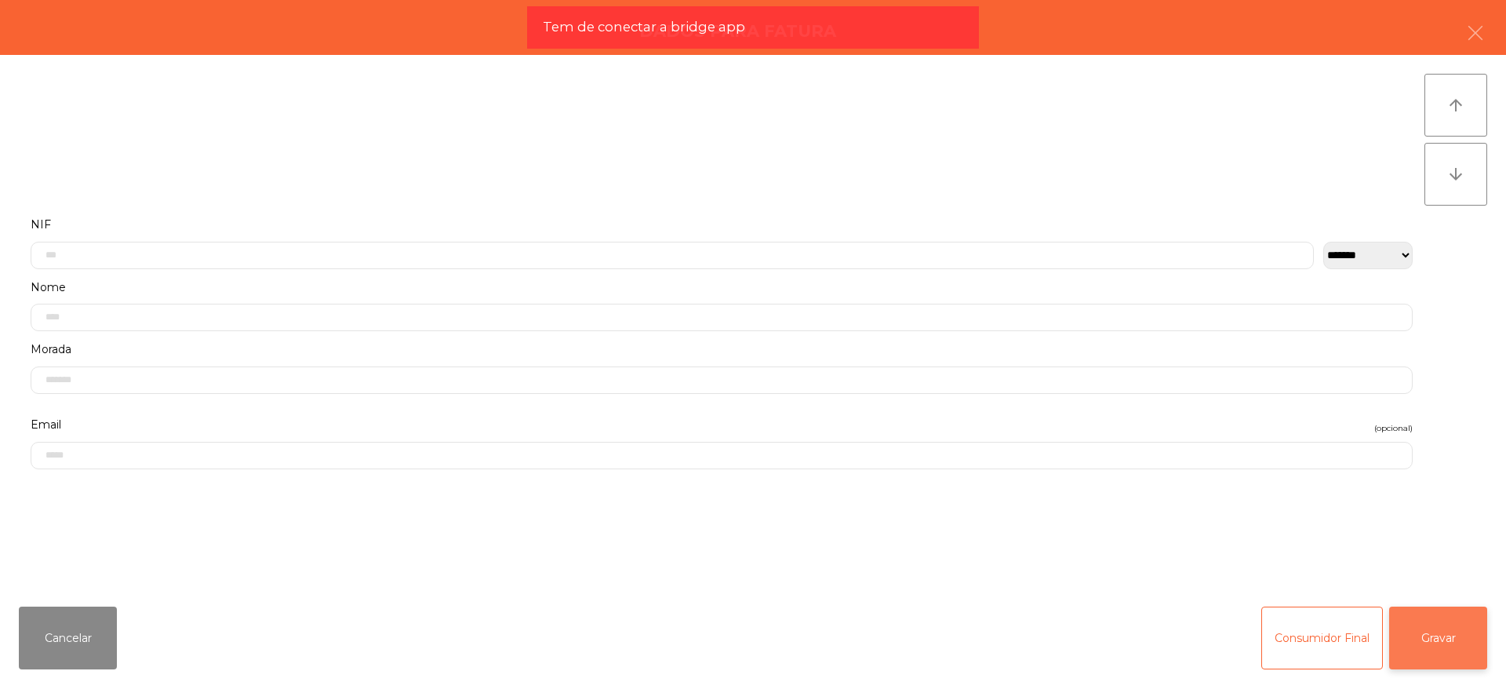
click at [1458, 642] on button "Gravar" at bounding box center [1438, 637] width 98 height 63
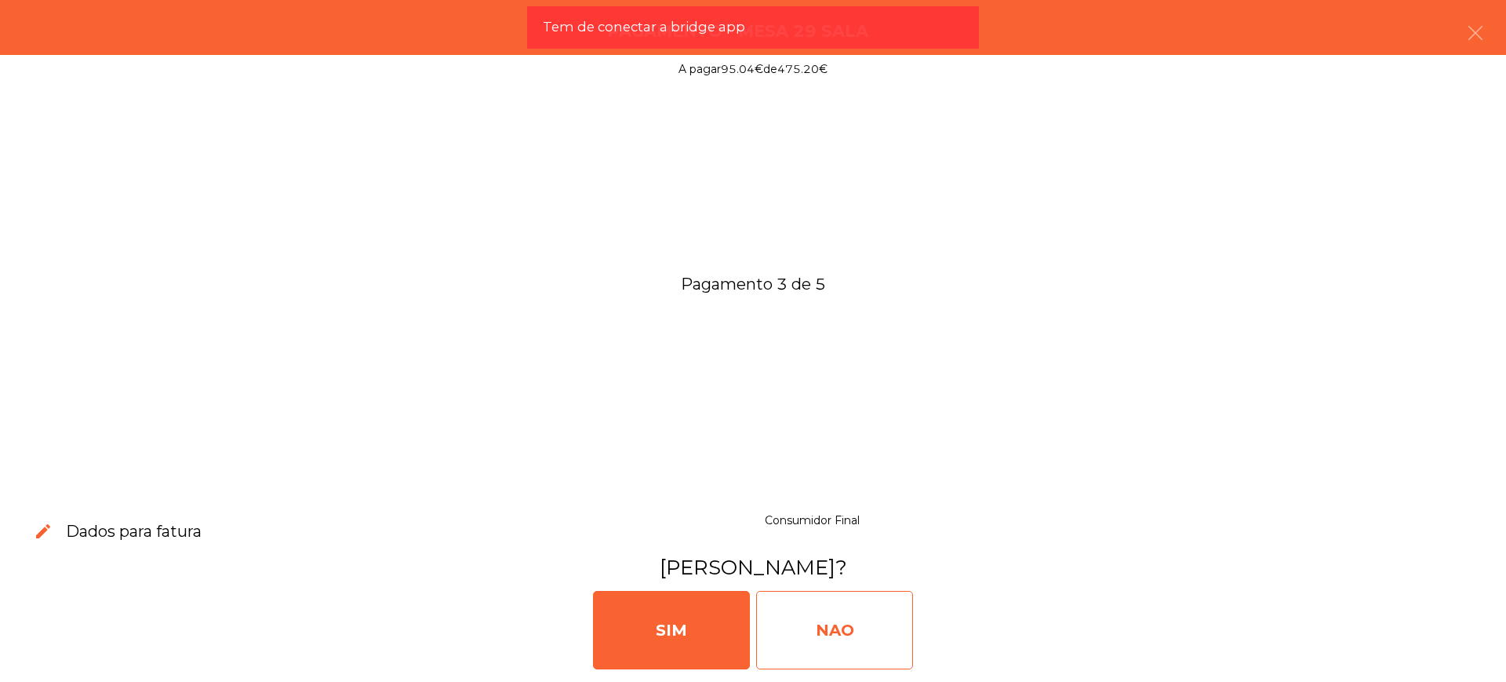
click at [842, 634] on div "NAO" at bounding box center [834, 630] width 157 height 78
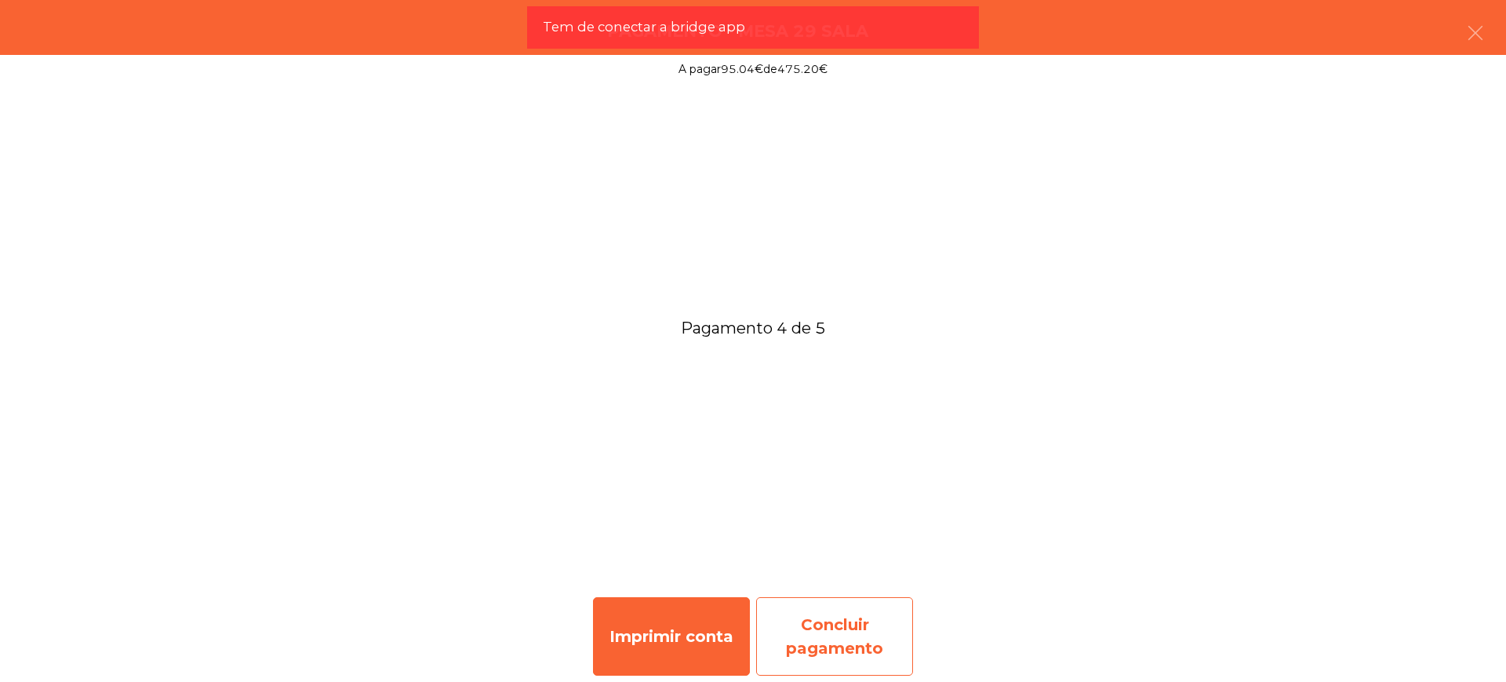
click at [850, 655] on div "Concluir pagamento" at bounding box center [834, 636] width 157 height 78
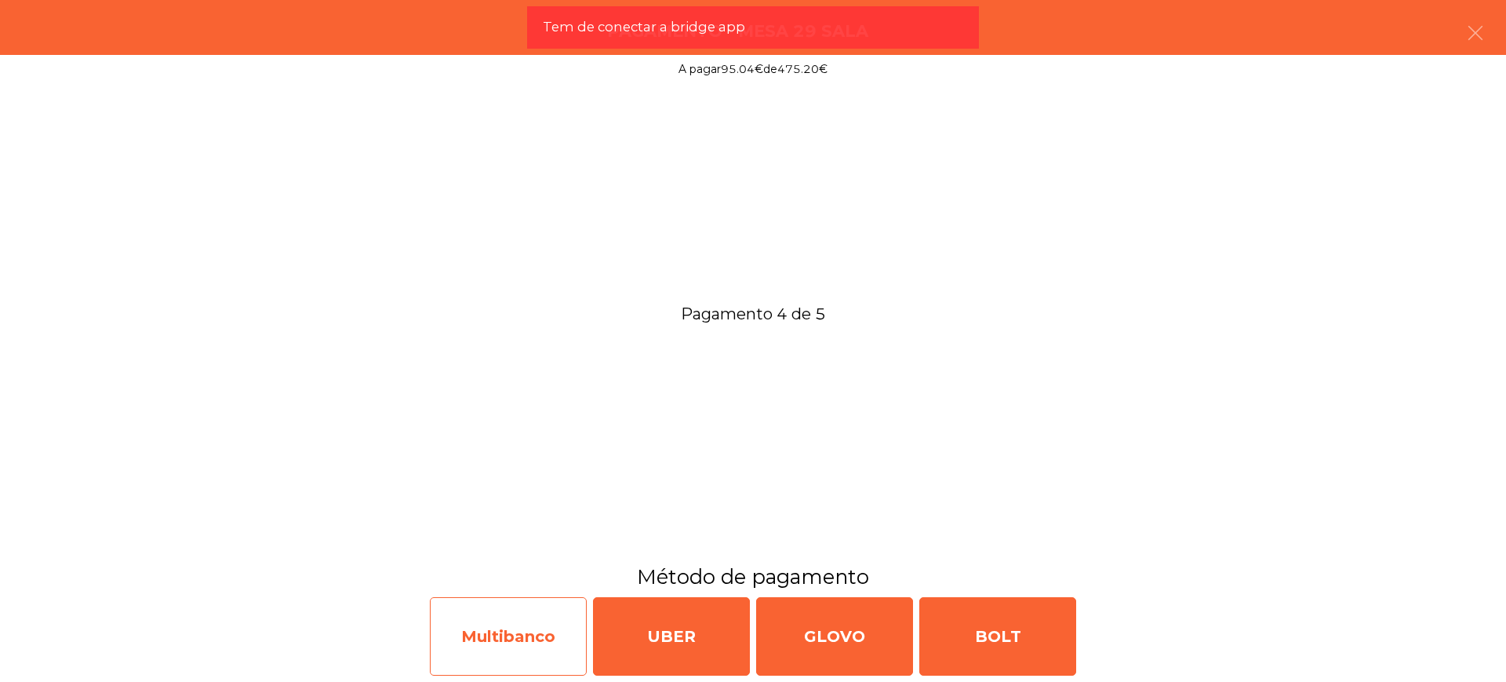
click at [485, 650] on div "Multibanco" at bounding box center [508, 636] width 157 height 78
select select "**"
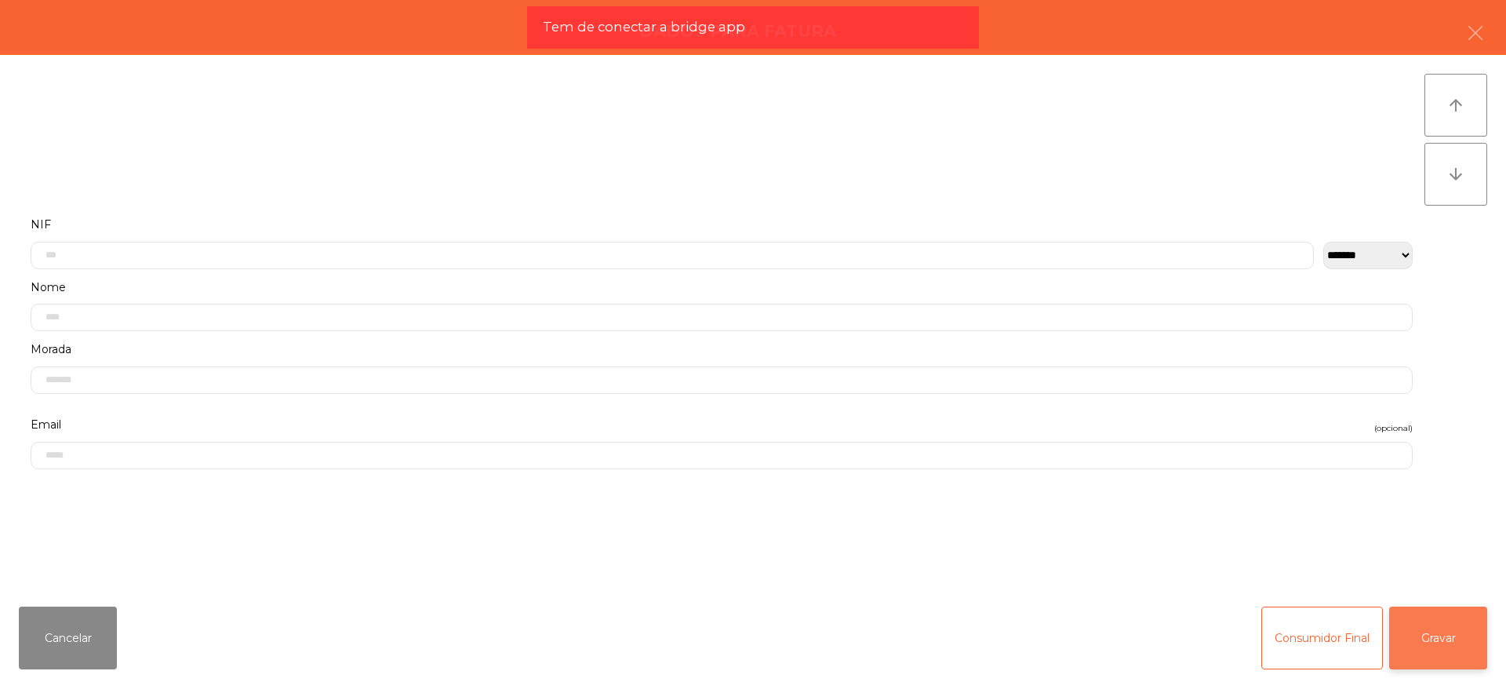
click at [1437, 631] on button "Gravar" at bounding box center [1438, 637] width 98 height 63
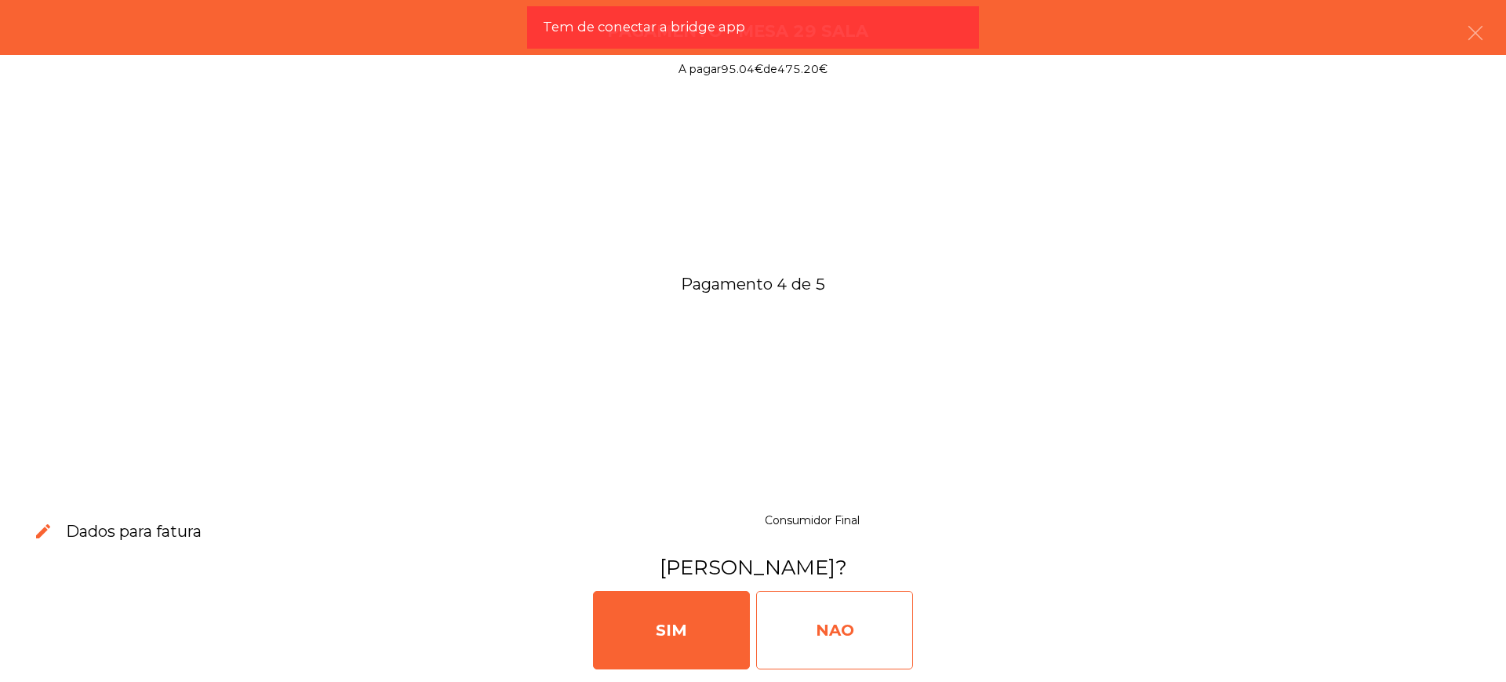
click at [820, 631] on div "NAO" at bounding box center [834, 630] width 157 height 78
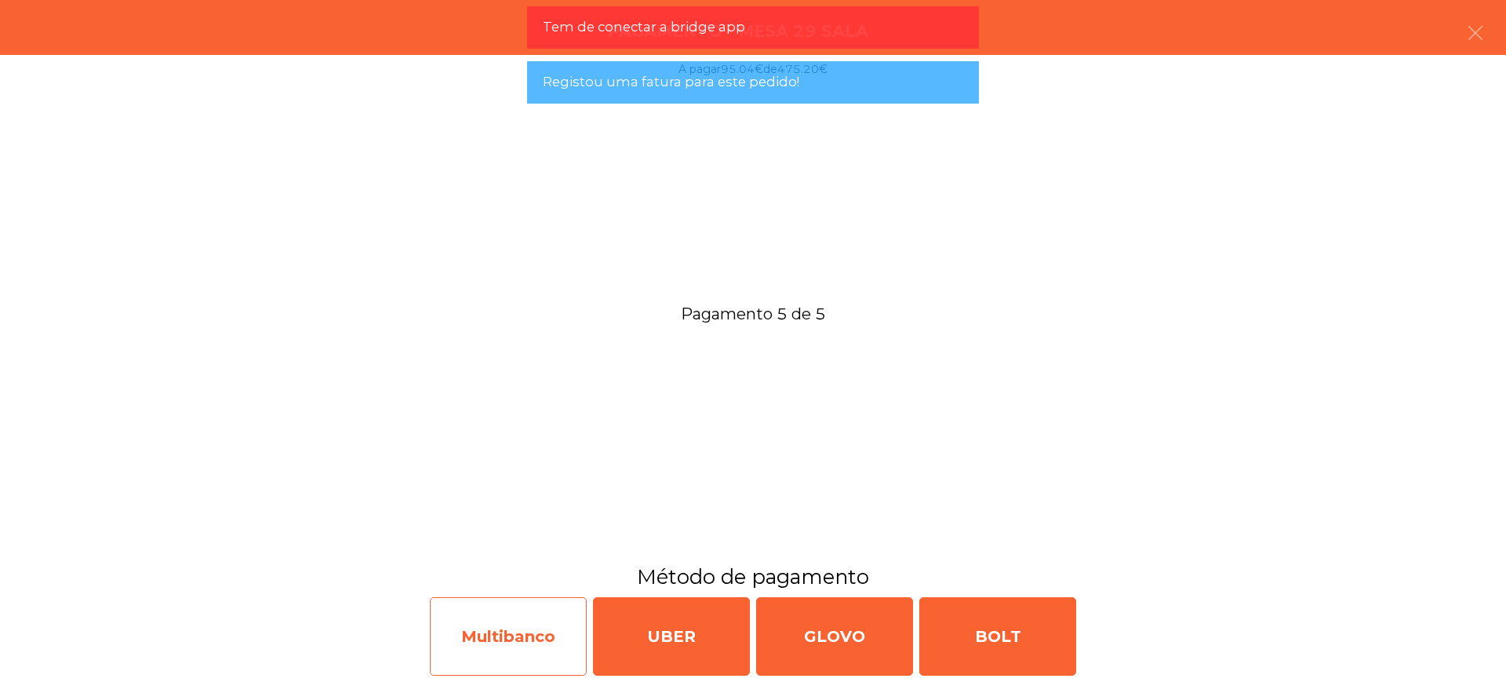
click at [500, 651] on div "Multibanco" at bounding box center [508, 636] width 157 height 78
select select "**"
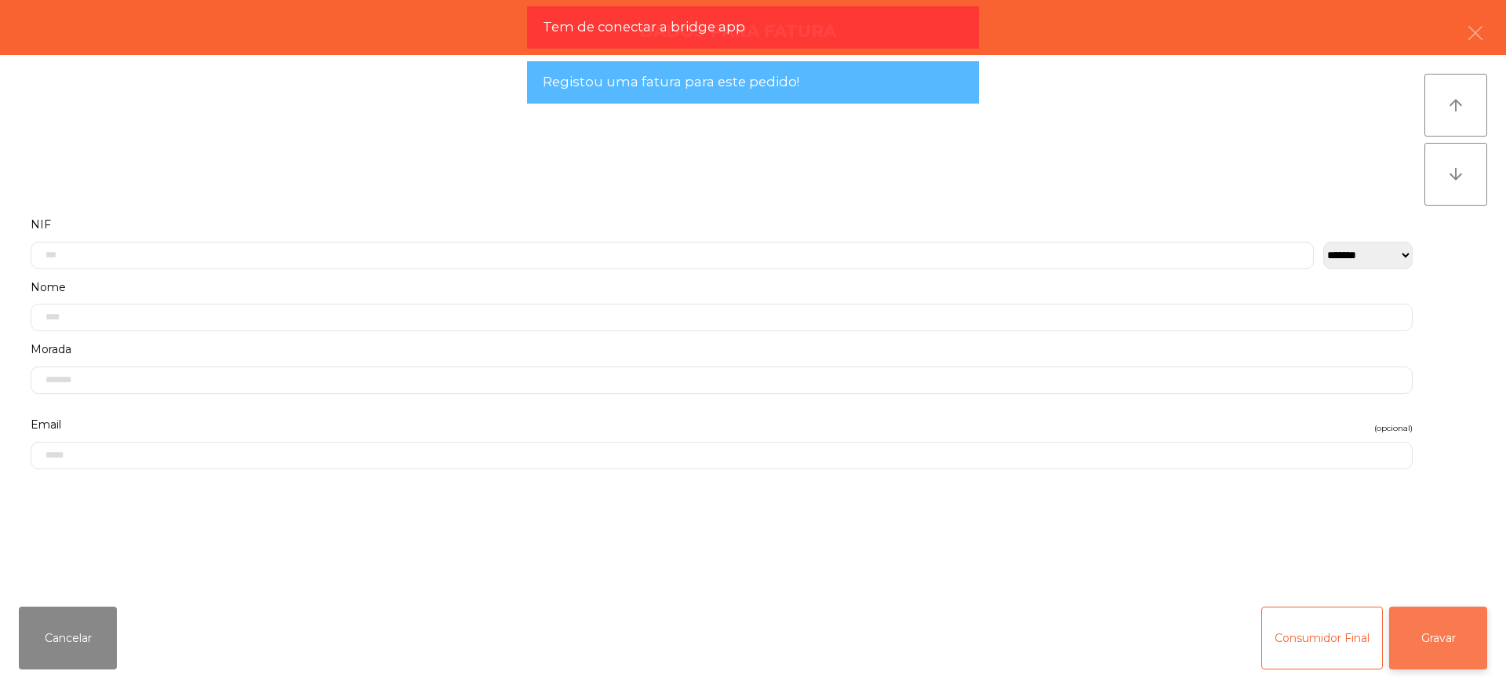
click at [1420, 642] on button "Gravar" at bounding box center [1438, 637] width 98 height 63
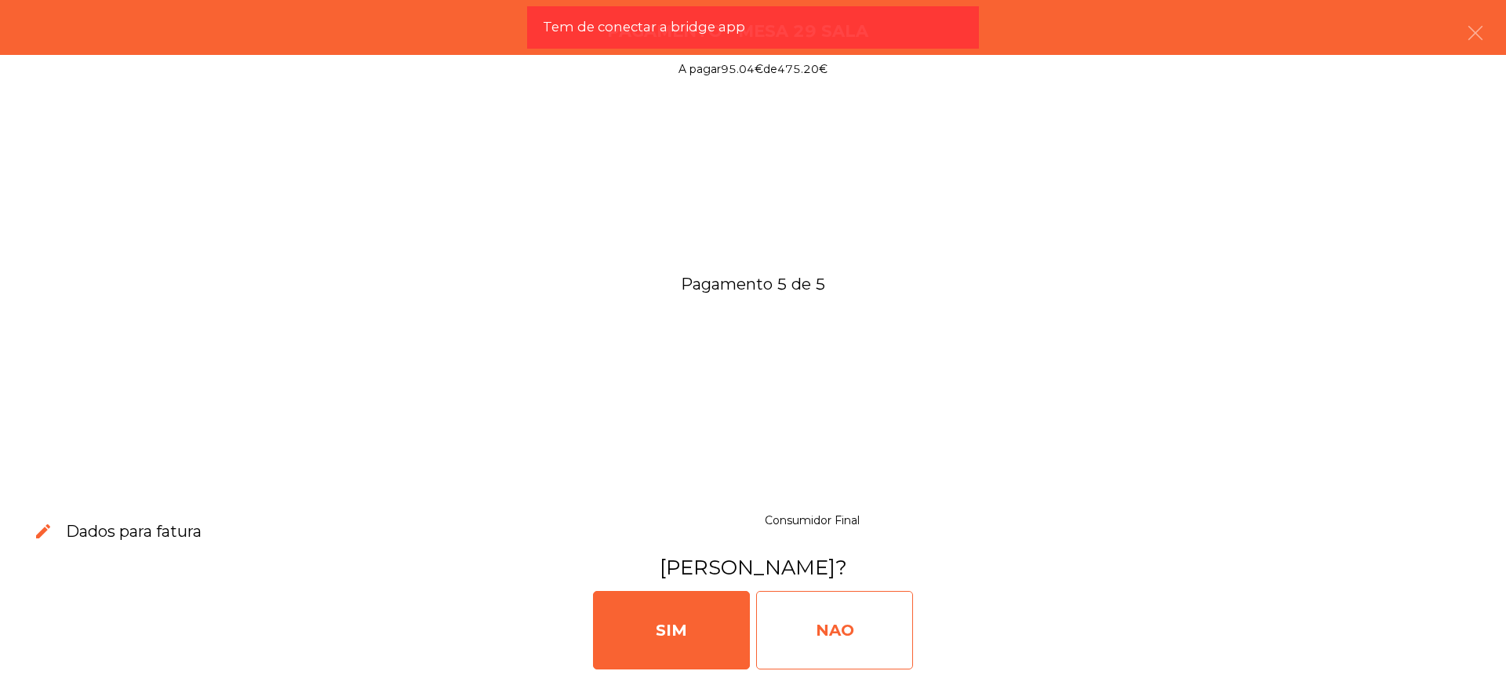
click at [871, 642] on div "NAO" at bounding box center [834, 630] width 157 height 78
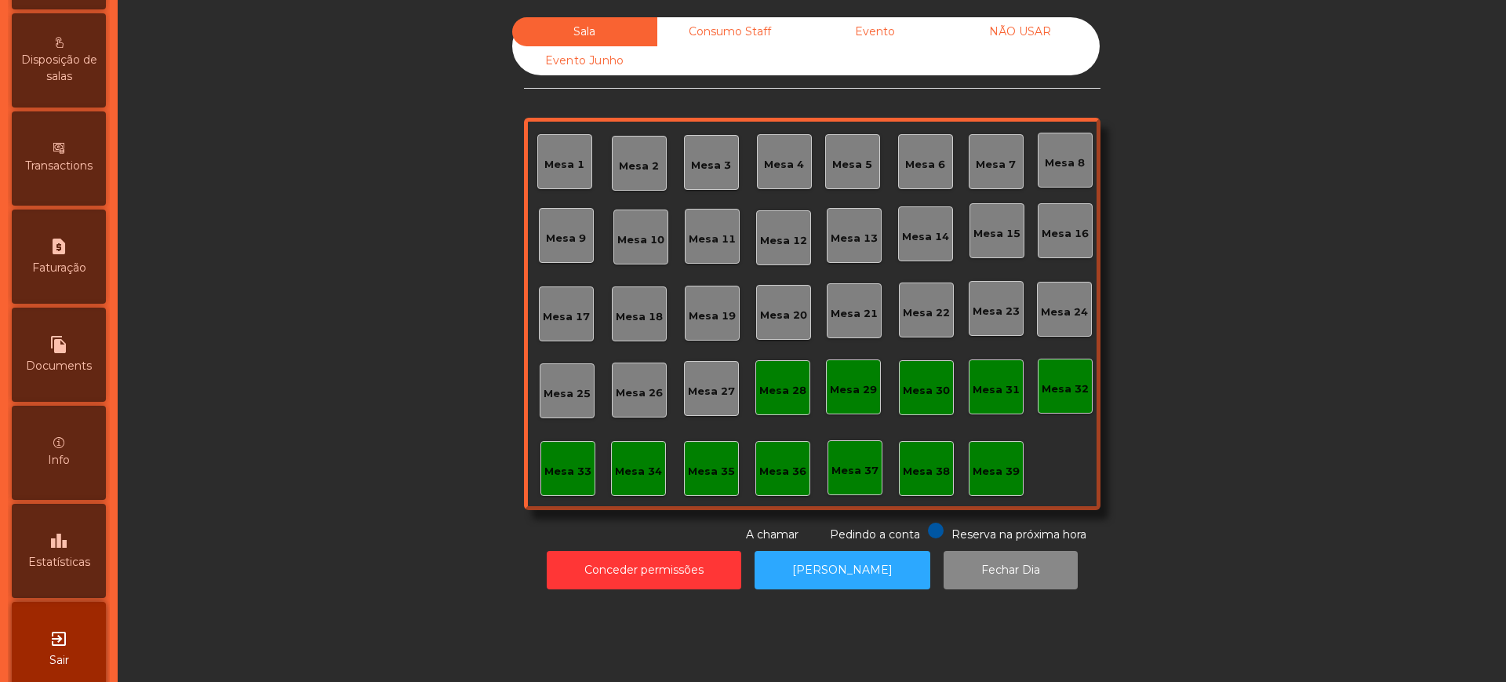
scroll to position [664, 0]
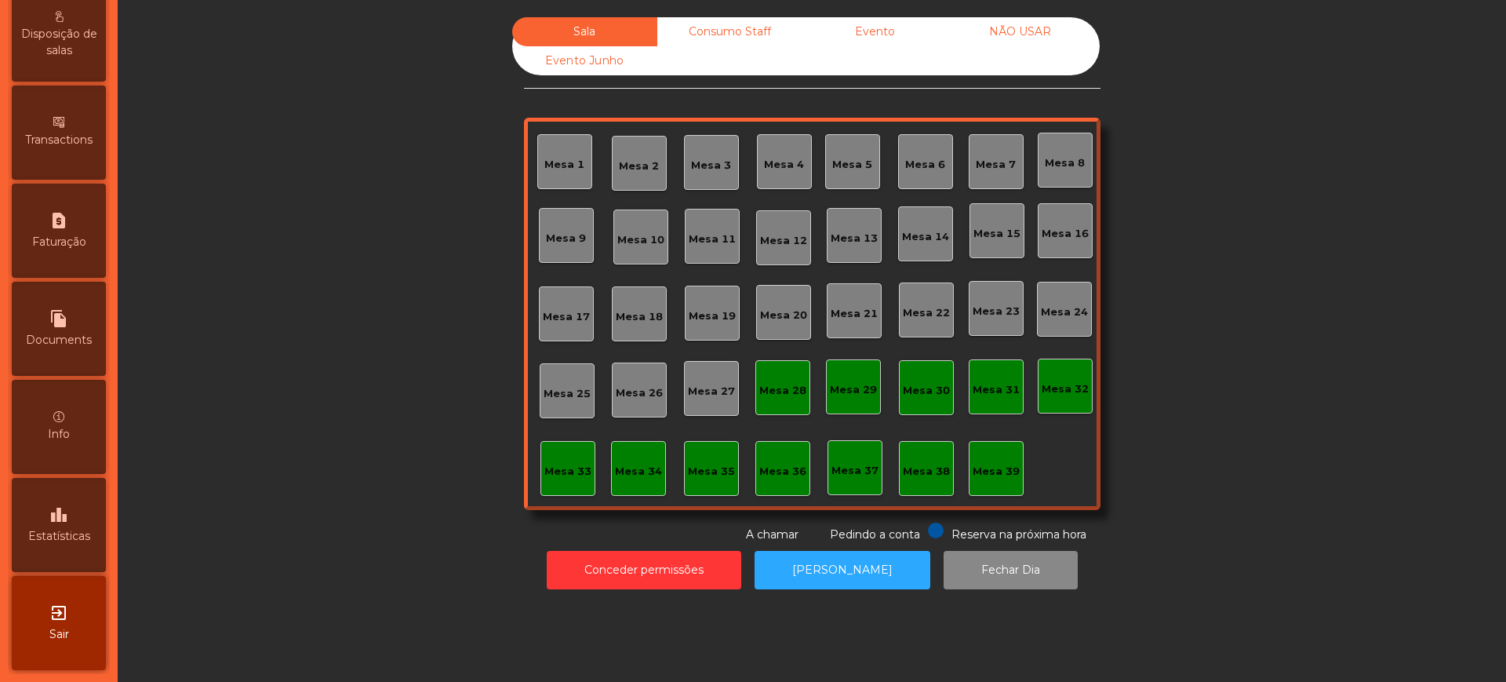
click at [97, 537] on div "leaderboard Estatísticas" at bounding box center [59, 525] width 94 height 94
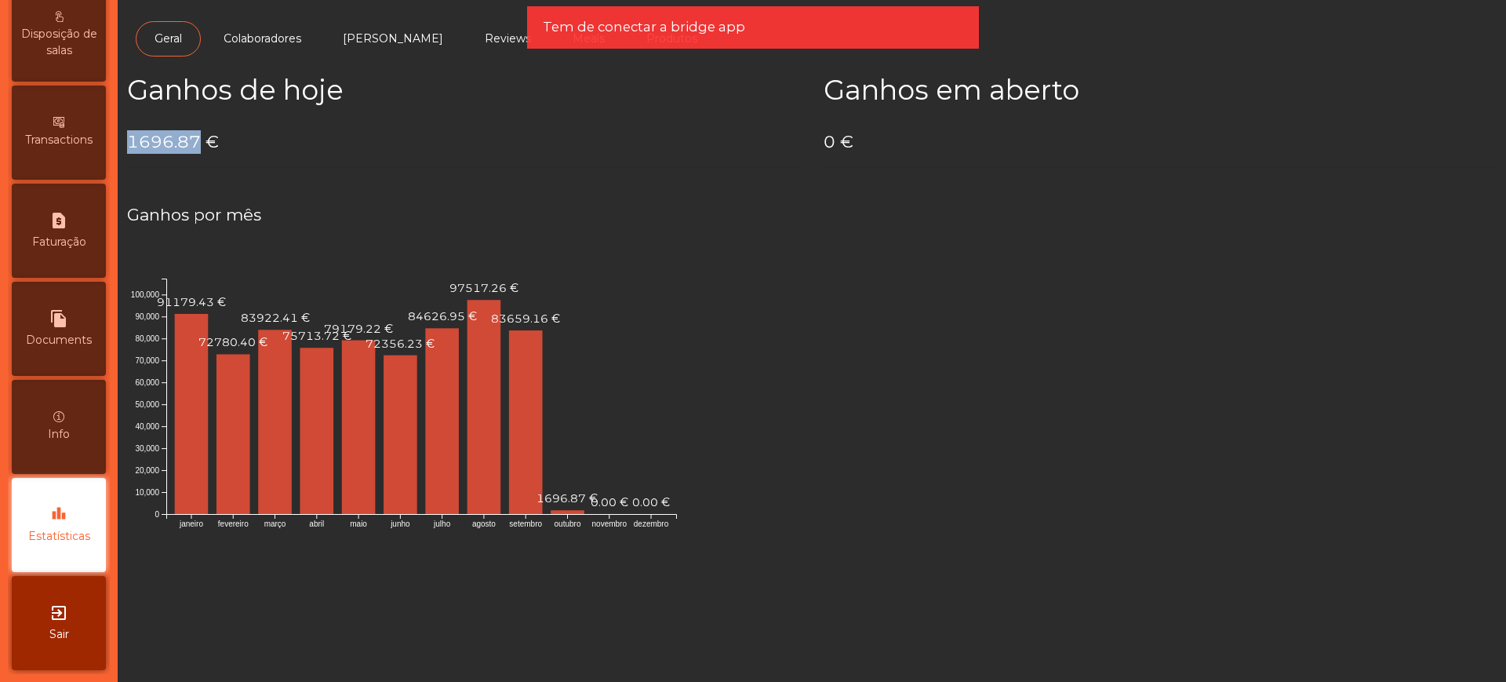
drag, startPoint x: 126, startPoint y: 142, endPoint x: 198, endPoint y: 137, distance: 71.5
click at [198, 137] on div "Ganhos de hoje 1696.87 €" at bounding box center [463, 127] width 697 height 106
copy h4 "1696.87"
